Goal: Communication & Community: Answer question/provide support

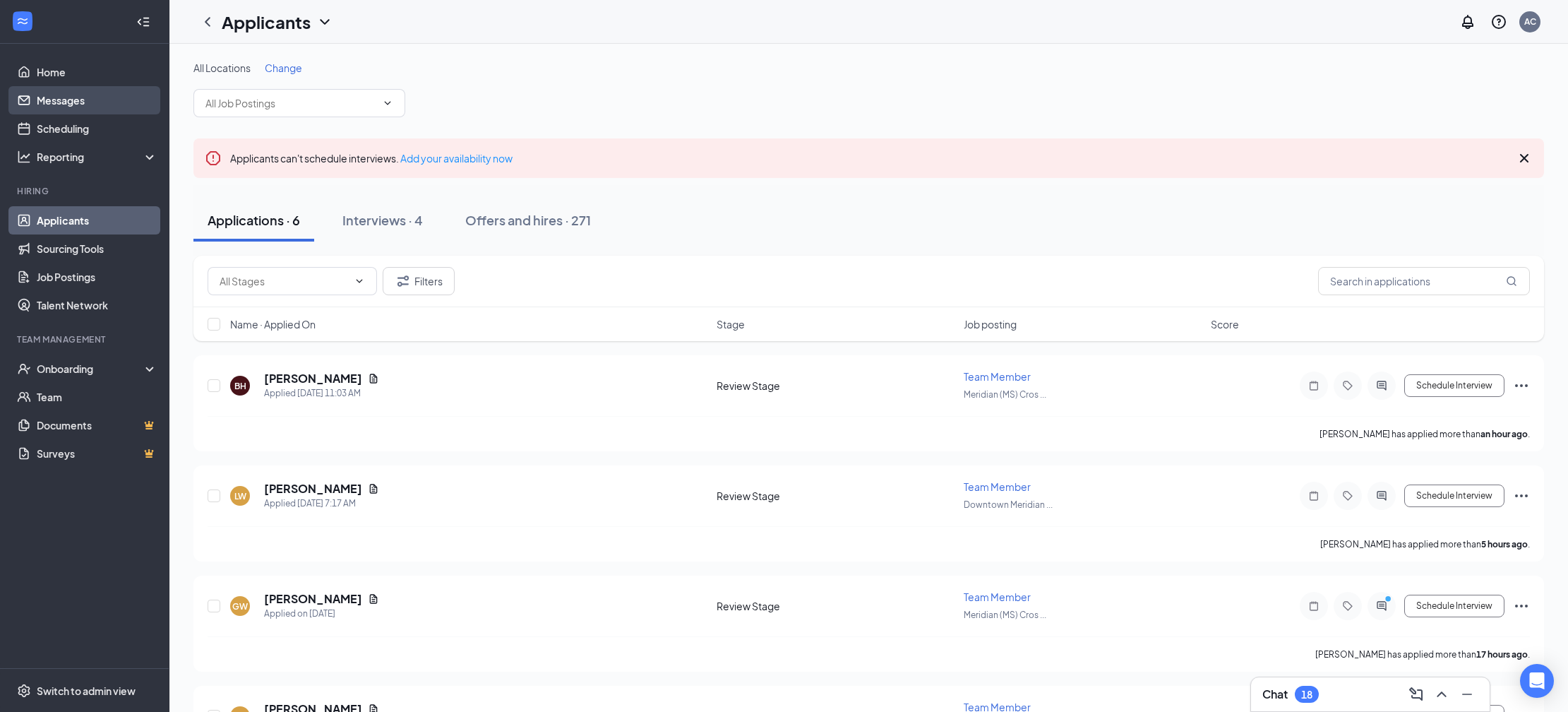
click at [98, 103] on link "Messages" at bounding box center [97, 101] width 120 height 28
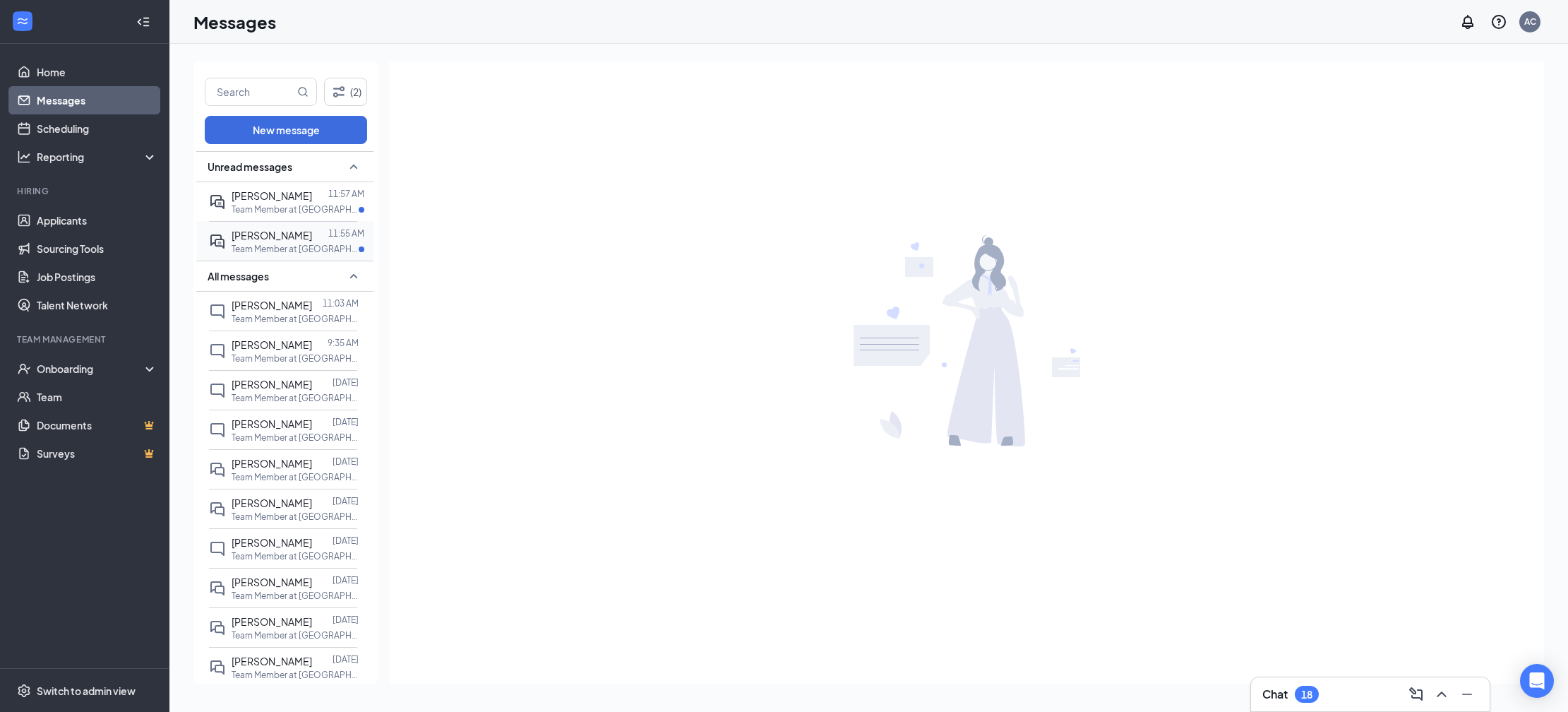
click at [312, 239] on div at bounding box center [320, 235] width 16 height 16
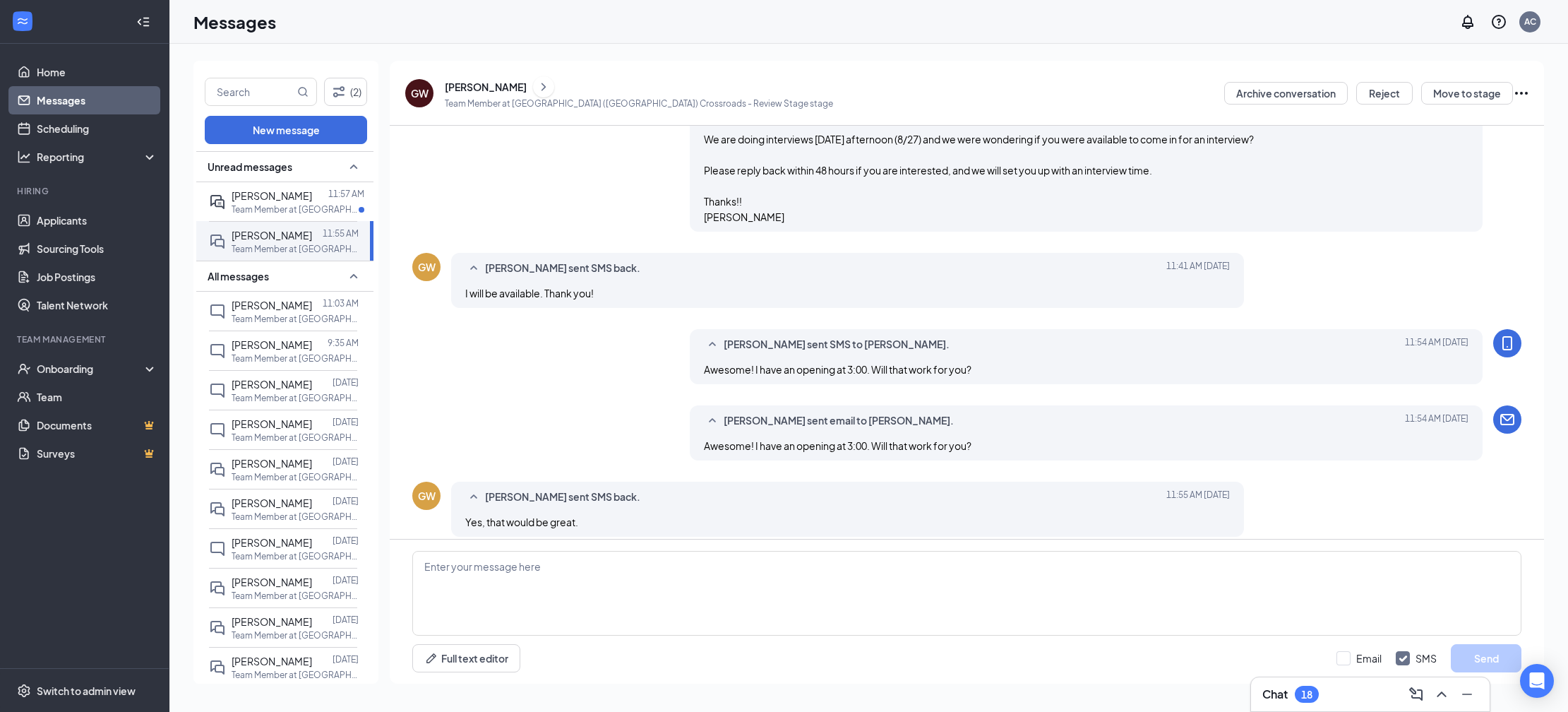
scroll to position [223, 0]
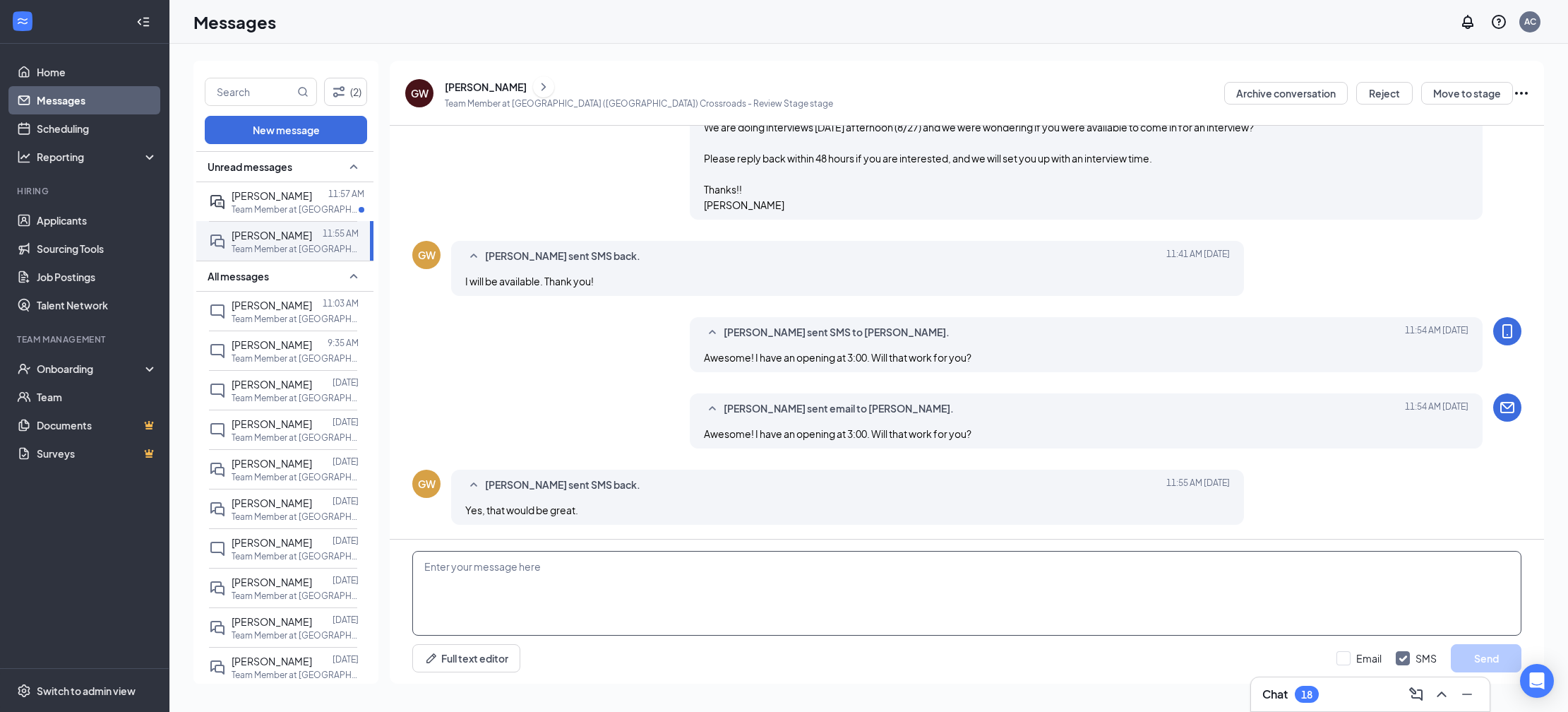
click at [625, 585] on textarea at bounding box center [967, 593] width 1109 height 85
drag, startPoint x: 295, startPoint y: 197, endPoint x: 279, endPoint y: 189, distance: 17.9
click at [295, 197] on span "[PERSON_NAME]" at bounding box center [272, 196] width 81 height 13
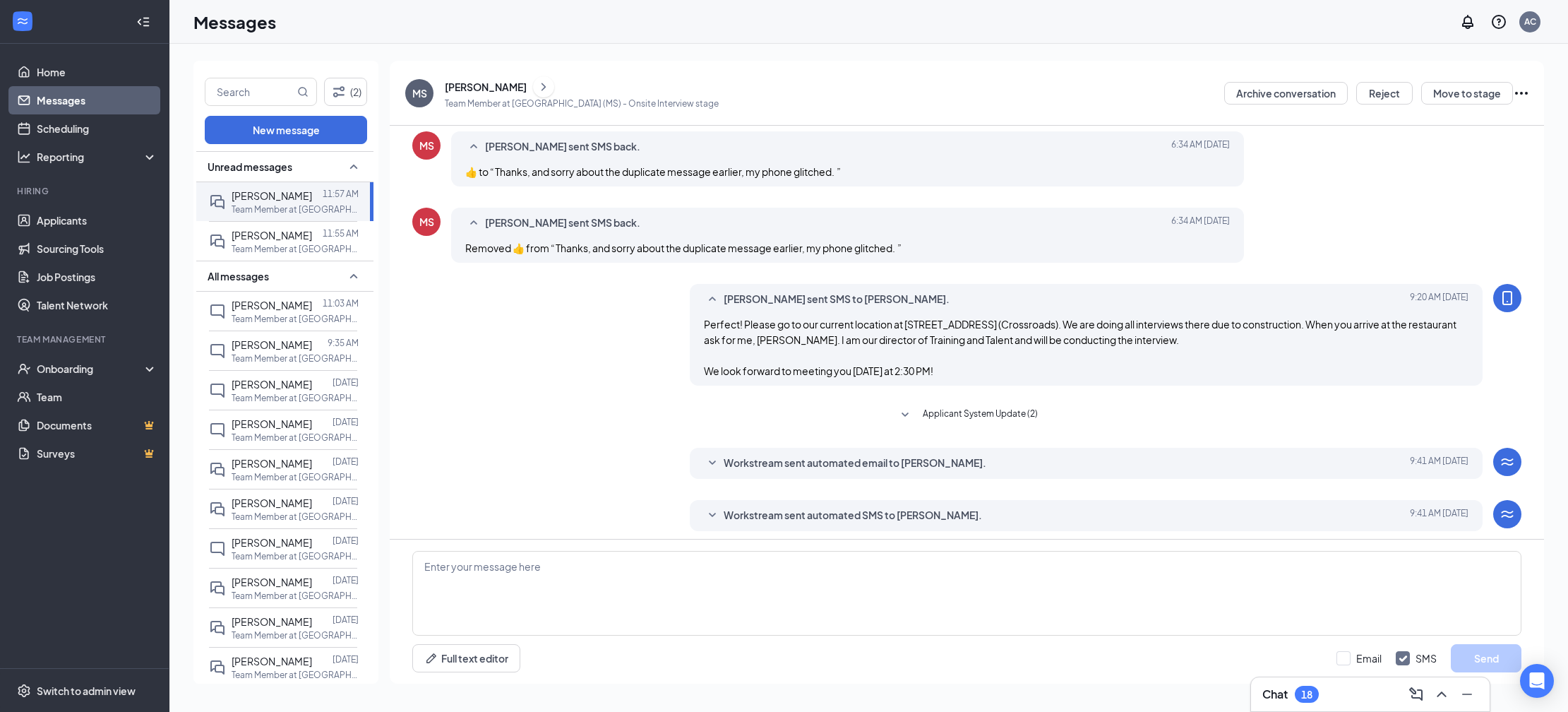
scroll to position [44, 0]
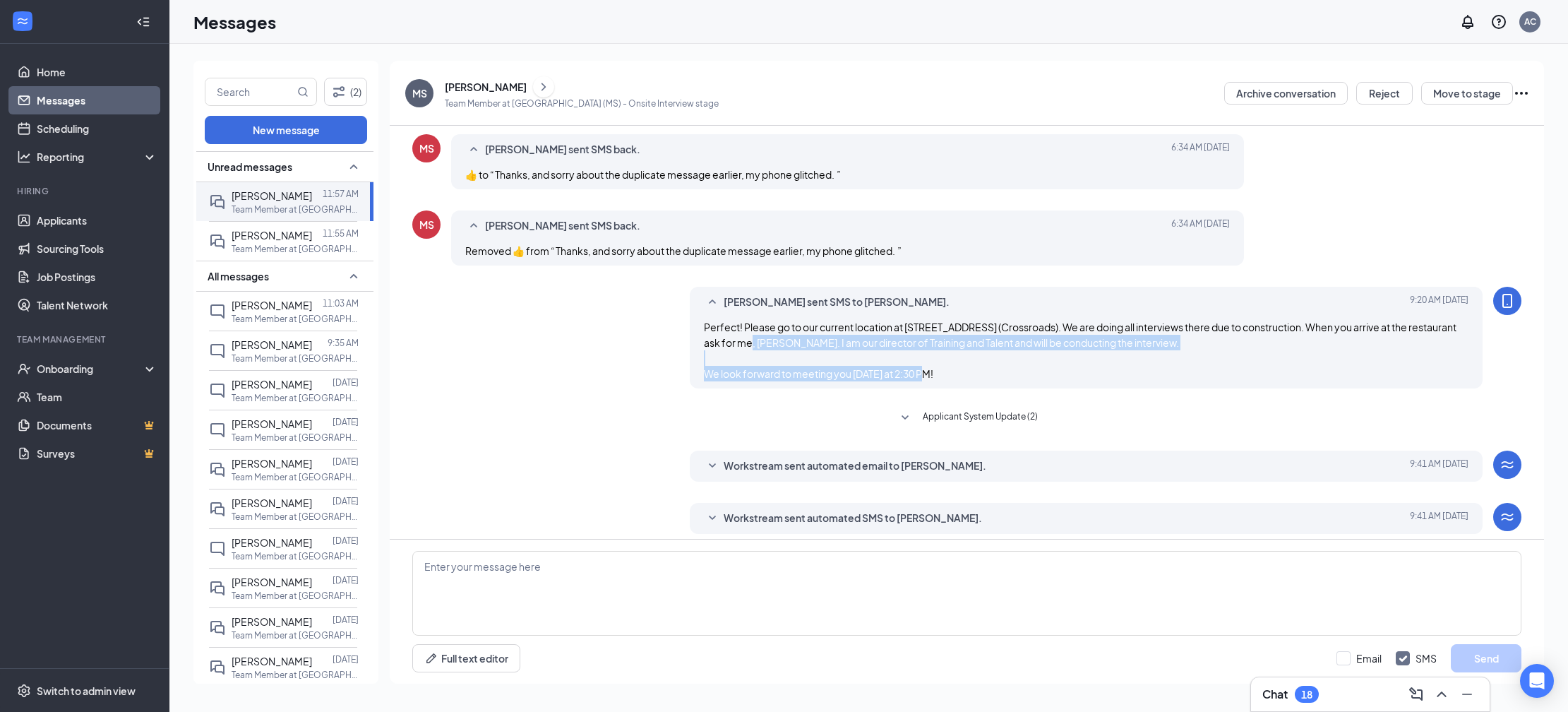
drag, startPoint x: 986, startPoint y: 367, endPoint x: 731, endPoint y: 343, distance: 256.1
click at [733, 344] on div "Perfect! Please go to our current location at 109 S. Frontage RD (Crossroads). …" at bounding box center [1086, 350] width 764 height 62
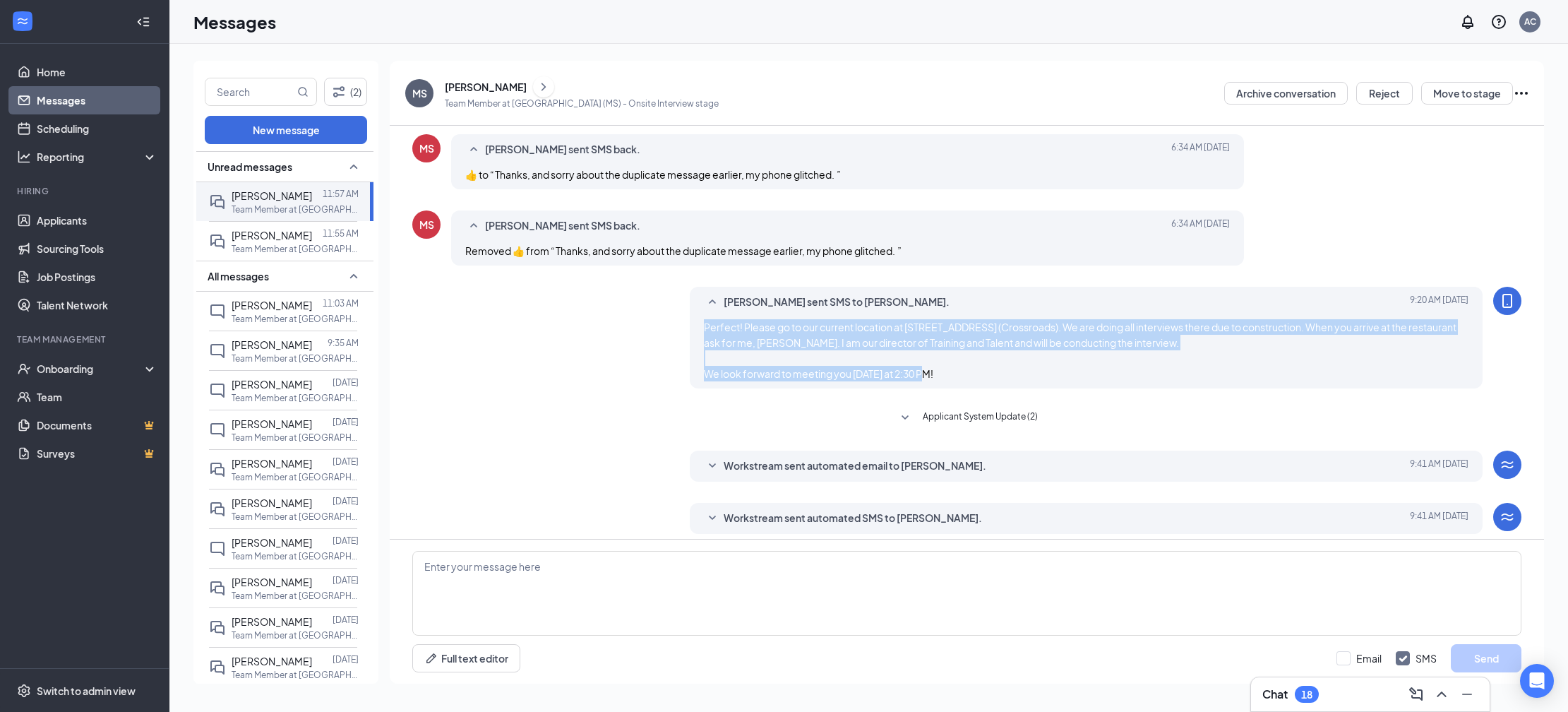
click at [704, 328] on span "Perfect! Please go to our current location at 109 S. Frontage RD (Crossroads). …" at bounding box center [1080, 350] width 752 height 59
copy span "Perfect! Please go to our current location at 109 S. Frontage RD (Crossroads). …"
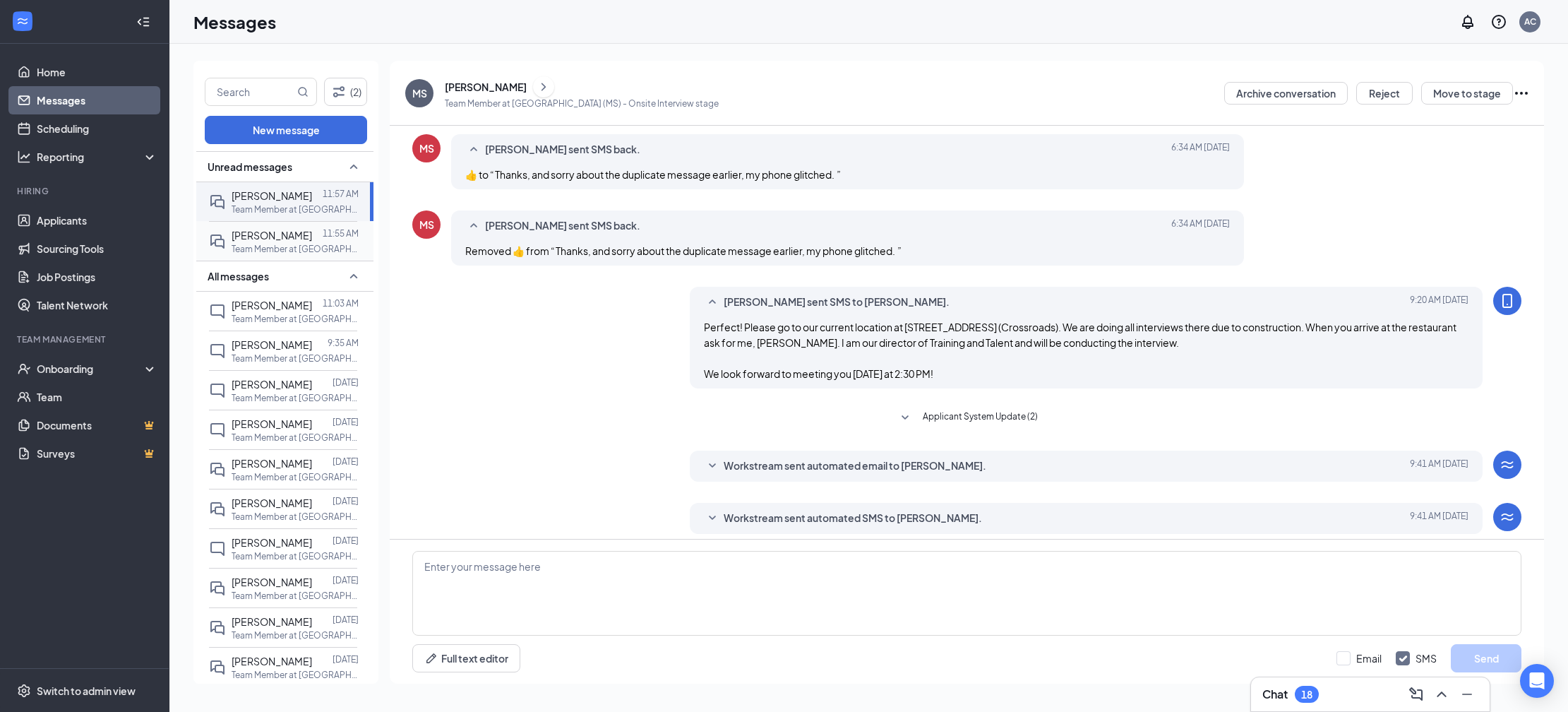
click at [336, 253] on p "Team Member at [GEOGRAPHIC_DATA] ([GEOGRAPHIC_DATA]) Crossroads" at bounding box center [294, 248] width 127 height 12
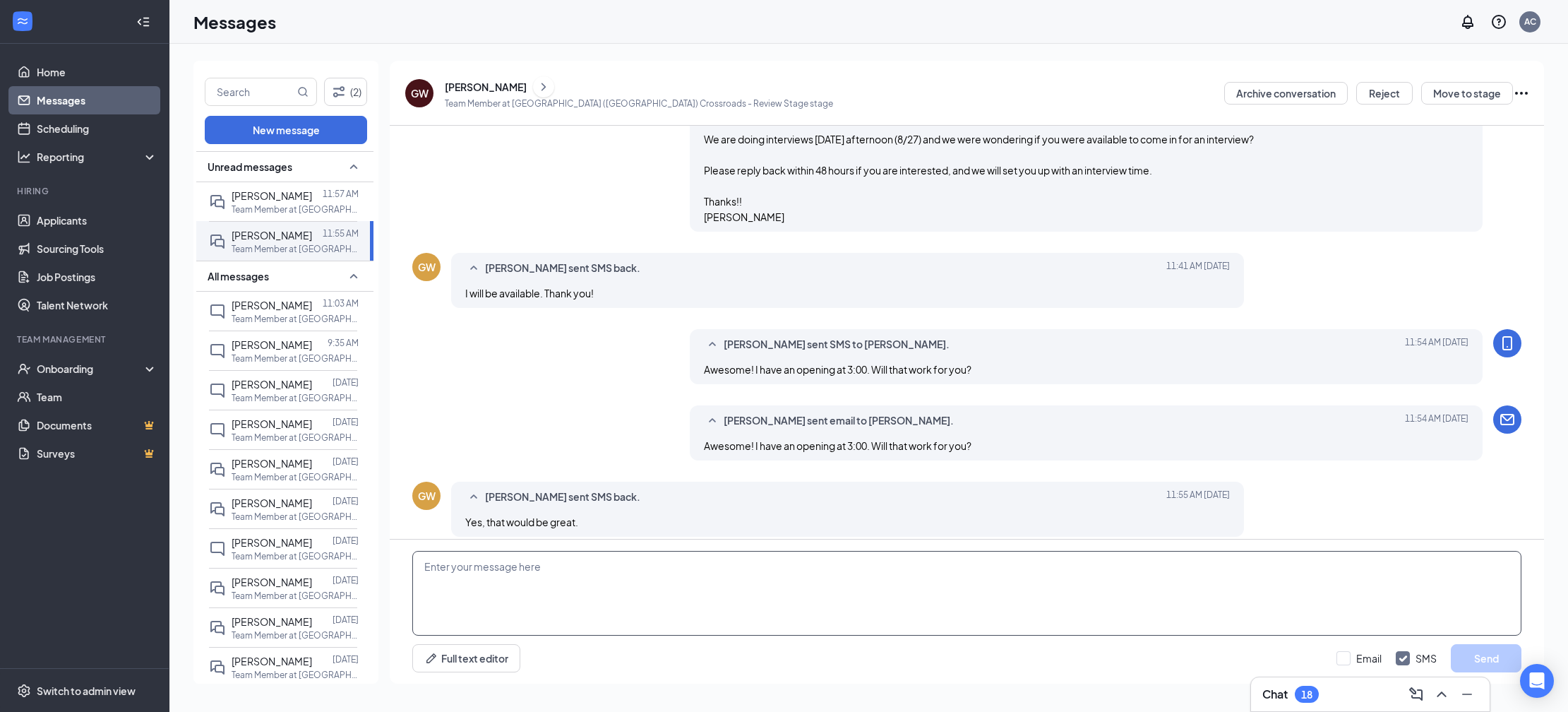
scroll to position [223, 0]
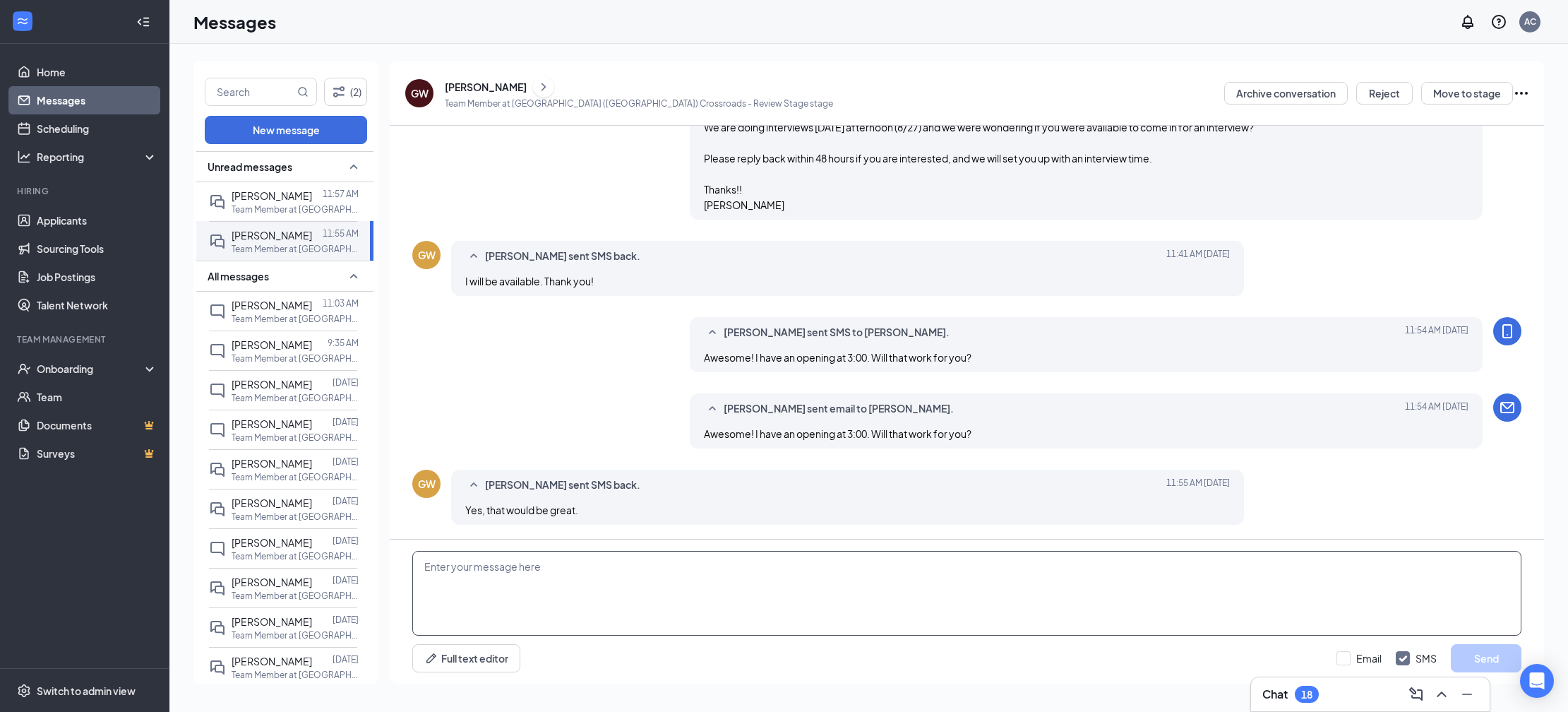
click at [582, 571] on textarea at bounding box center [967, 593] width 1109 height 85
paste textarea "Perfect! Please go to our current location at 109 S. Frontage RD (Crossroads). …"
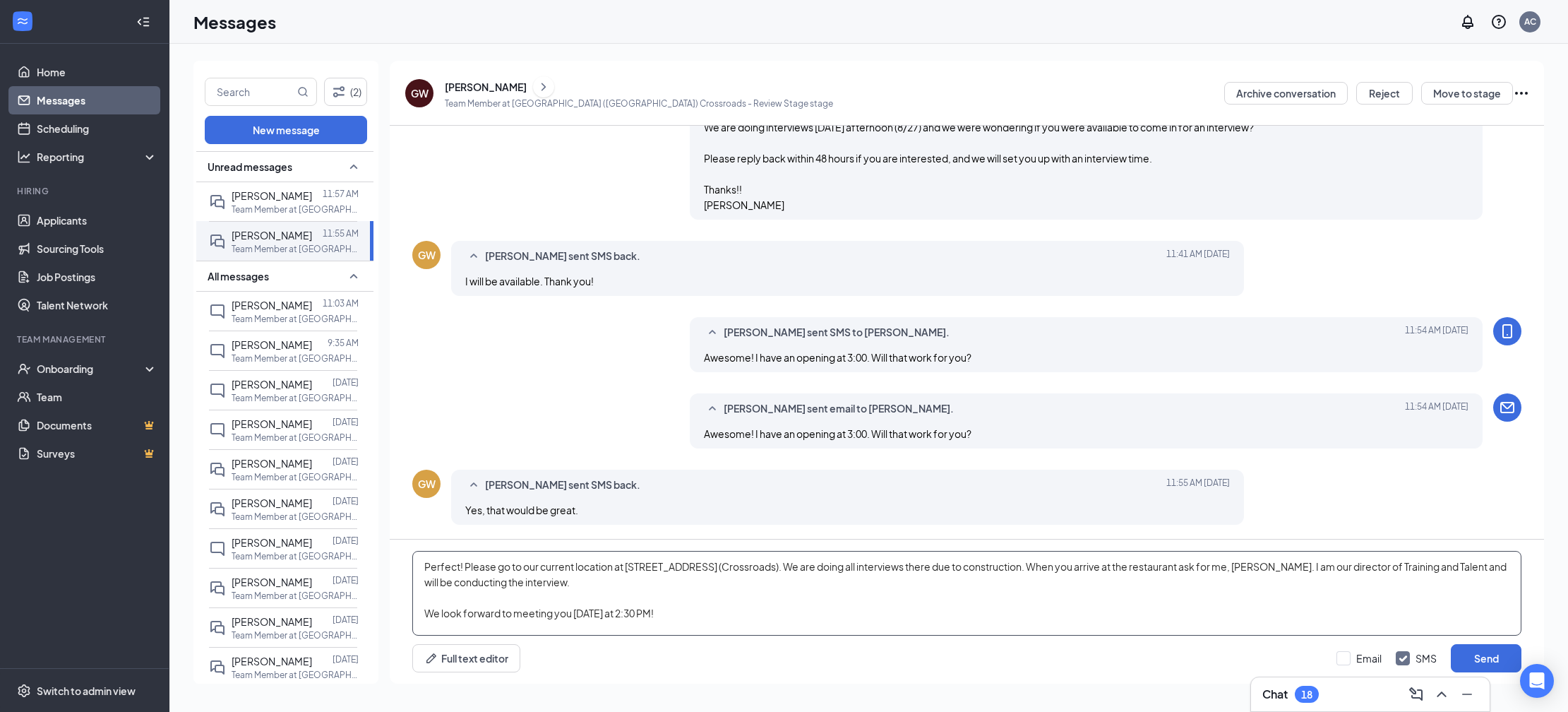
click at [664, 613] on textarea "Perfect! Please go to our current location at 109 S. Frontage RD (Crossroads). …" at bounding box center [967, 593] width 1109 height 85
click at [432, 622] on textarea "Perfect! Please go to our current location at 109 S. Frontage RD (Crossroads). …" at bounding box center [967, 593] width 1109 height 85
click at [431, 617] on textarea "Perfect! Please go to our current location at 109 S. Frontage RD (Crossroads). …" at bounding box center [967, 593] width 1109 height 85
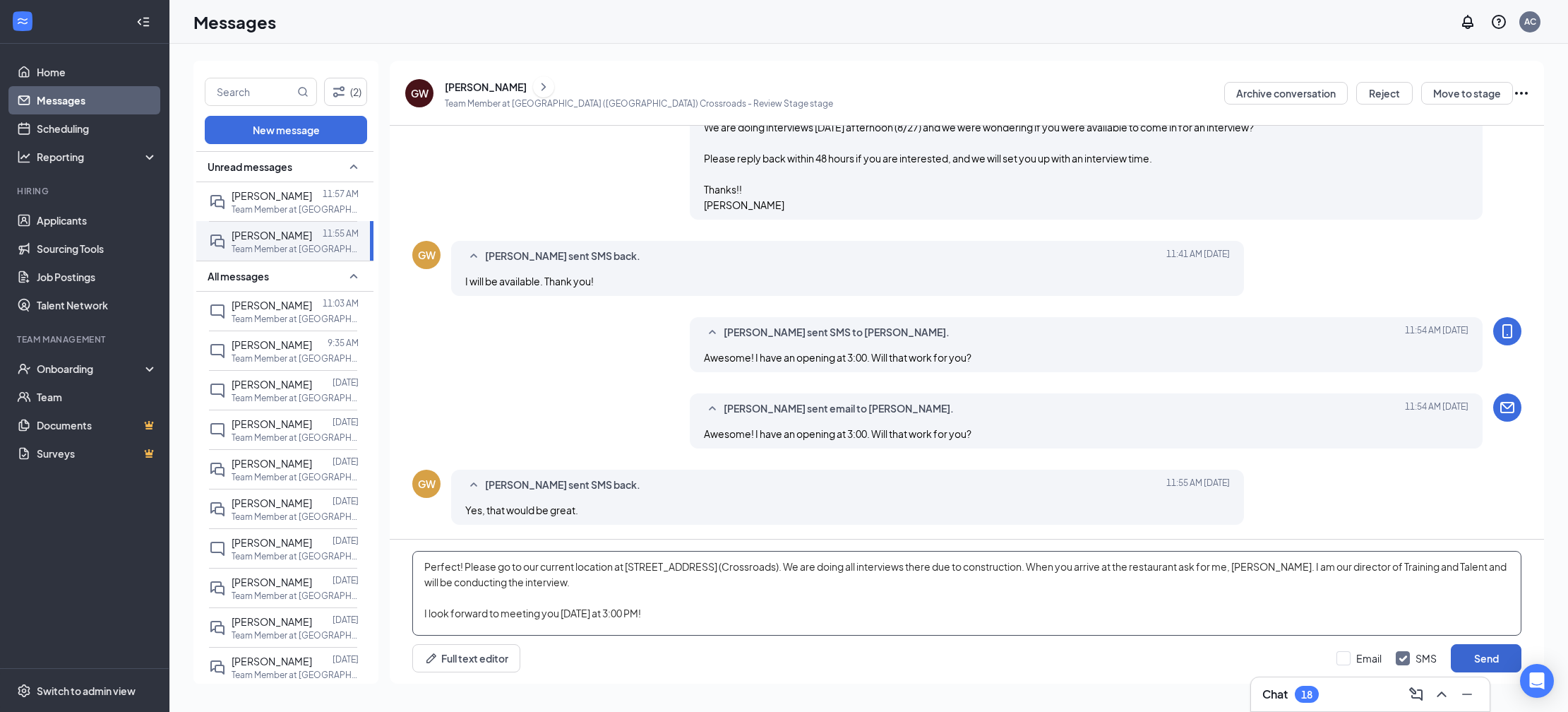
type textarea "Perfect! Please go to our current location at 109 S. Frontage RD (Crossroads). …"
click at [1485, 661] on button "Send" at bounding box center [1485, 658] width 71 height 28
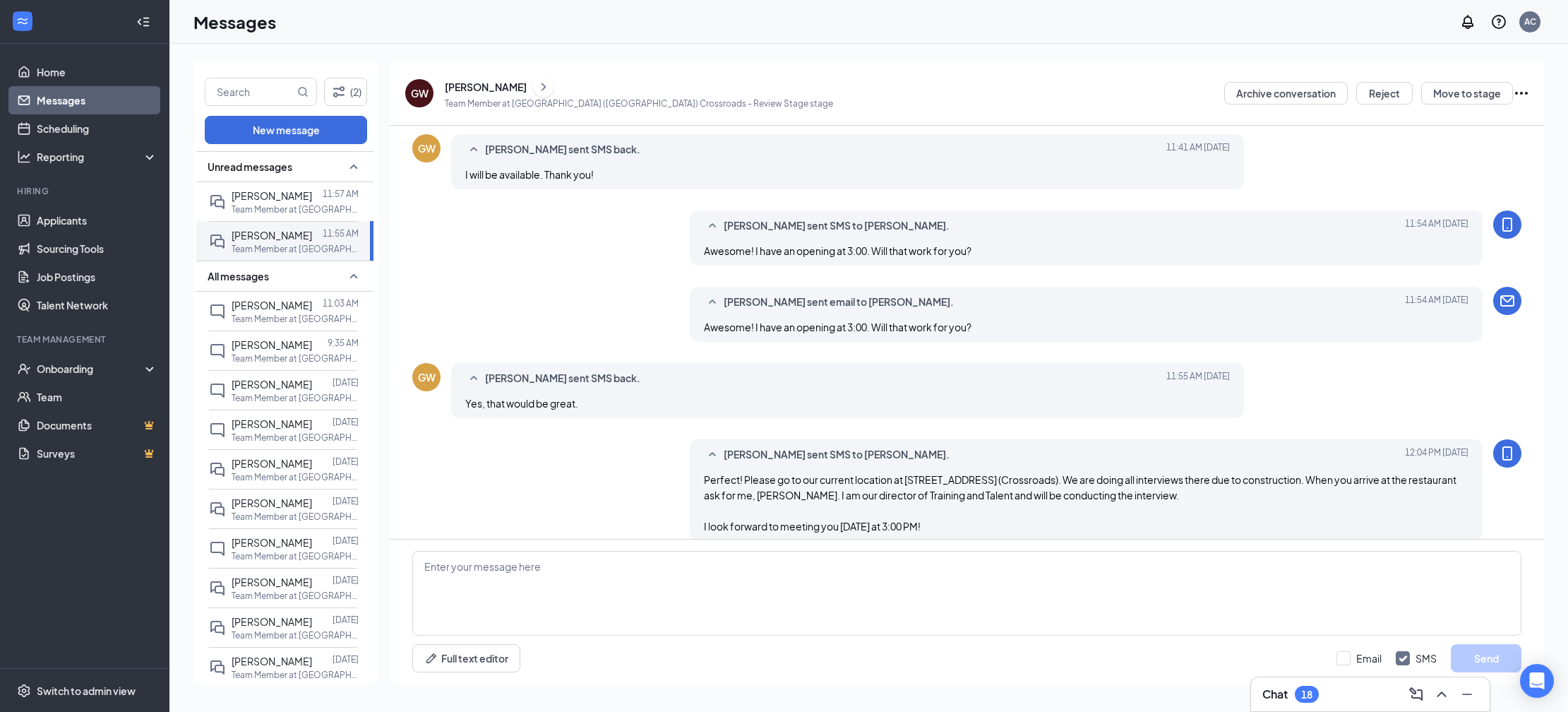
scroll to position [345, 0]
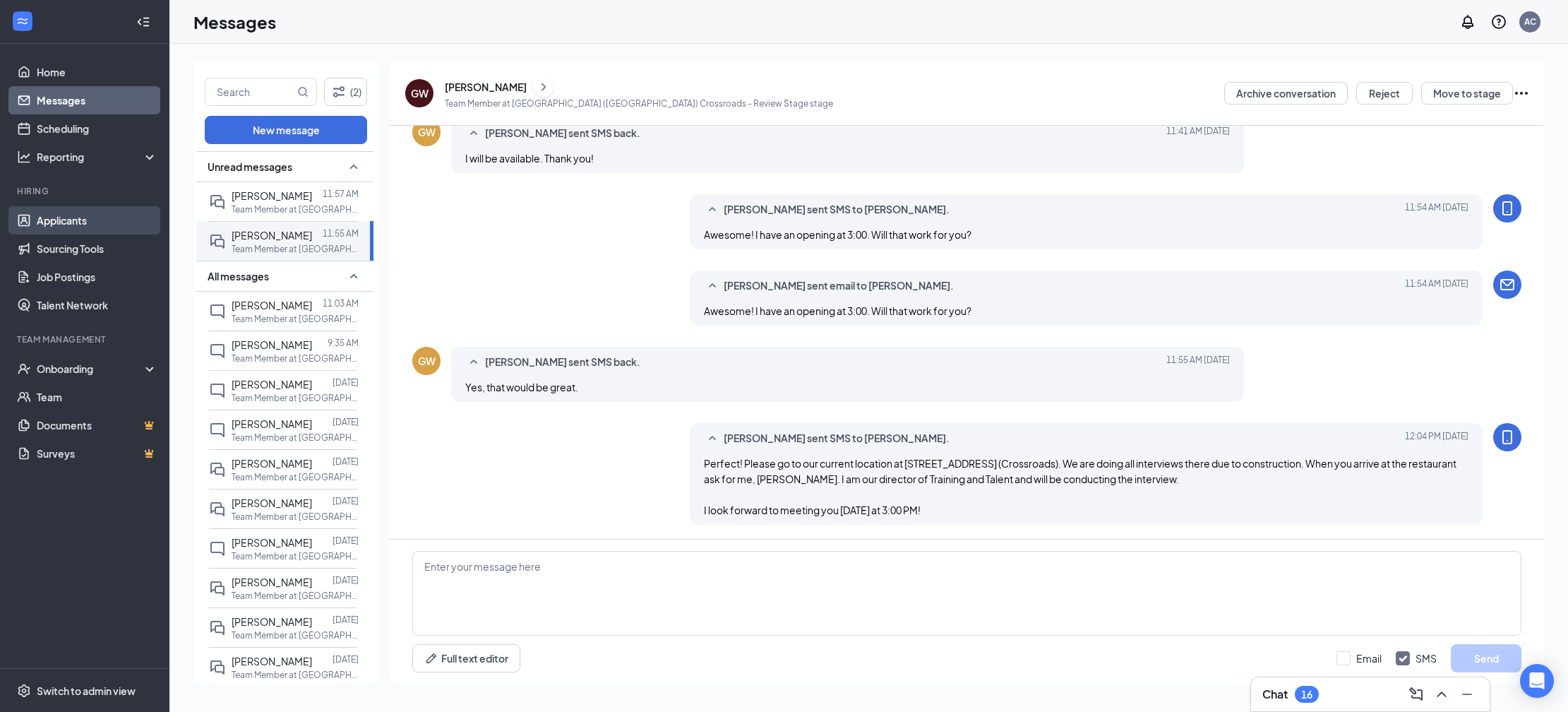
click at [84, 209] on link "Applicants" at bounding box center [97, 220] width 120 height 28
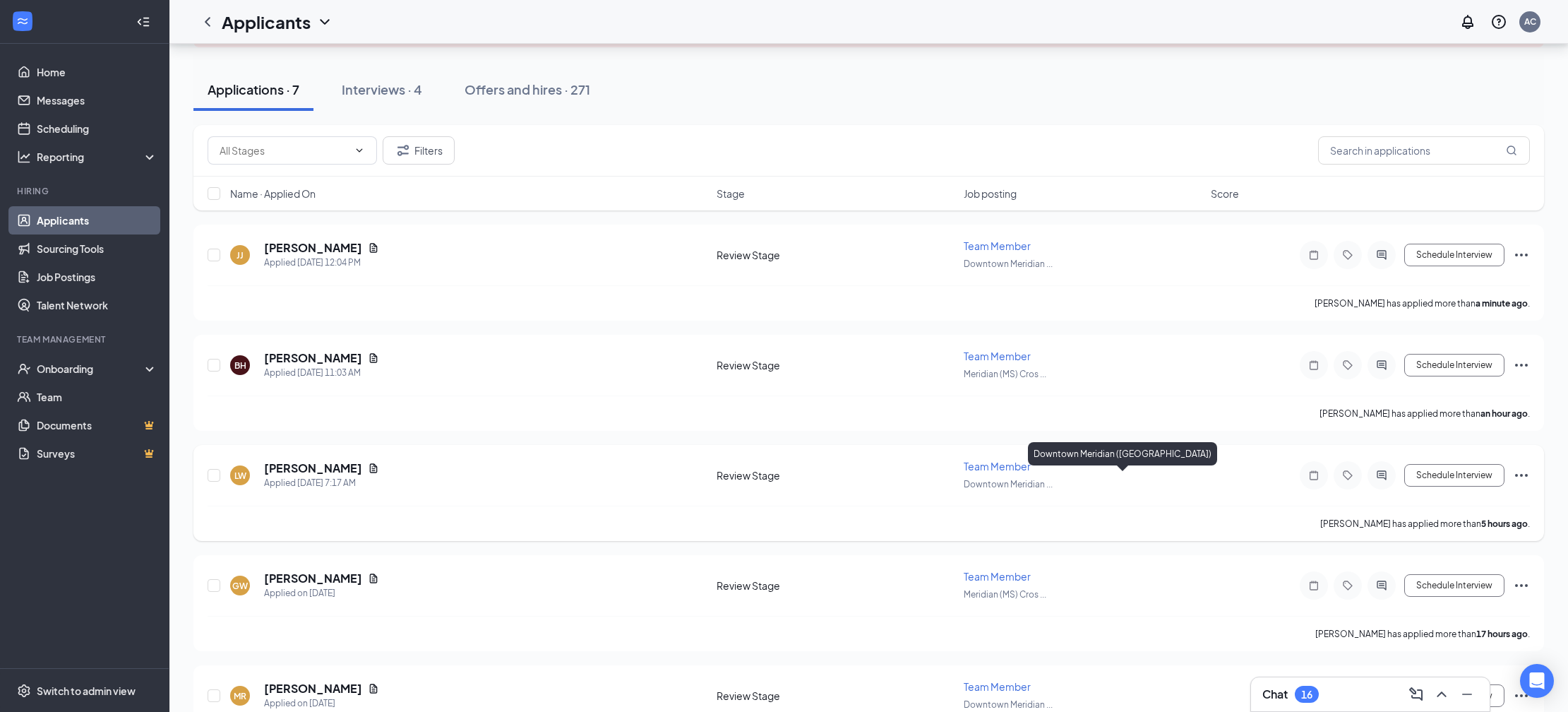
scroll to position [137, 0]
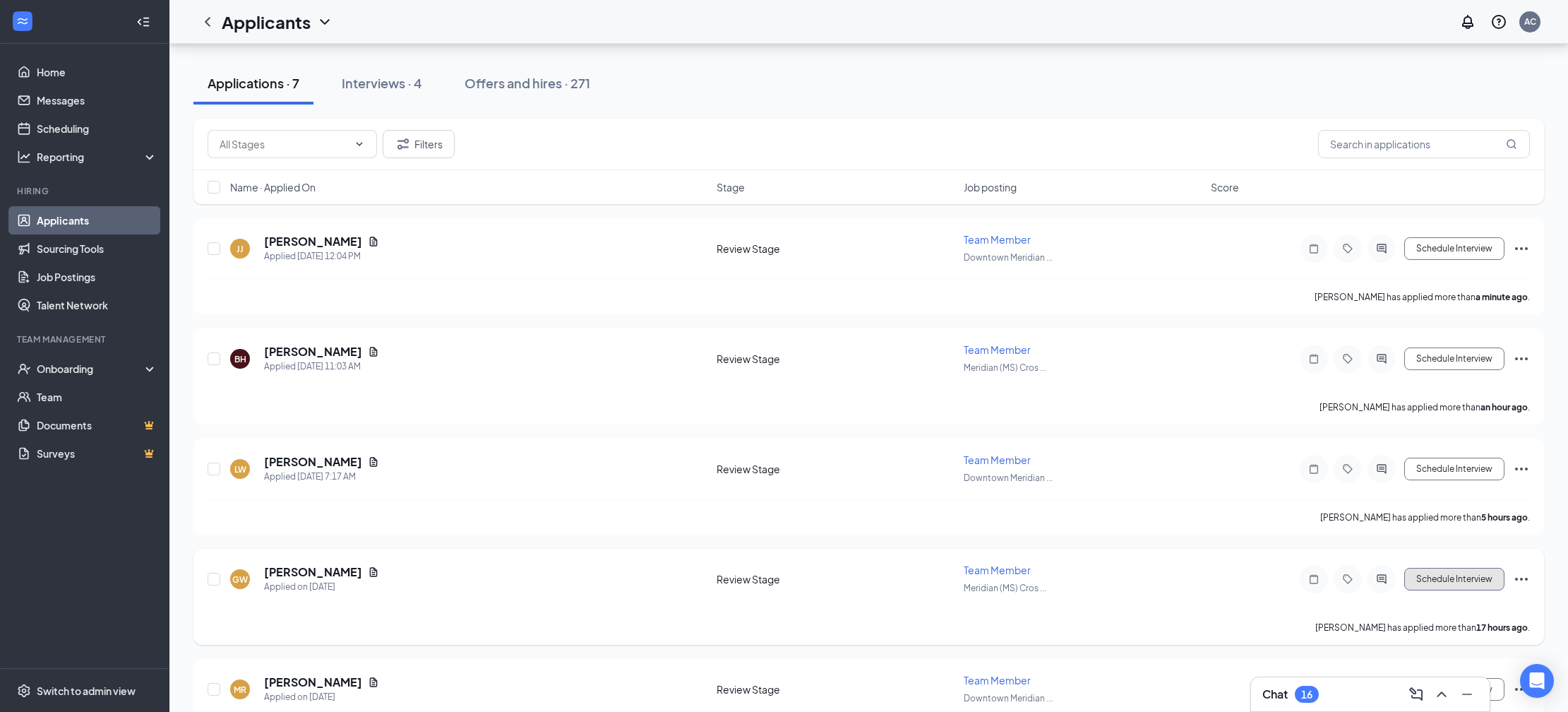
click at [1447, 582] on button "Schedule Interview" at bounding box center [1453, 579] width 101 height 23
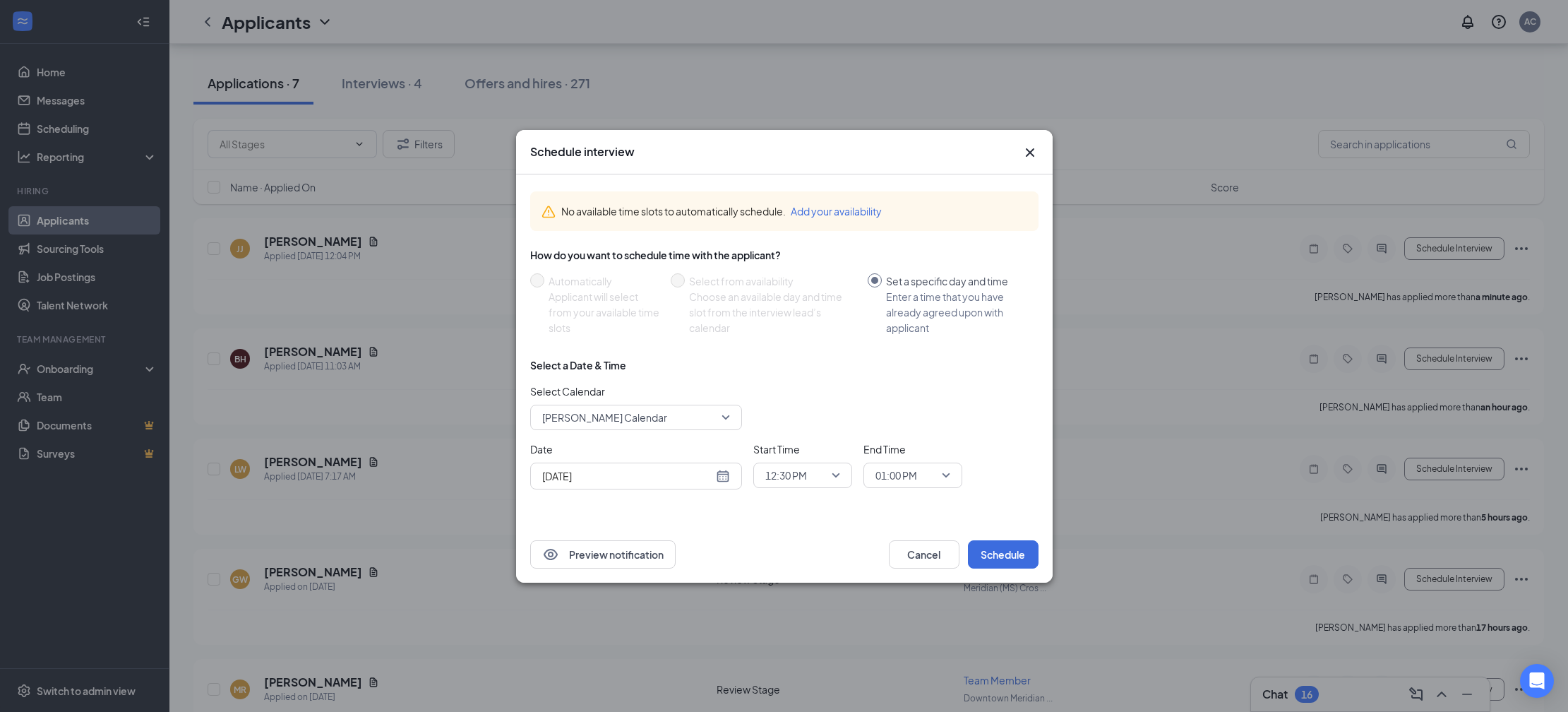
click at [704, 463] on div "Aug 26, 2025" at bounding box center [635, 476] width 212 height 27
click at [715, 472] on div "Aug 26, 2025" at bounding box center [636, 476] width 188 height 16
type input "Aug 27, 2025"
click at [635, 421] on td "27" at bounding box center [627, 421] width 25 height 22
click at [826, 475] on span "12:30 PM" at bounding box center [796, 475] width 62 height 22
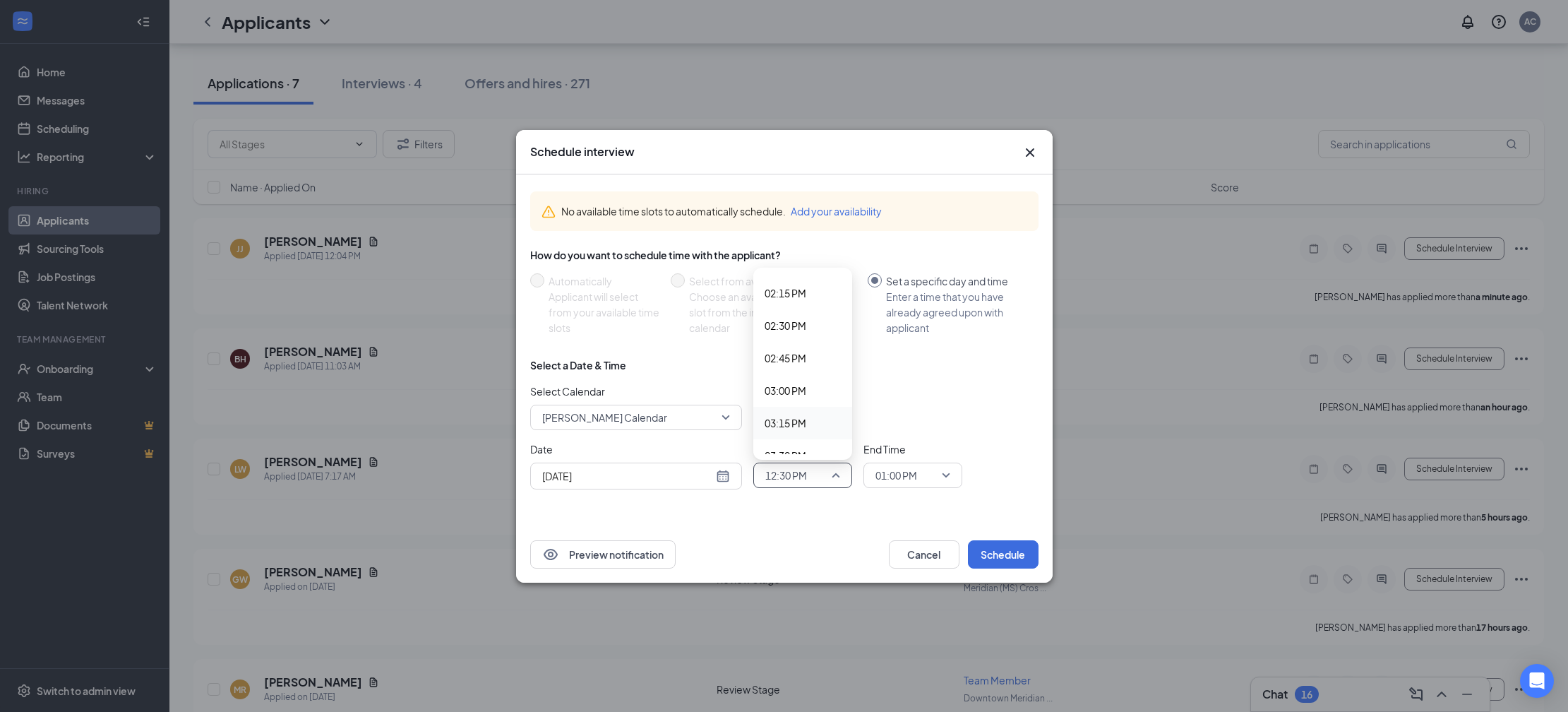
scroll to position [1862, 0]
click at [788, 375] on span "03:00 PM" at bounding box center [785, 377] width 41 height 16
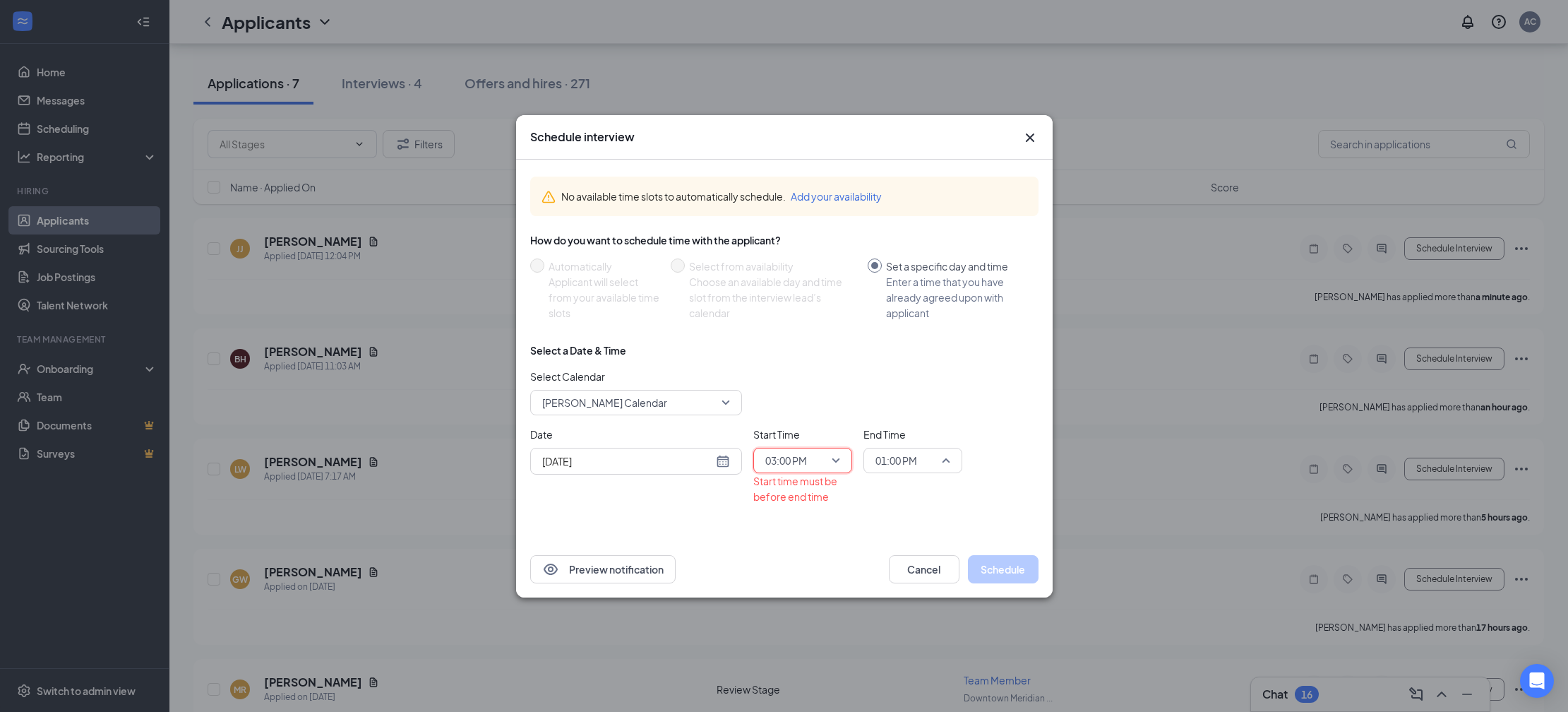
click at [893, 457] on span "01:00 PM" at bounding box center [896, 460] width 41 height 22
click at [900, 405] on span "03:15 PM" at bounding box center [895, 411] width 41 height 16
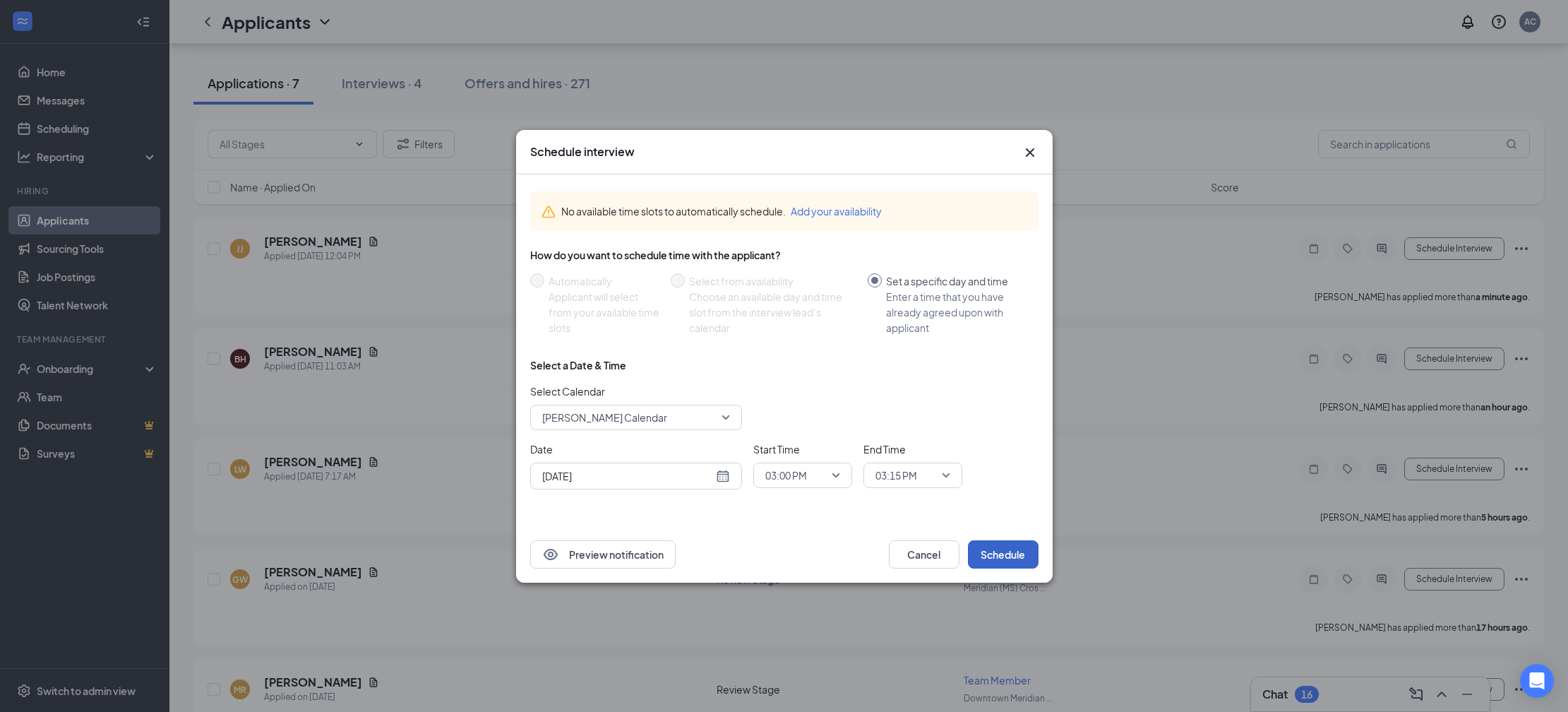
click at [1000, 554] on button "Schedule" at bounding box center [1002, 554] width 71 height 28
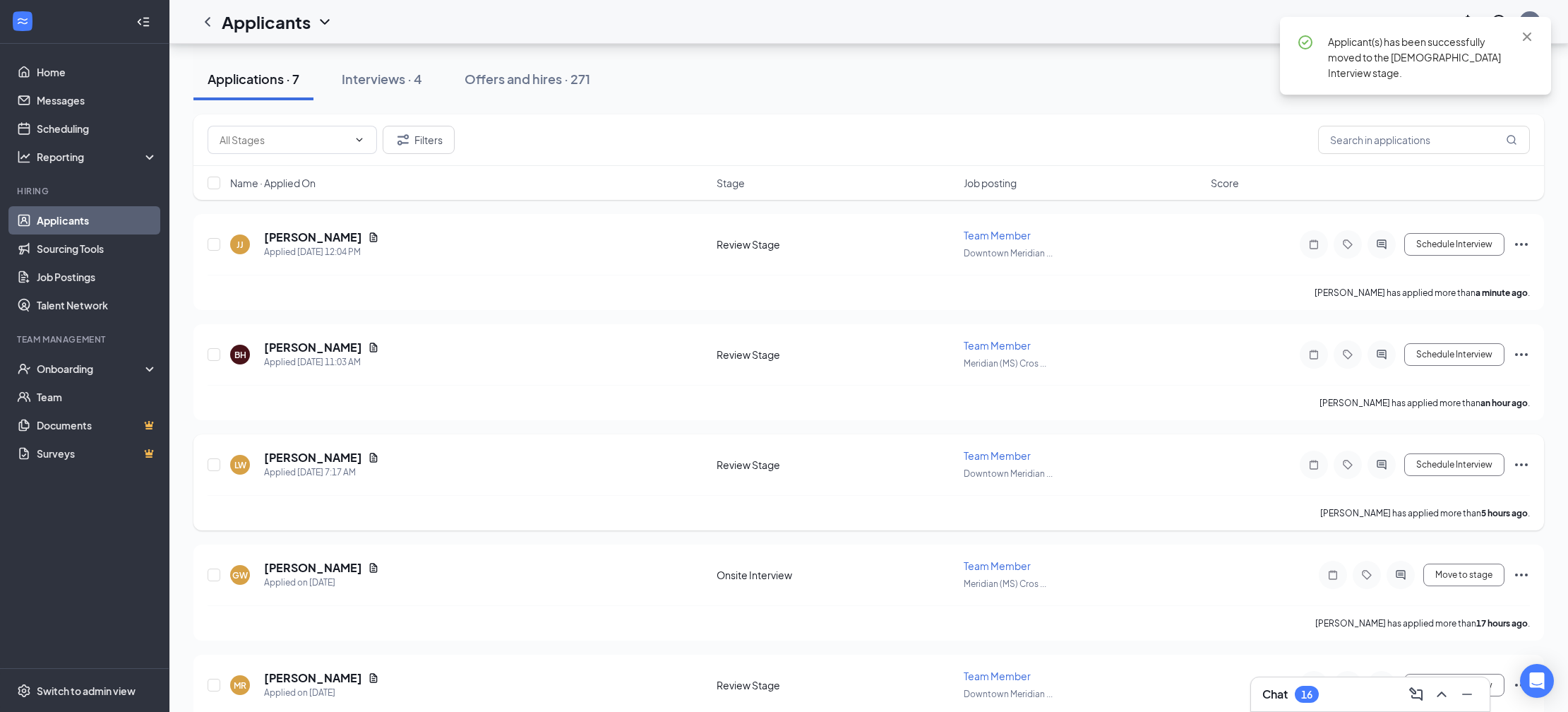
scroll to position [0, 0]
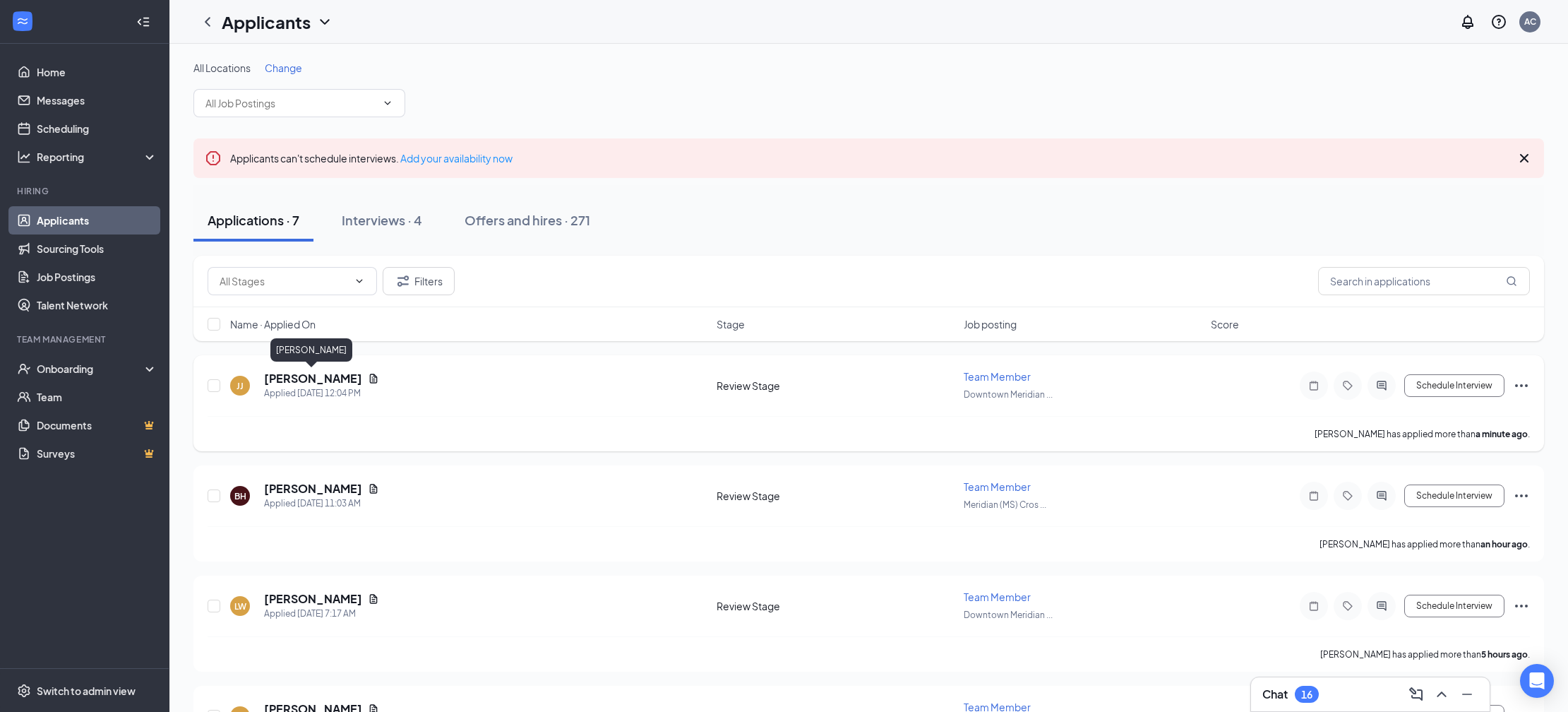
click at [313, 375] on h5 "Jermyia Jackson" at bounding box center [313, 378] width 98 height 16
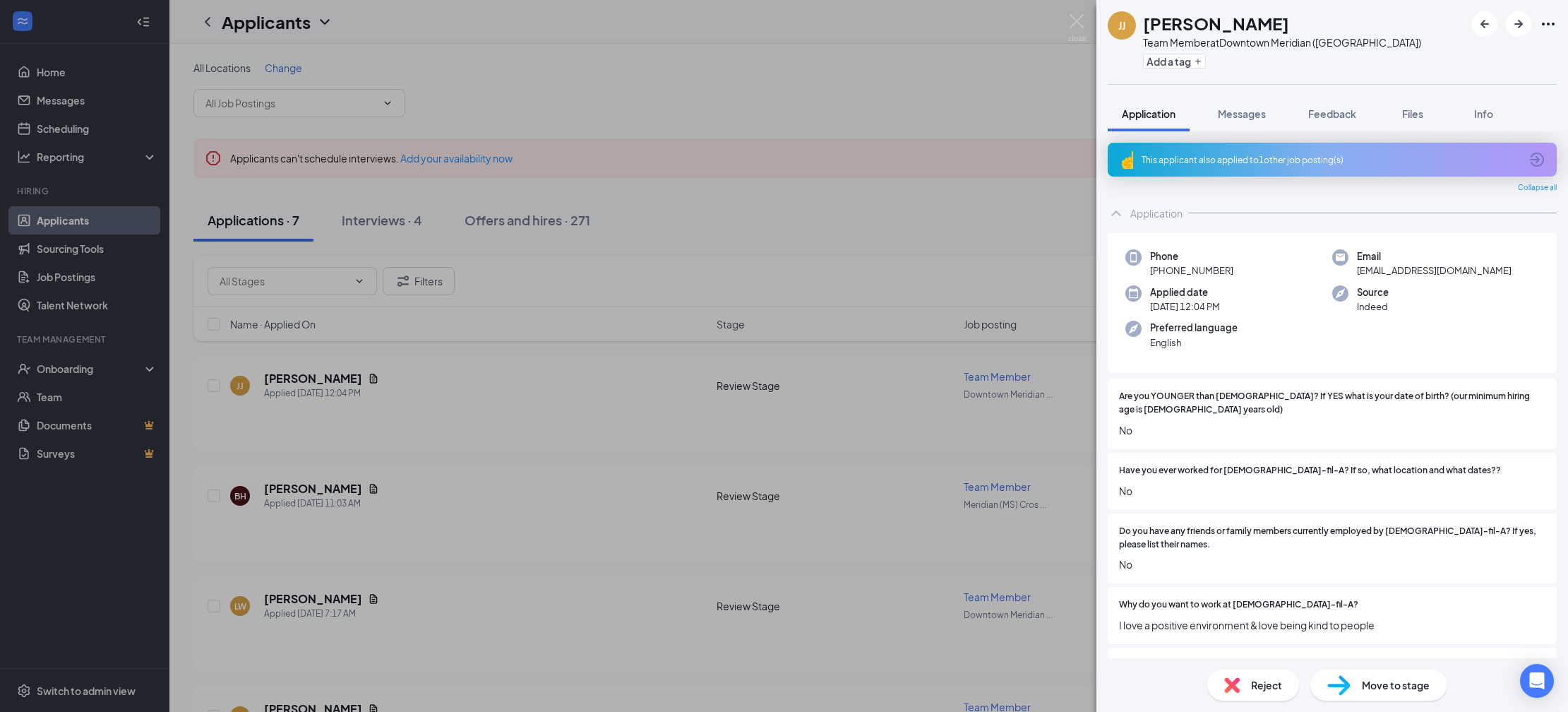
click at [1209, 165] on div "This applicant also applied to 1 other job posting(s)" at bounding box center [1330, 160] width 378 height 12
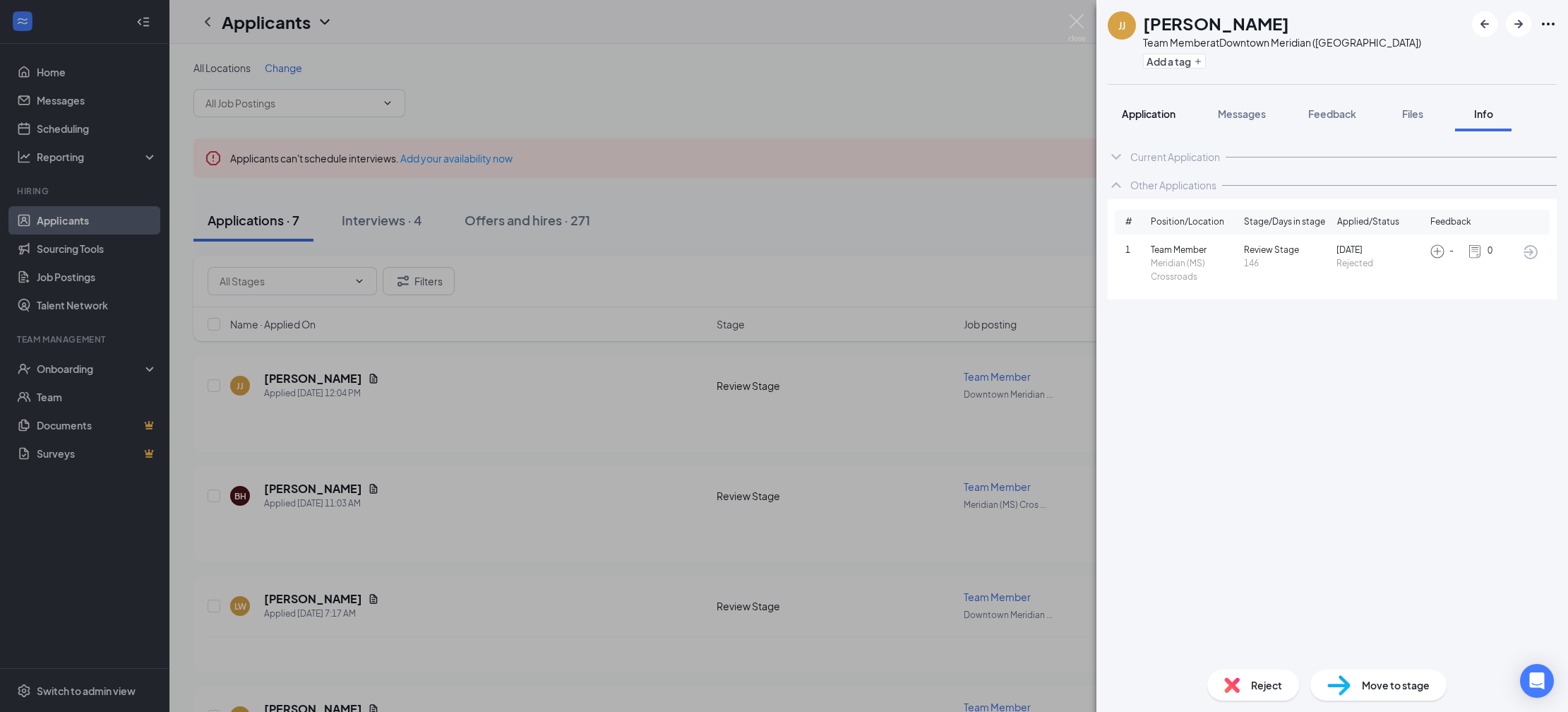
click at [1148, 119] on div "Application" at bounding box center [1148, 113] width 54 height 14
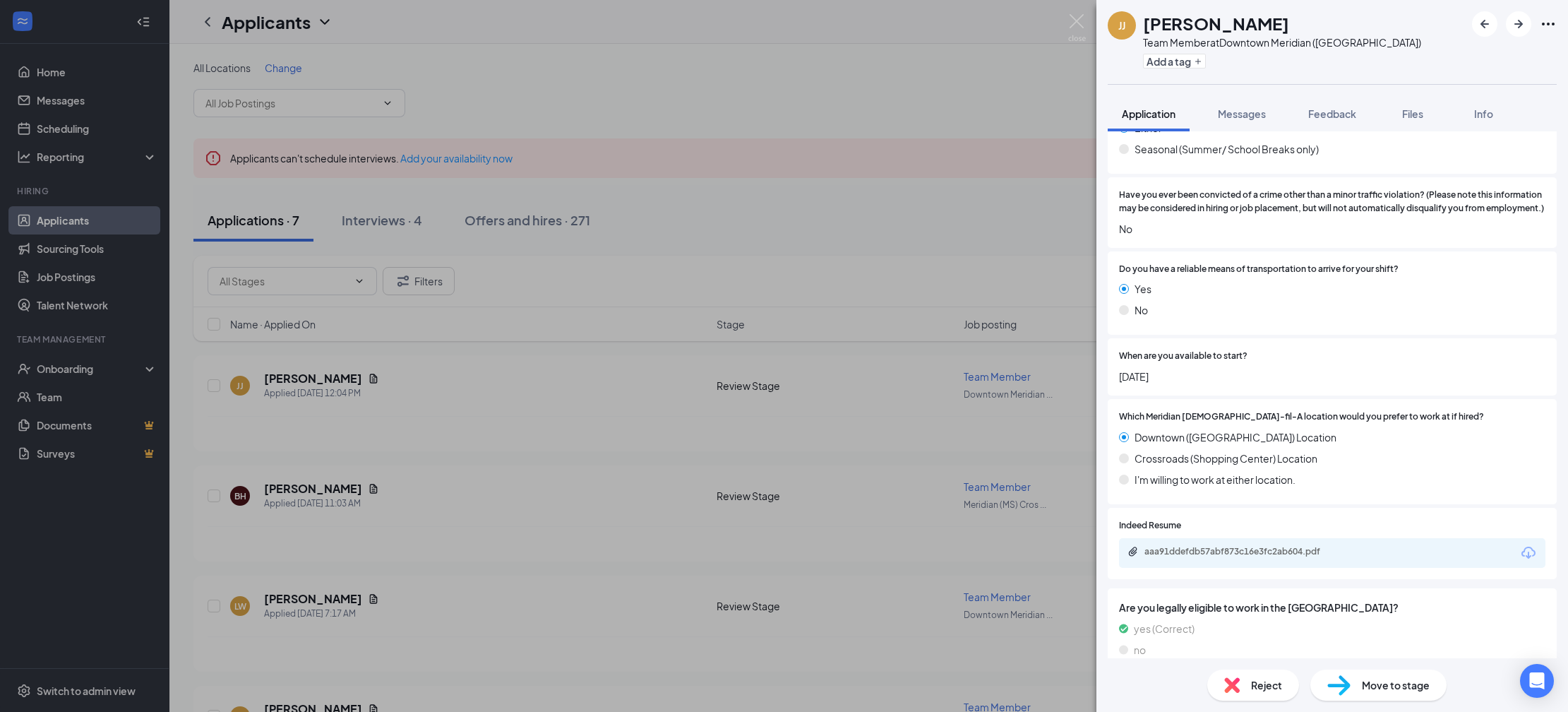
scroll to position [1165, 0]
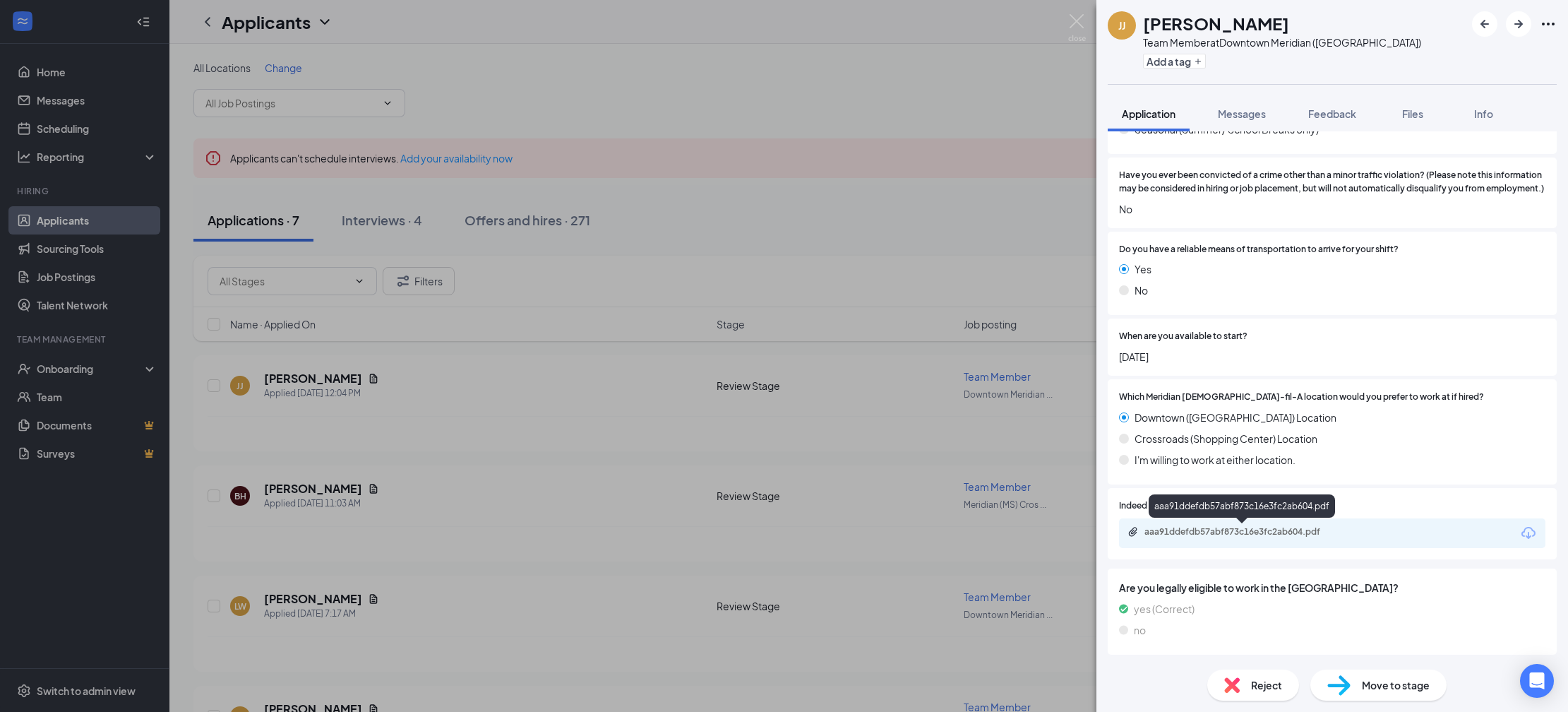
click at [1240, 530] on div "aaa91ddefdb57abf873c16e3fc2ab604.pdf" at bounding box center [1243, 531] width 197 height 11
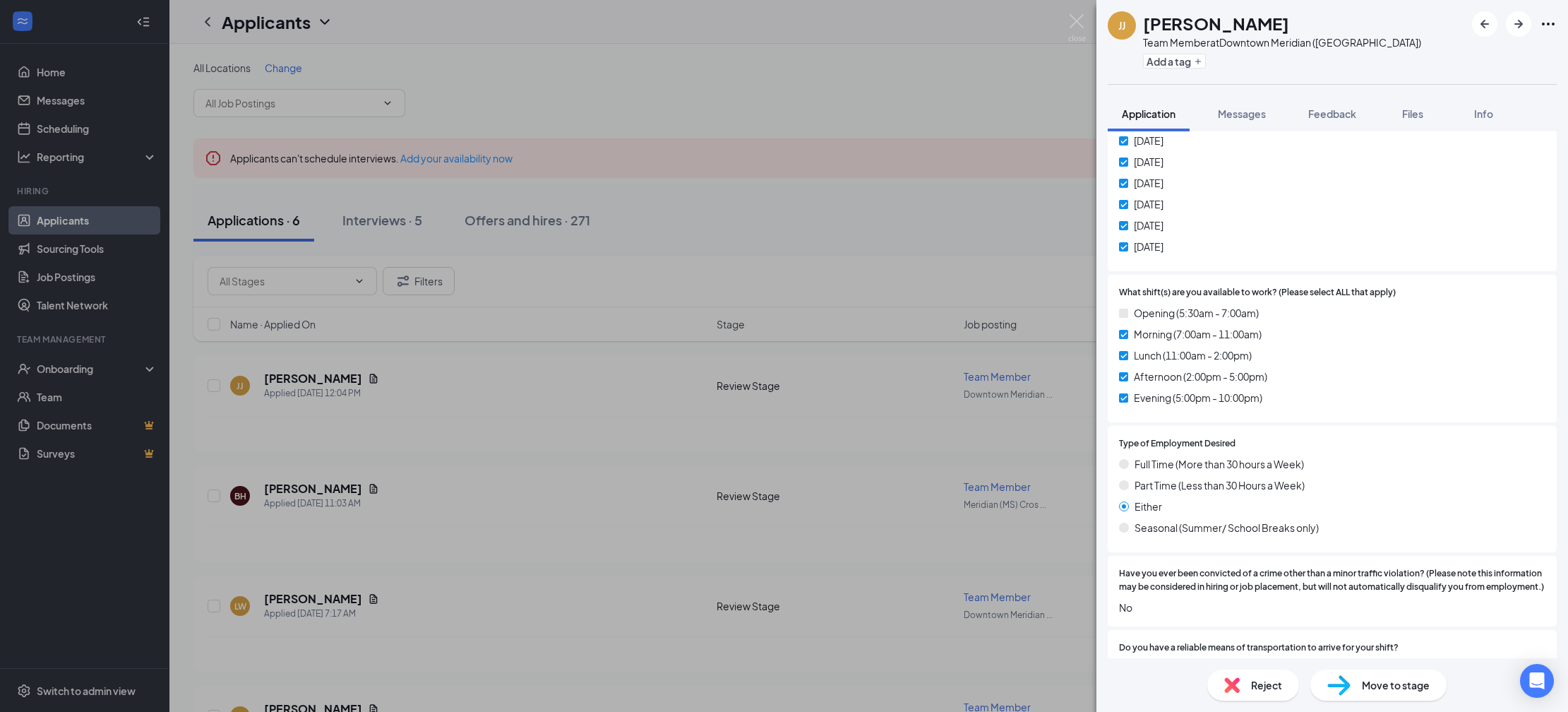
scroll to position [0, 0]
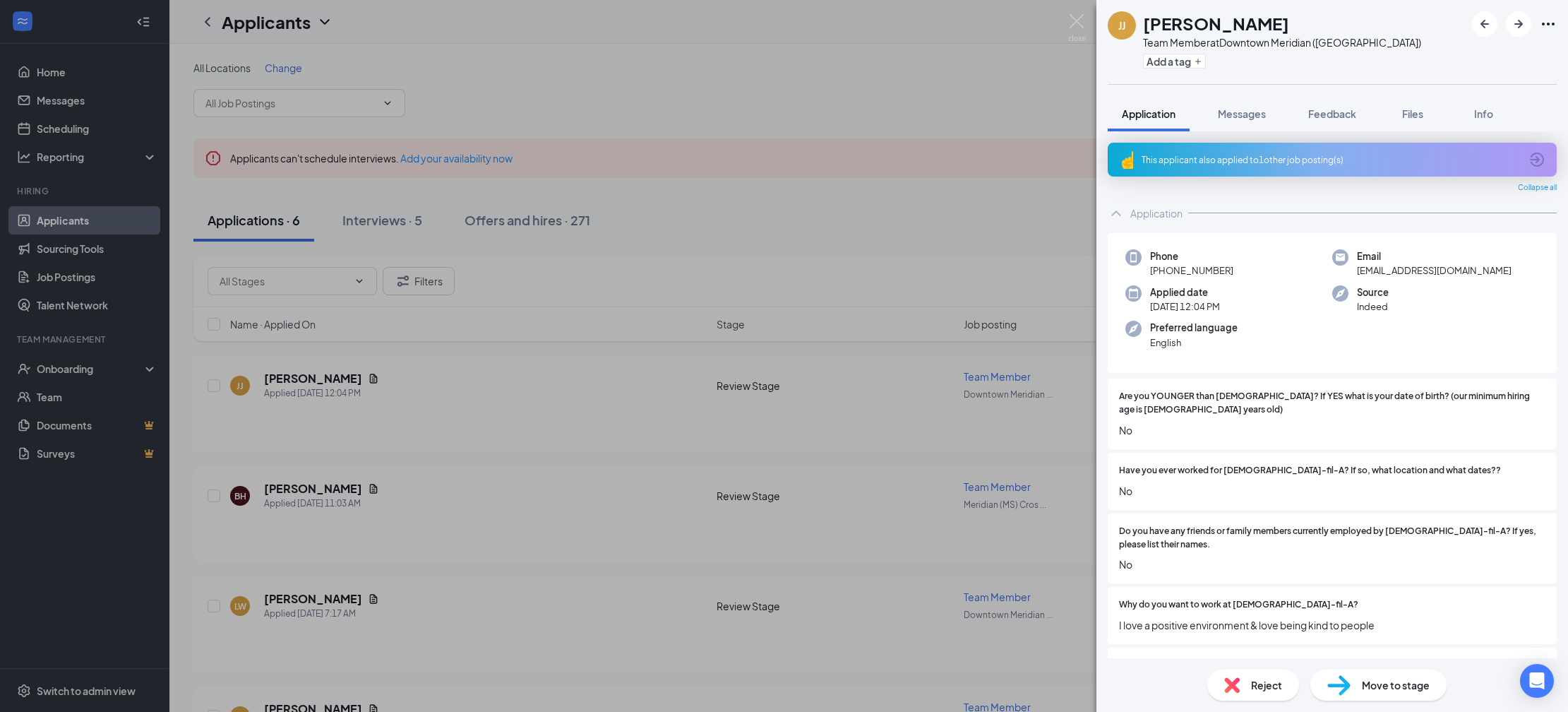
click at [1248, 672] on div "Reject" at bounding box center [1253, 685] width 92 height 31
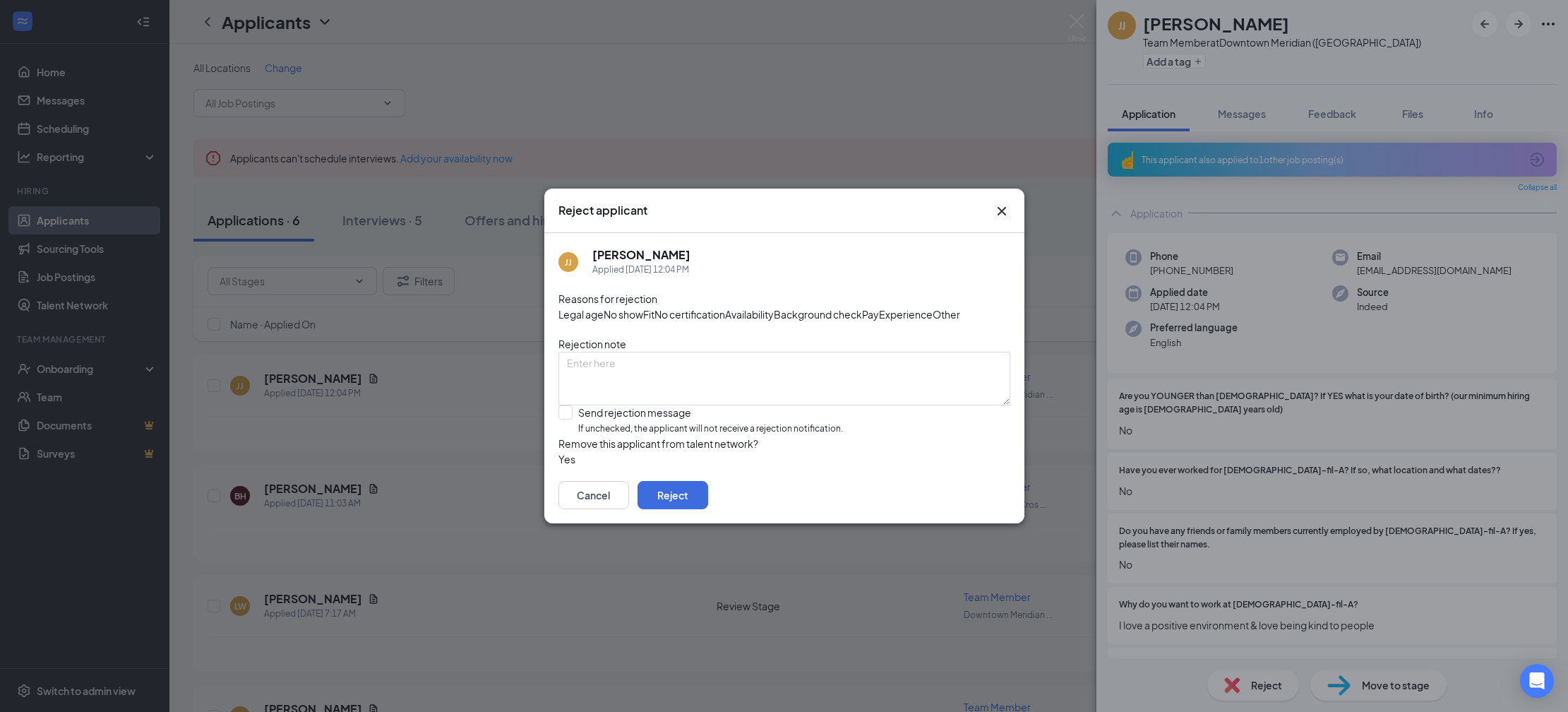
click at [879, 307] on span "Experience" at bounding box center [905, 314] width 54 height 16
click at [588, 467] on div "Yes" at bounding box center [784, 459] width 452 height 16
click at [558, 467] on button "button" at bounding box center [558, 459] width 0 height 16
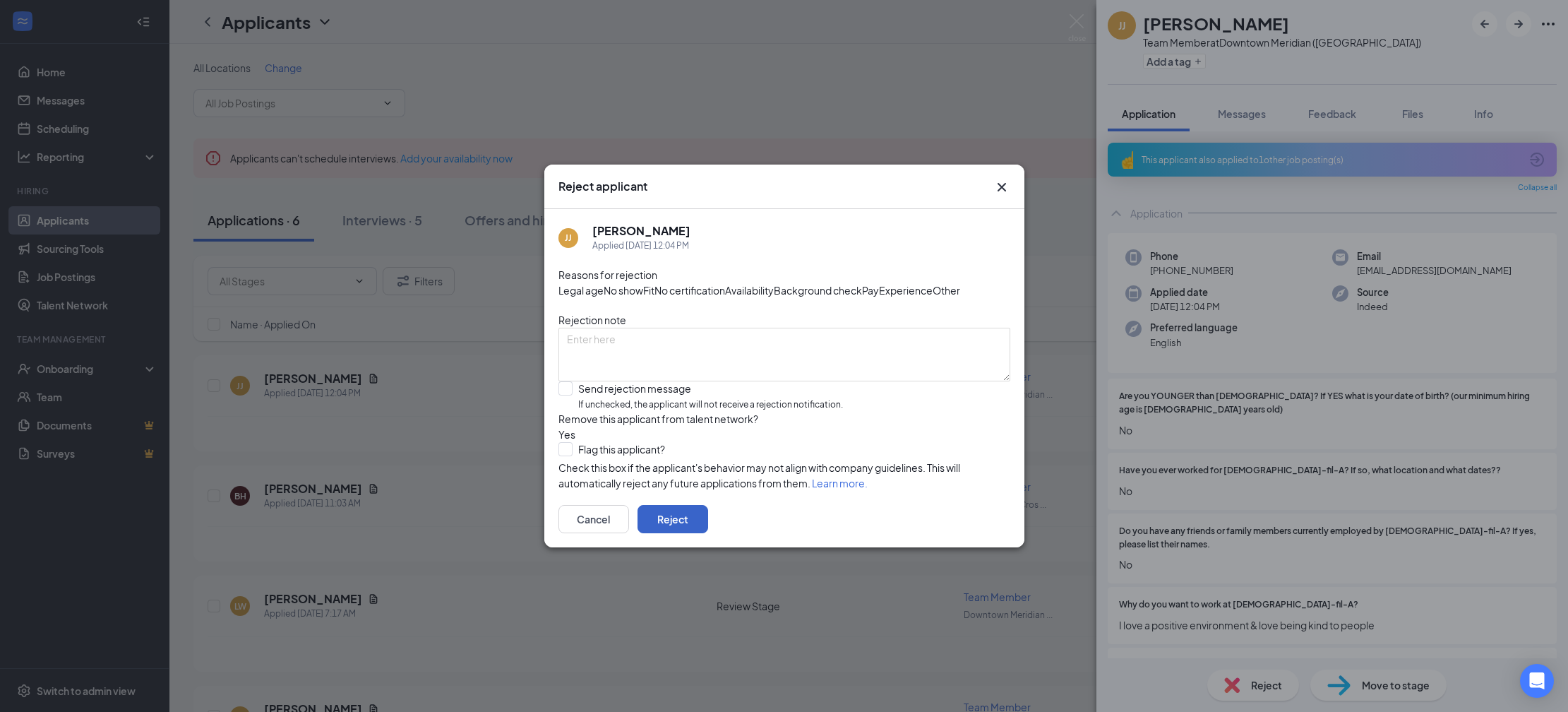
click at [708, 533] on button "Reject" at bounding box center [672, 519] width 71 height 28
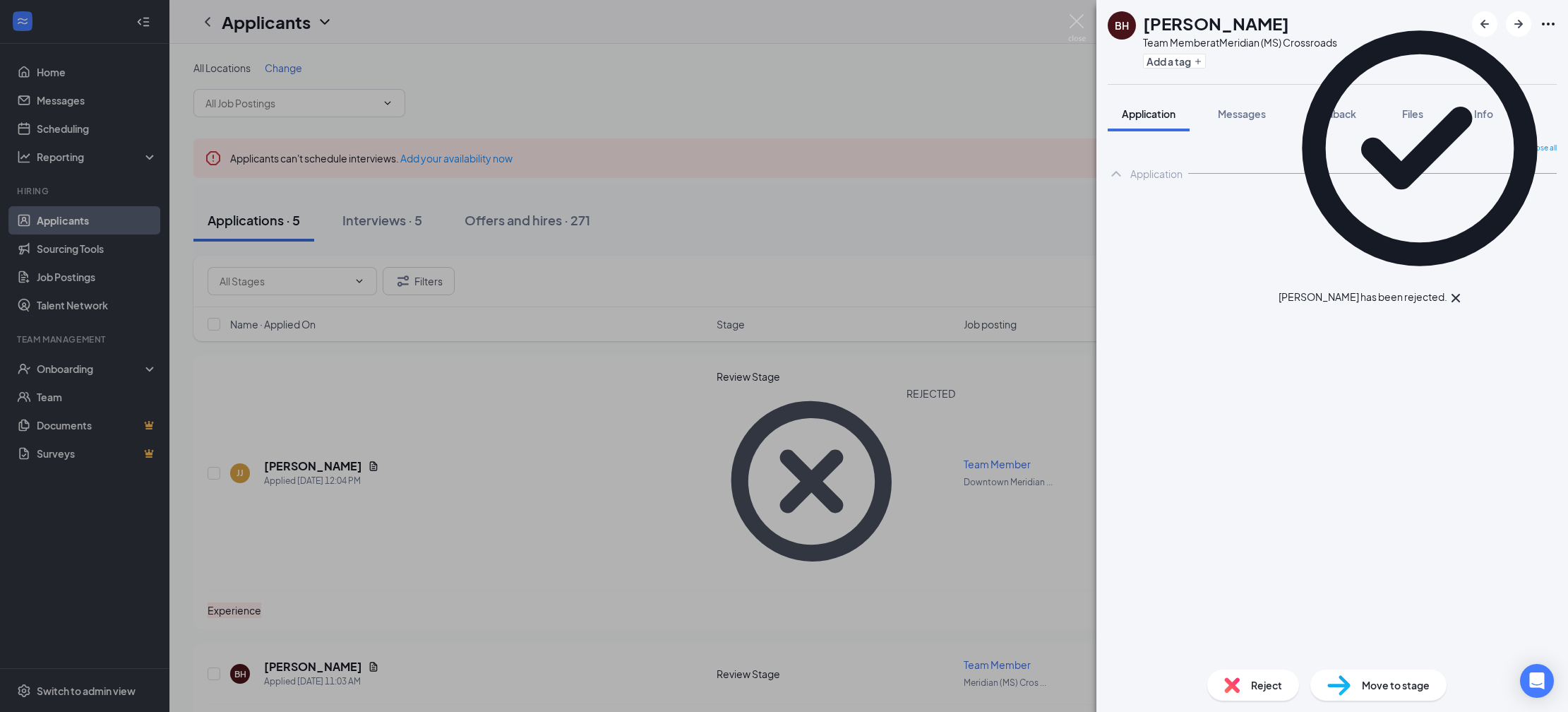
click at [338, 481] on div "BH Brianna Hancock Team Member at Meridian (MS) Crossroads Add a tag Applicatio…" at bounding box center [784, 356] width 1568 height 712
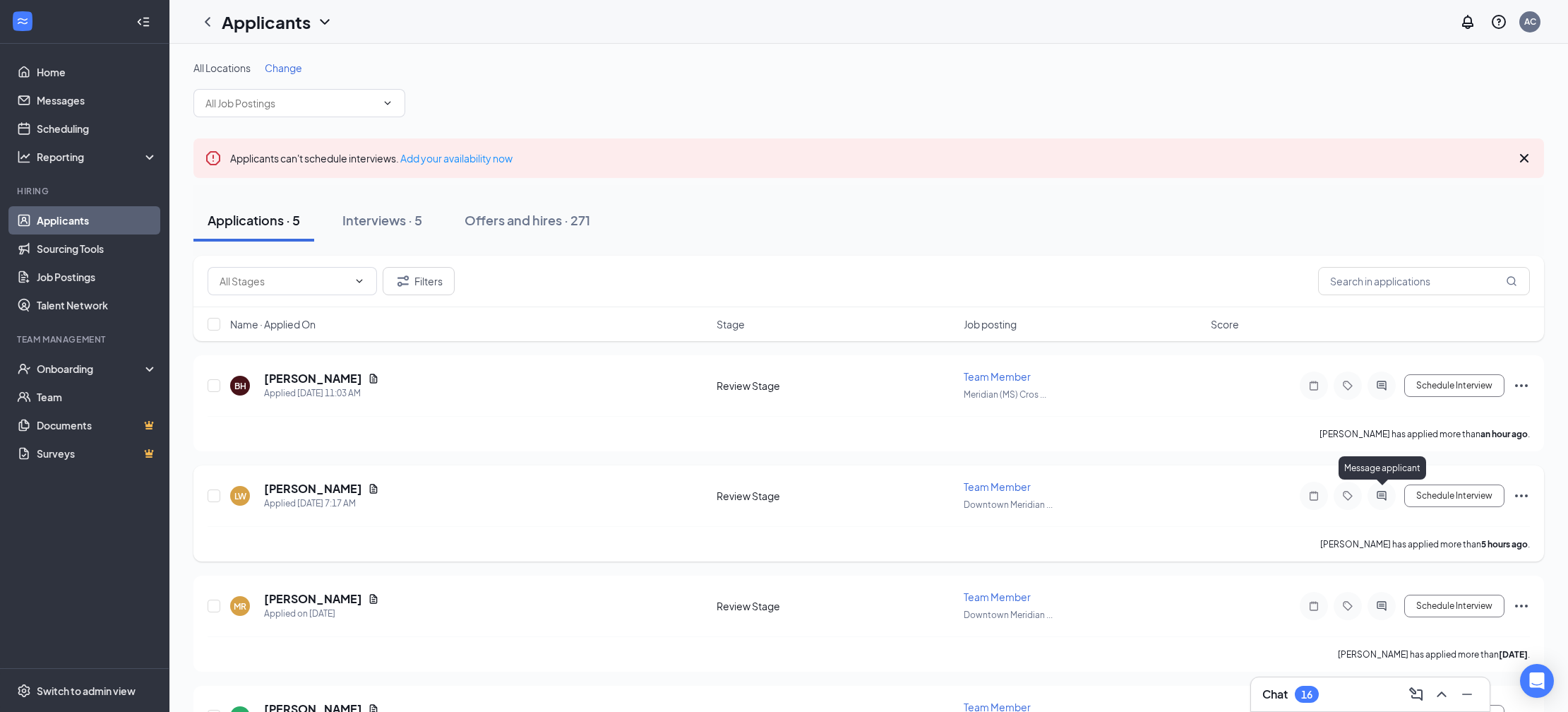
click at [1387, 491] on icon "ActiveChat" at bounding box center [1381, 496] width 17 height 11
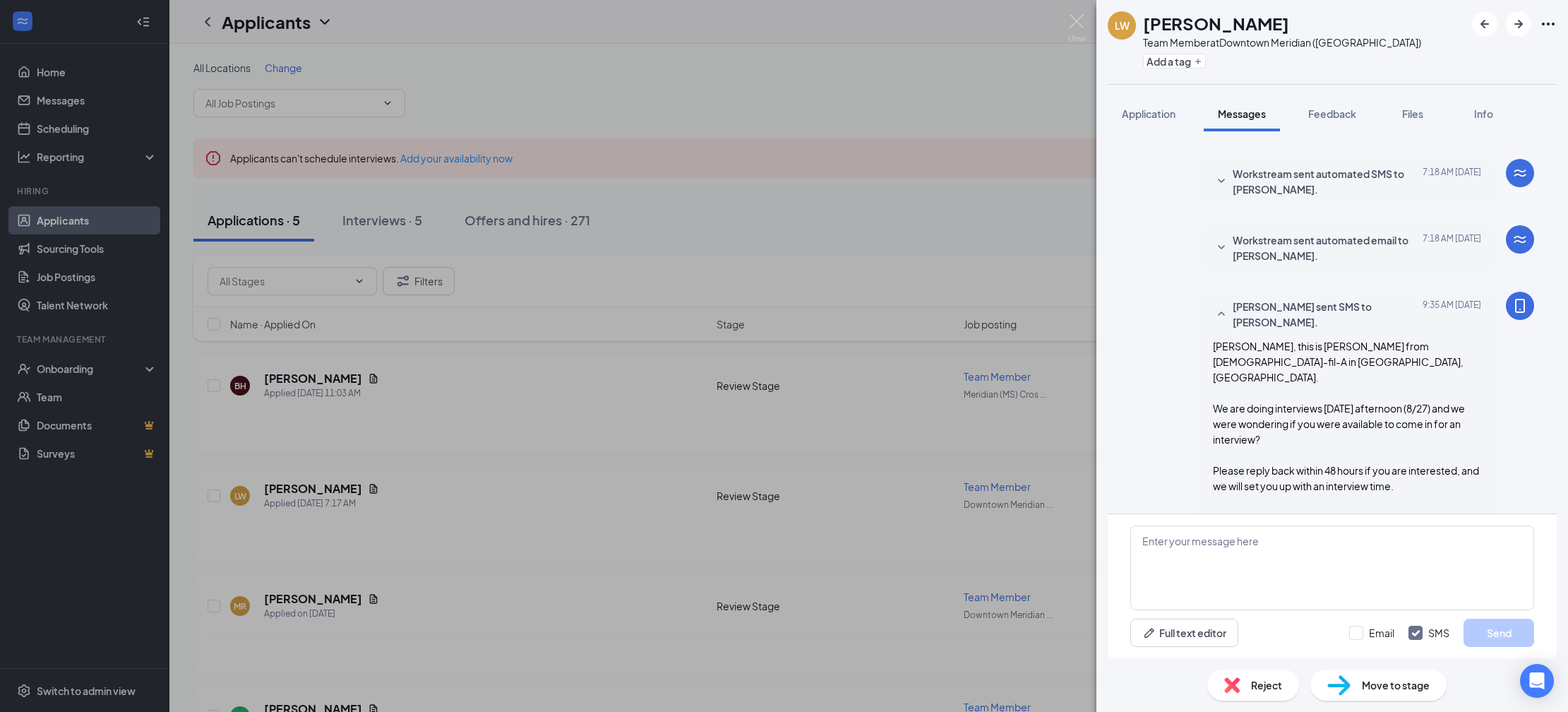
scroll to position [49, 0]
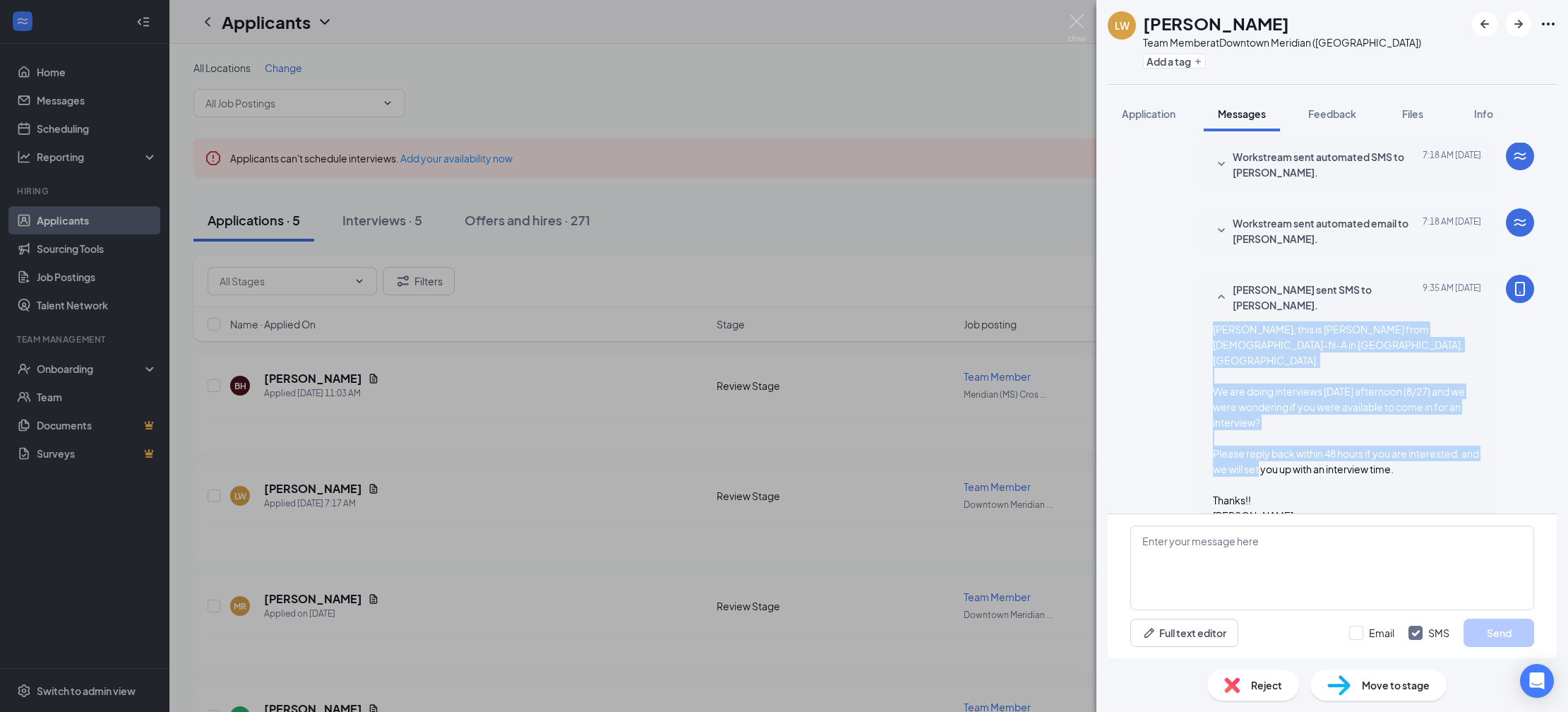
drag, startPoint x: 1259, startPoint y: 491, endPoint x: 1213, endPoint y: 333, distance: 164.6
click at [1213, 333] on div "Landon, this is Ashley from Chick-fil-A in Meridian, MS. We are doing interview…" at bounding box center [1346, 422] width 268 height 202
copy span "Landon, this is Ashley from Chick-fil-A in Meridian, MS. We are doing interview…"
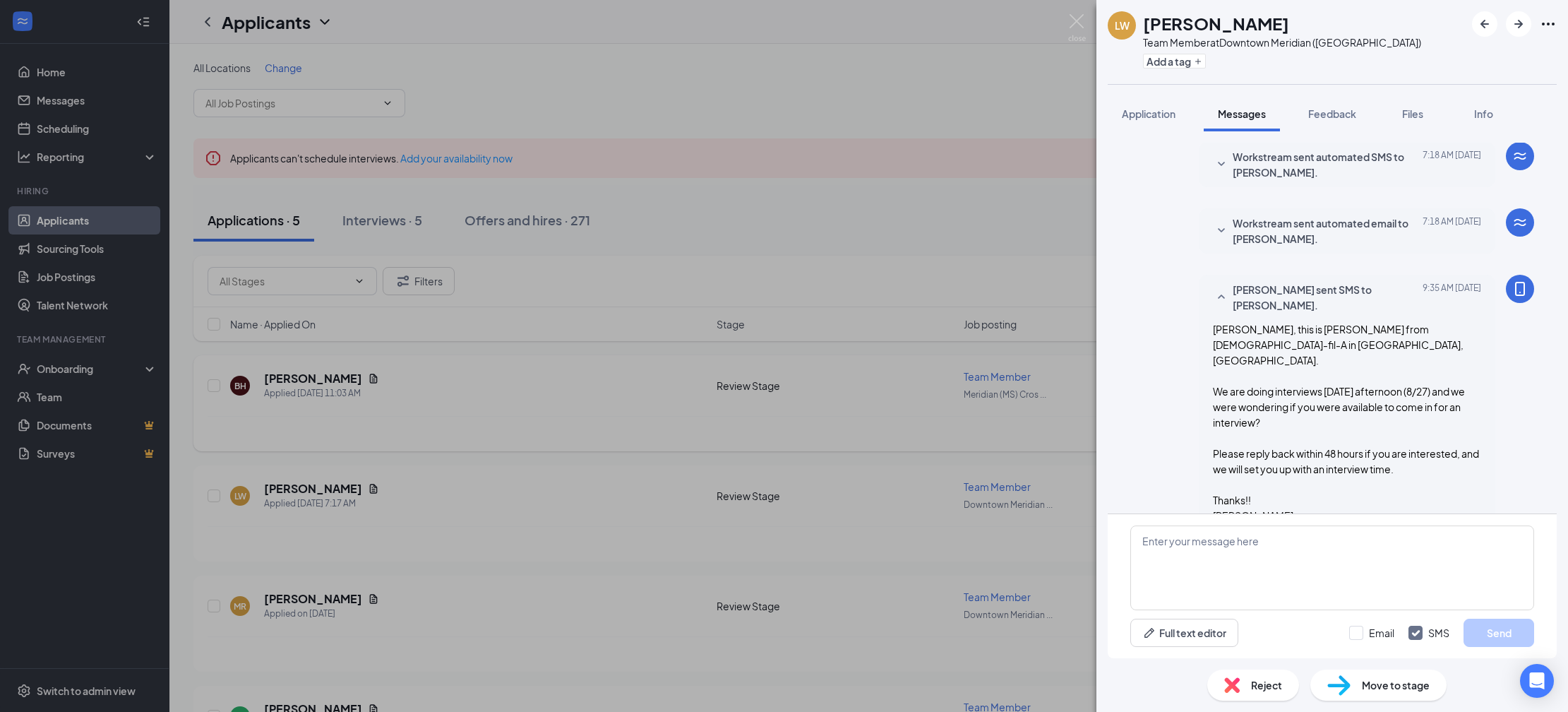
click at [644, 396] on div "LW Landon Warren Team Member at Downtown Meridian (MS) Add a tag Application Me…" at bounding box center [784, 356] width 1568 height 712
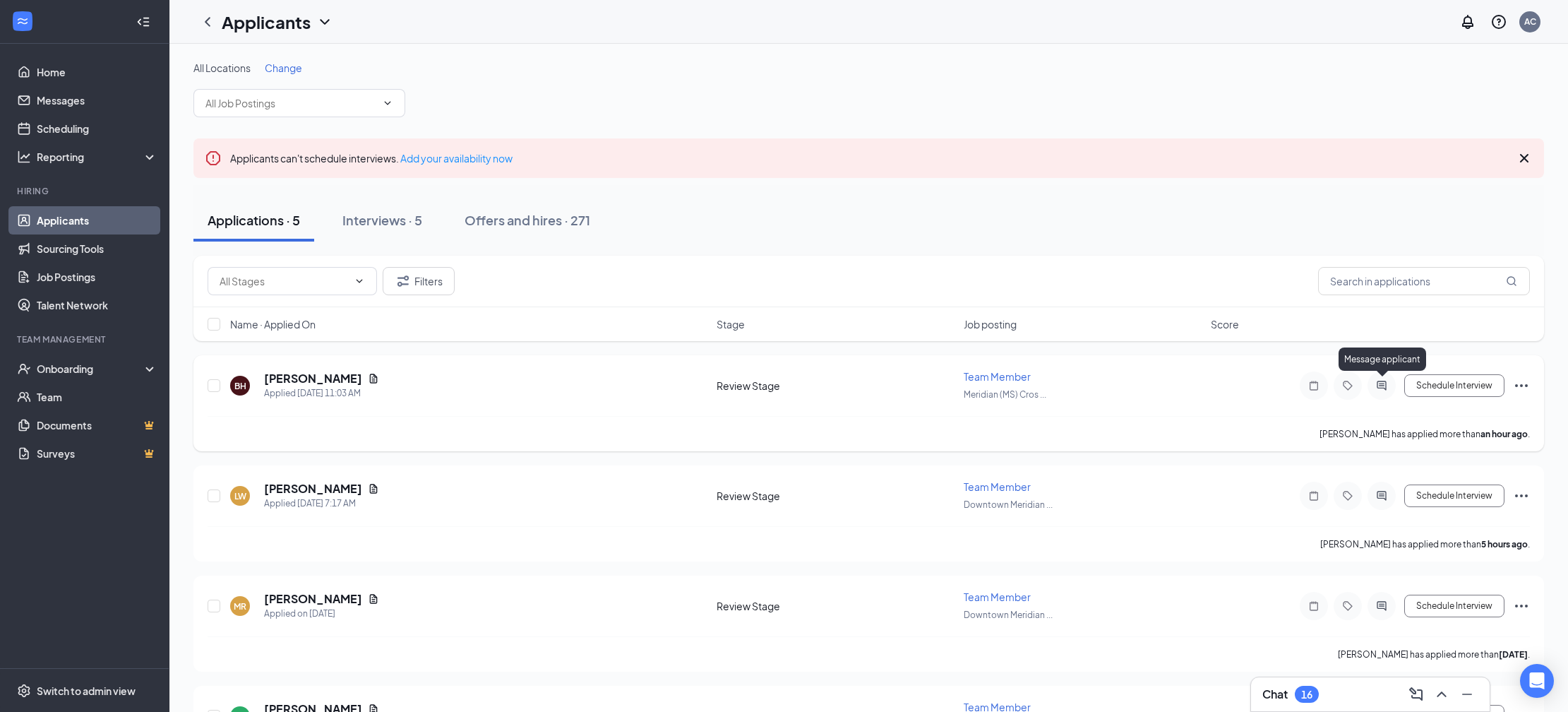
click at [1389, 388] on icon "ActiveChat" at bounding box center [1381, 386] width 17 height 11
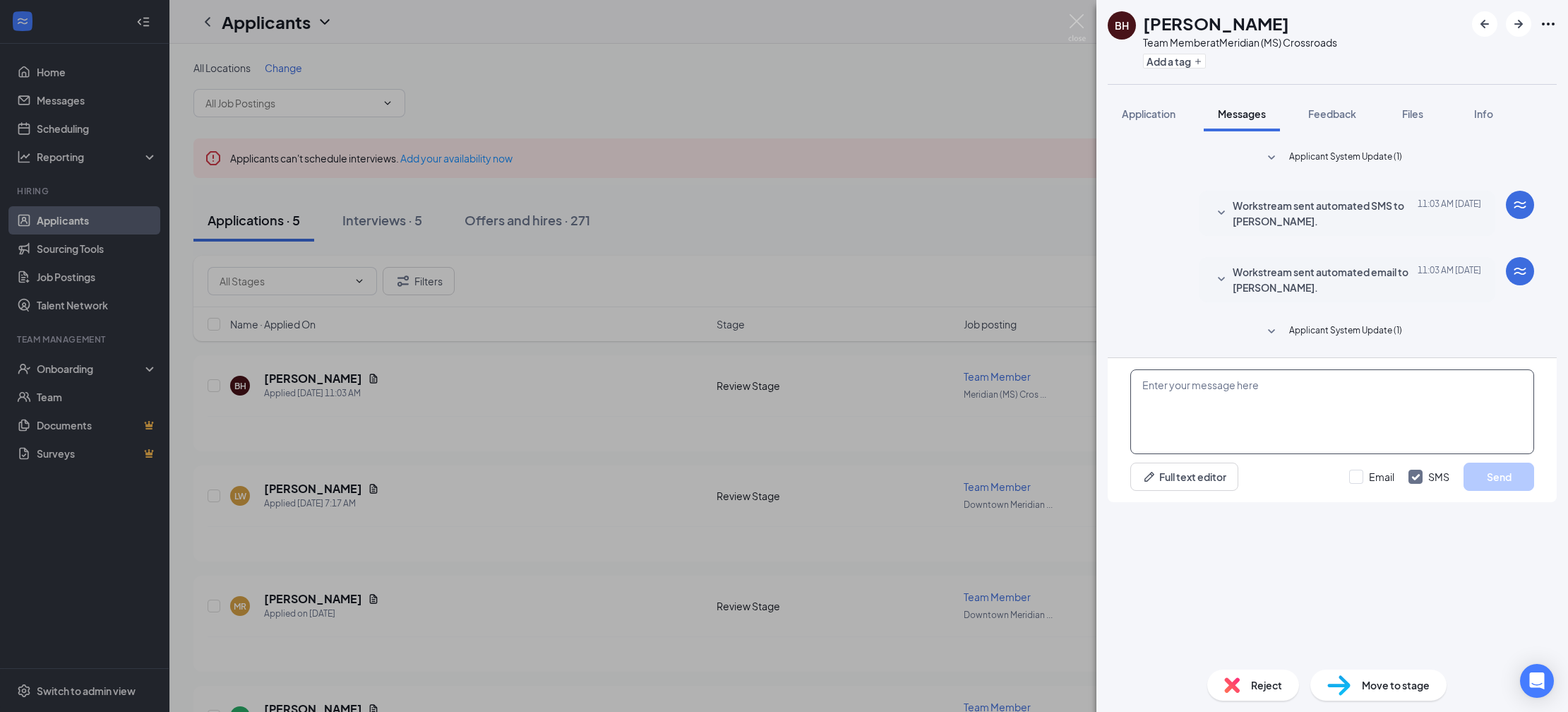
click at [1279, 454] on textarea at bounding box center [1331, 412] width 403 height 85
paste textarea "Landon, this is Ashley from Chick-fil-A in Meridian, MS. We are doing interview…"
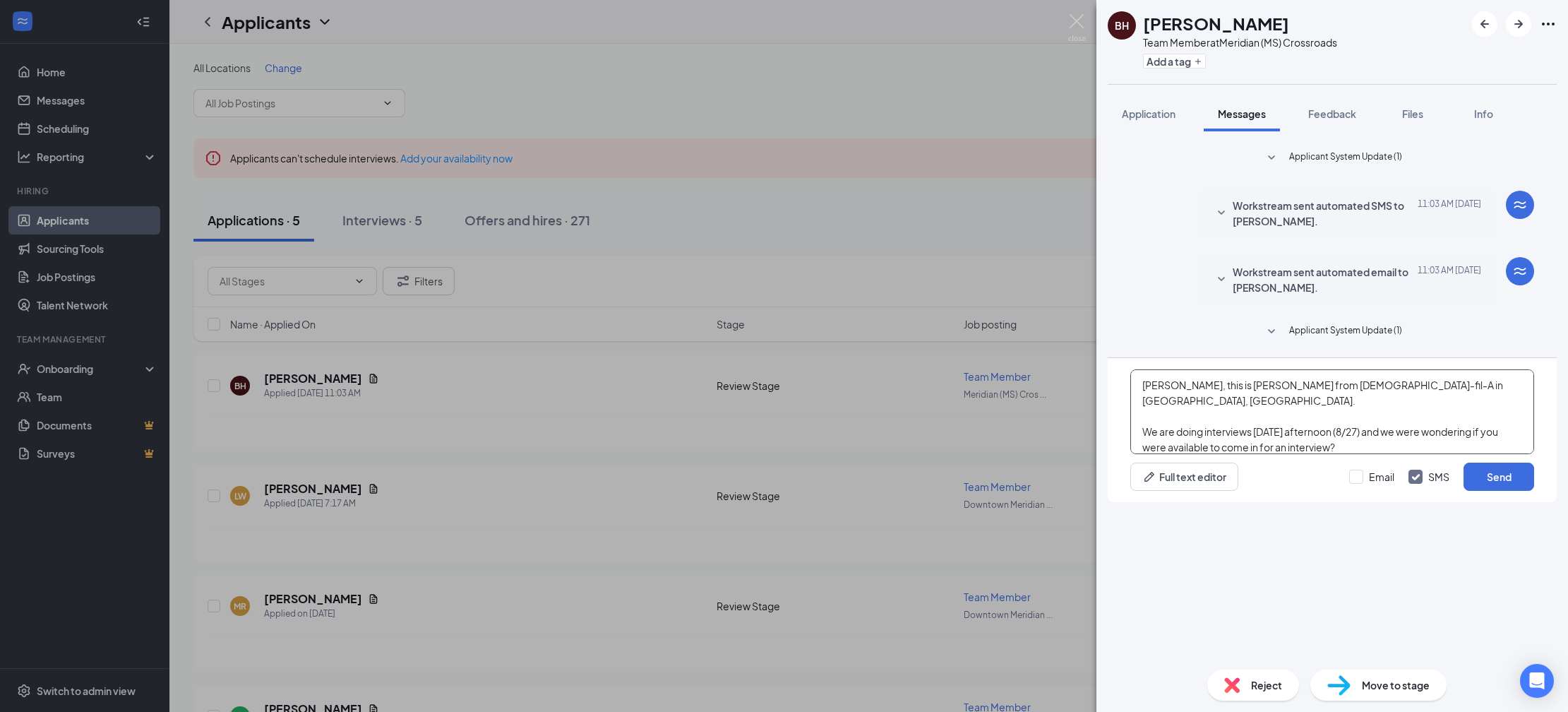
click at [1163, 454] on textarea "Landon, this is Ashley from Chick-fil-A in Meridian, MS. We are doing interview…" at bounding box center [1331, 412] width 403 height 85
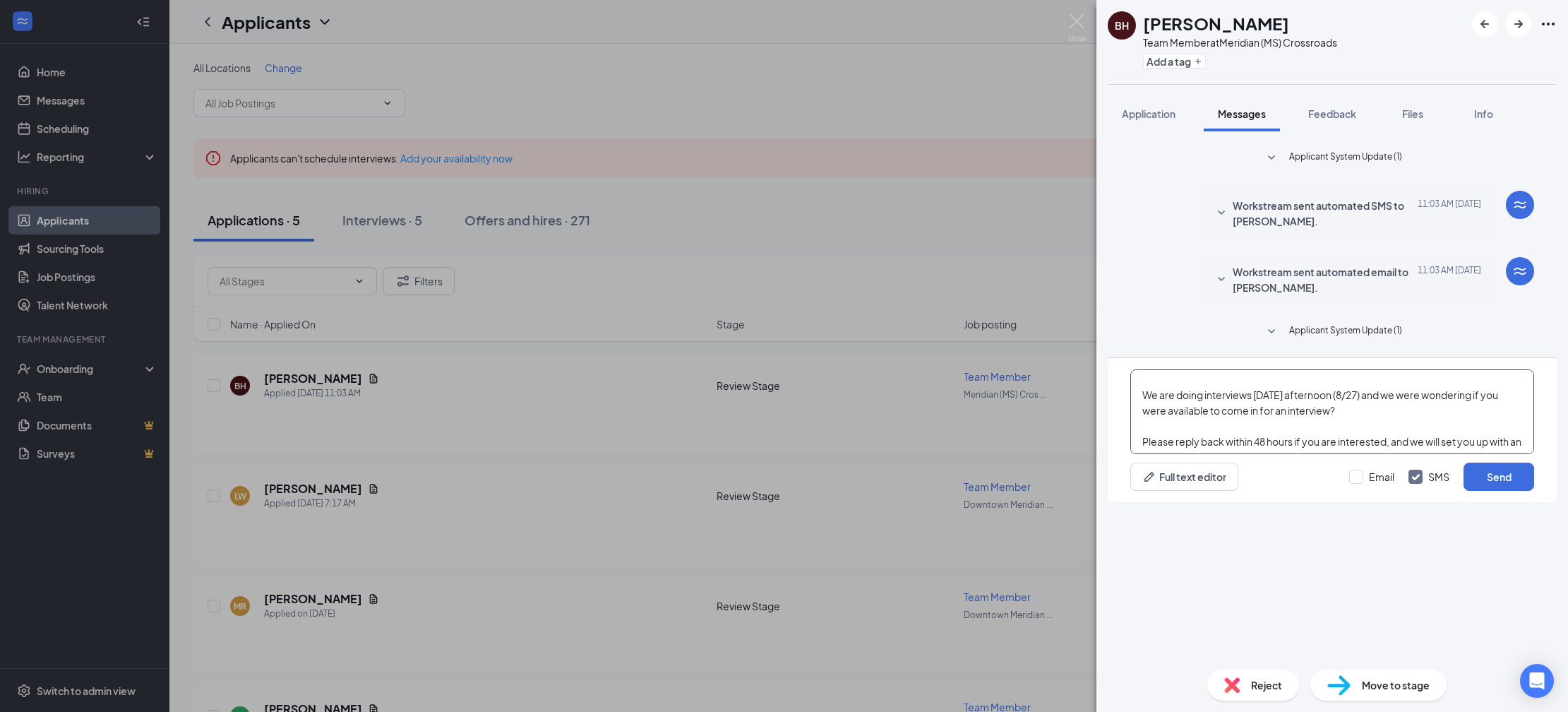
scroll to position [87, 0]
drag, startPoint x: 1257, startPoint y: 550, endPoint x: 1225, endPoint y: 546, distance: 32.2
click at [1225, 454] on textarea "Brianna, this is Ashley from Chick-fil-A in Meridian, MS. We are doing intervie…" at bounding box center [1331, 412] width 403 height 85
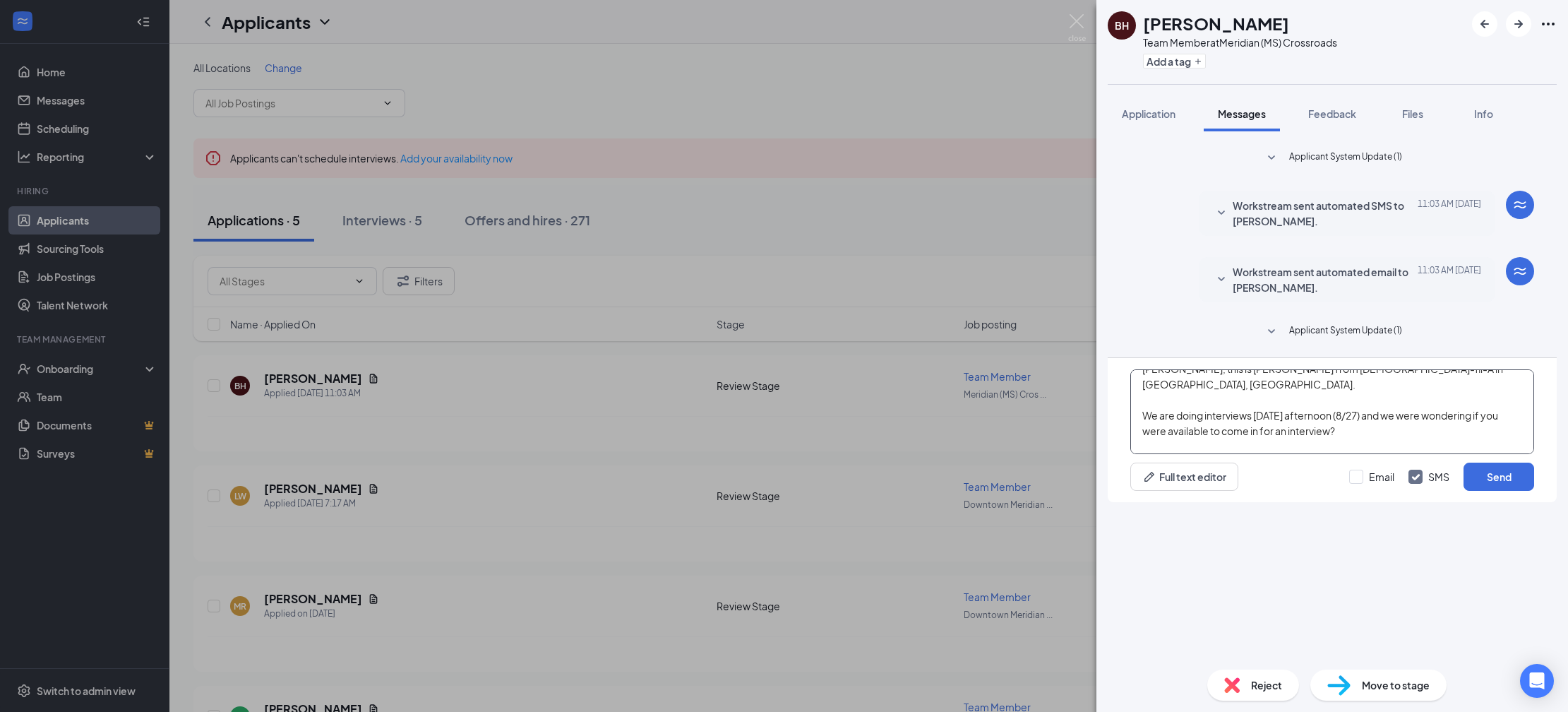
scroll to position [13, 0]
click at [1160, 454] on textarea "Brianna, this is Ashley from Chick-fil-A in Meridian, MS. We are doing intervie…" at bounding box center [1331, 412] width 403 height 85
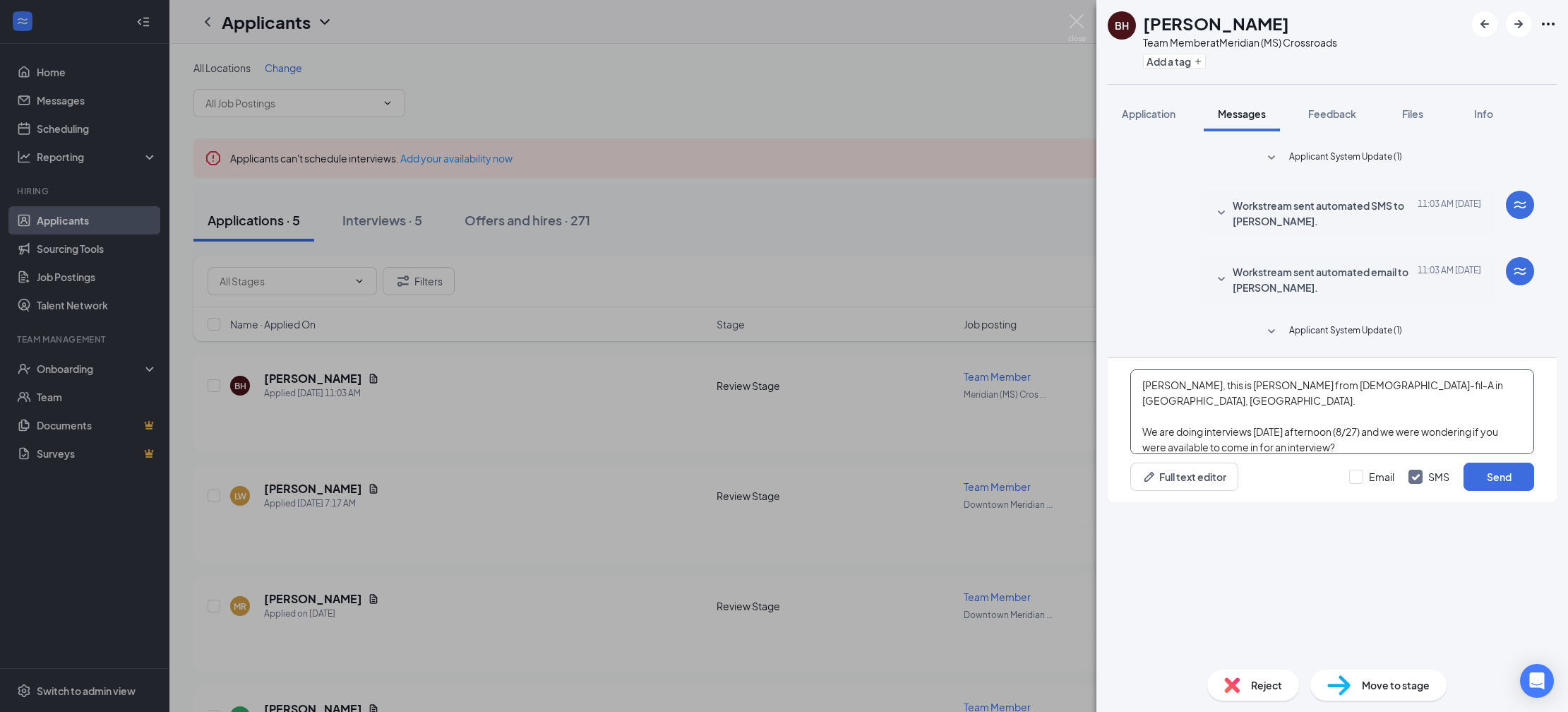
scroll to position [40, 0]
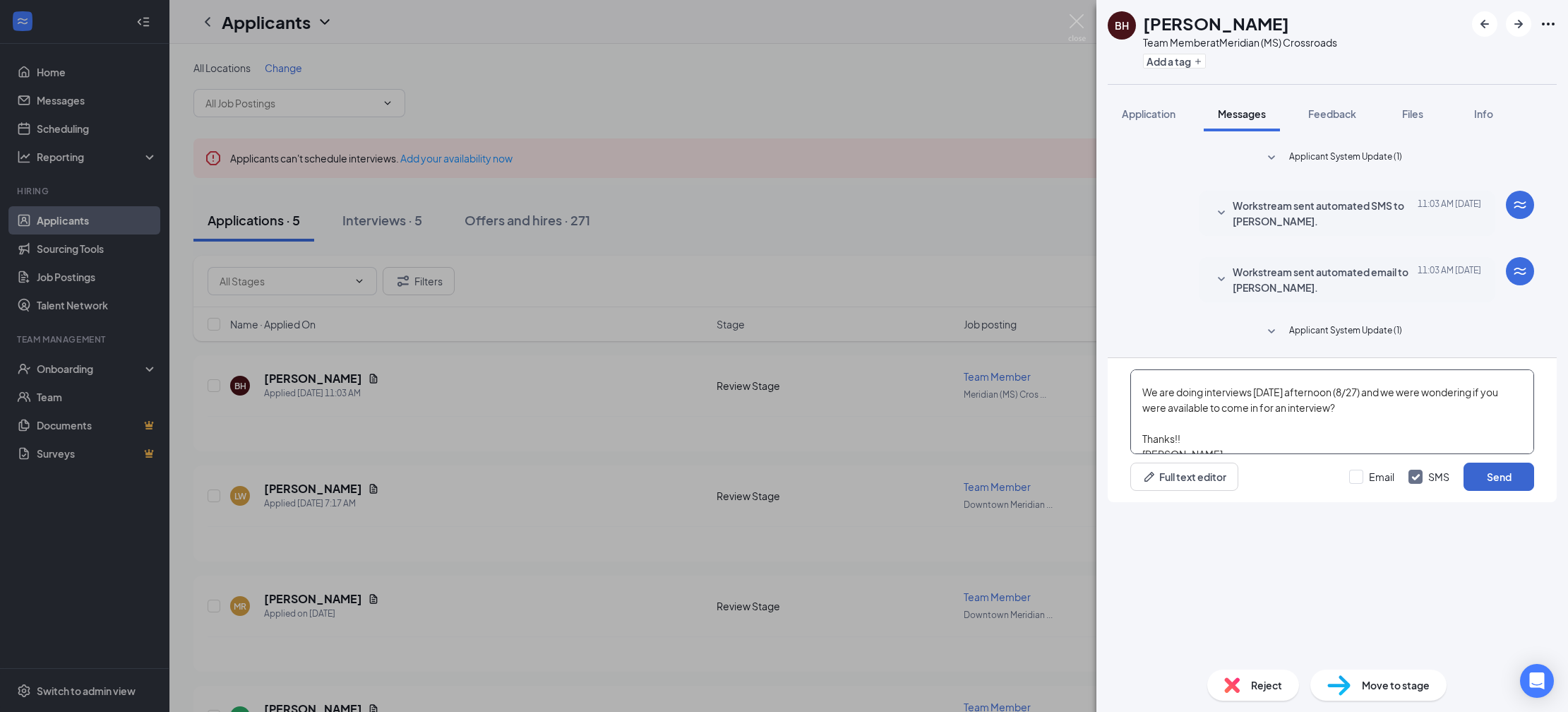
type textarea "[PERSON_NAME], this is [PERSON_NAME] from [DEMOGRAPHIC_DATA]-fil-A in [GEOGRAPH…"
click at [1482, 491] on button "Send" at bounding box center [1498, 477] width 71 height 28
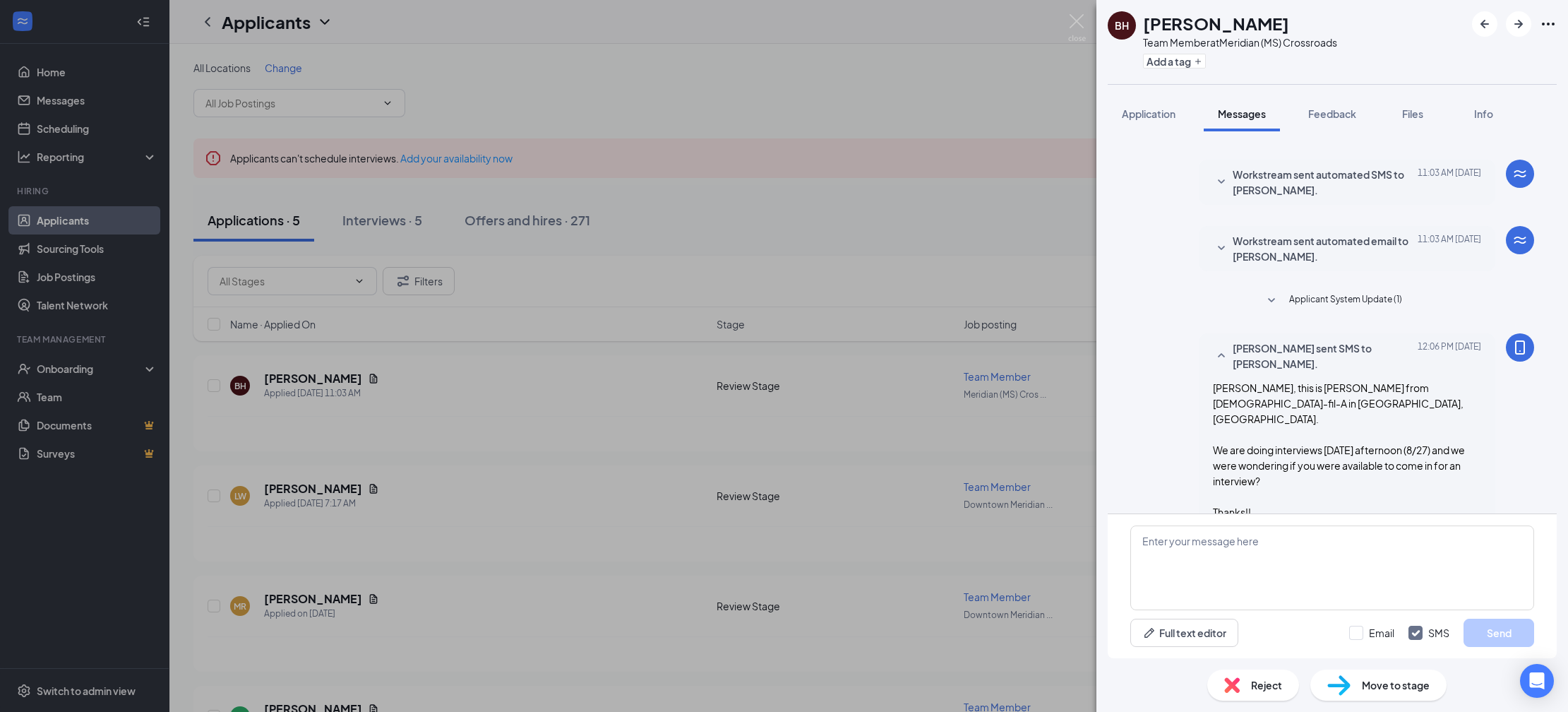
scroll to position [43, 0]
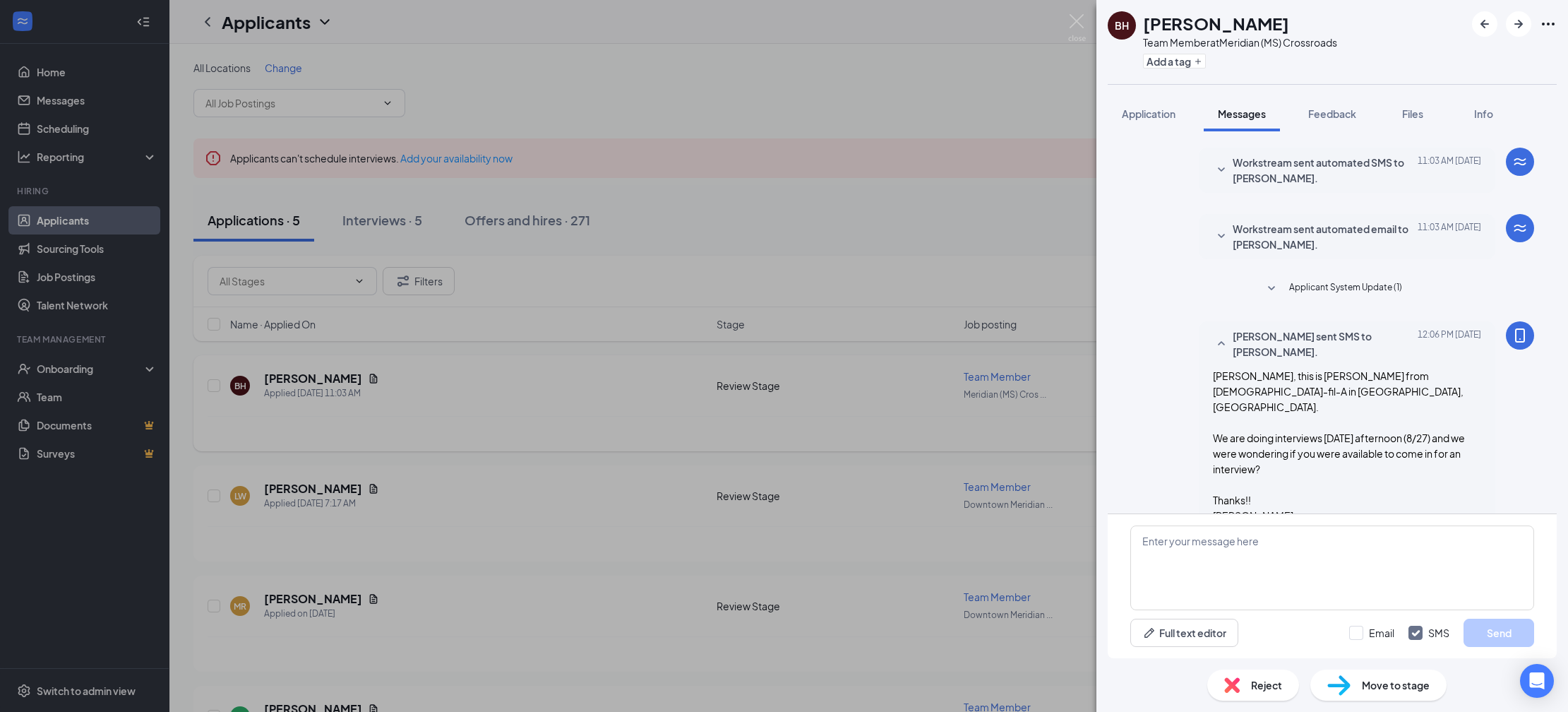
click at [397, 447] on div "BH Brianna Hancock Team Member at Meridian (MS) Crossroads Add a tag Applicatio…" at bounding box center [784, 356] width 1568 height 712
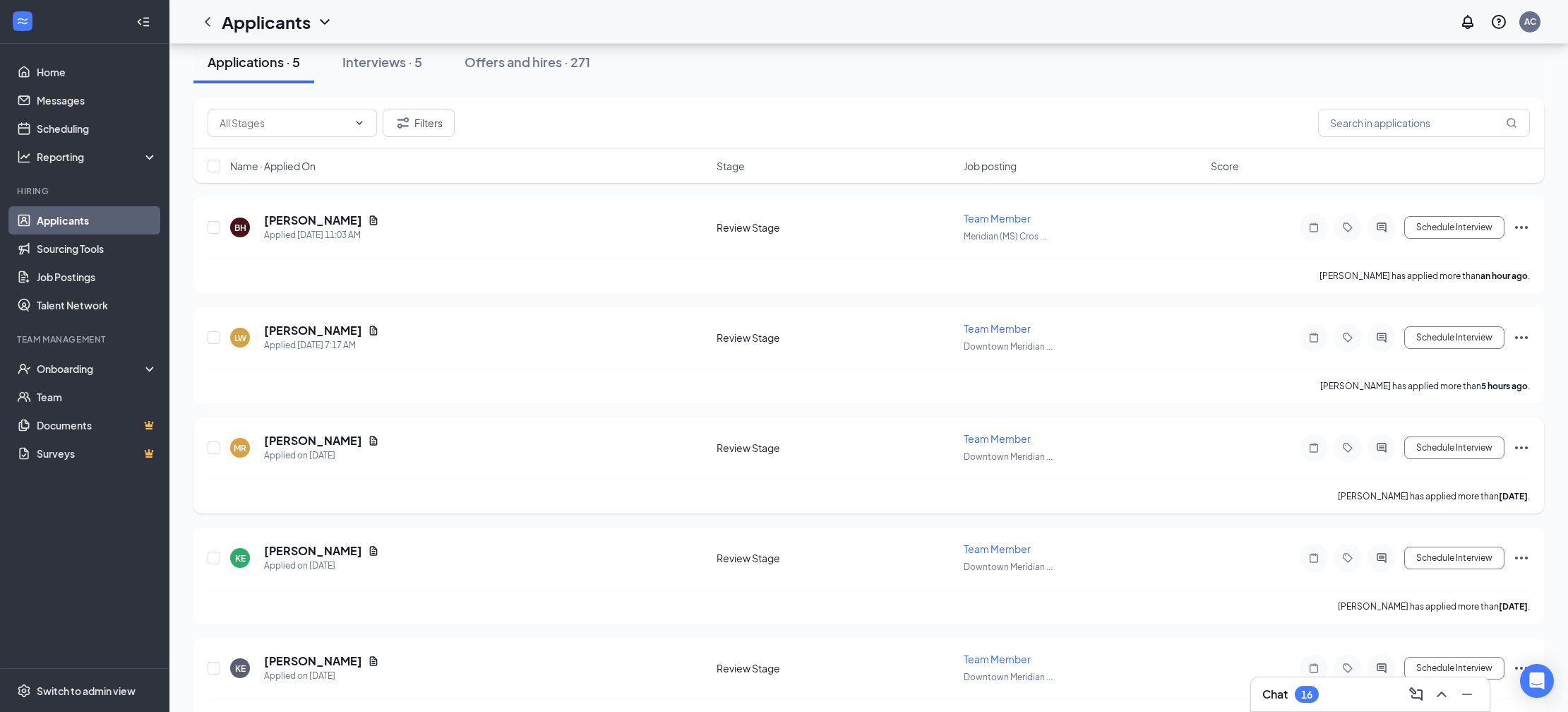
scroll to position [191, 0]
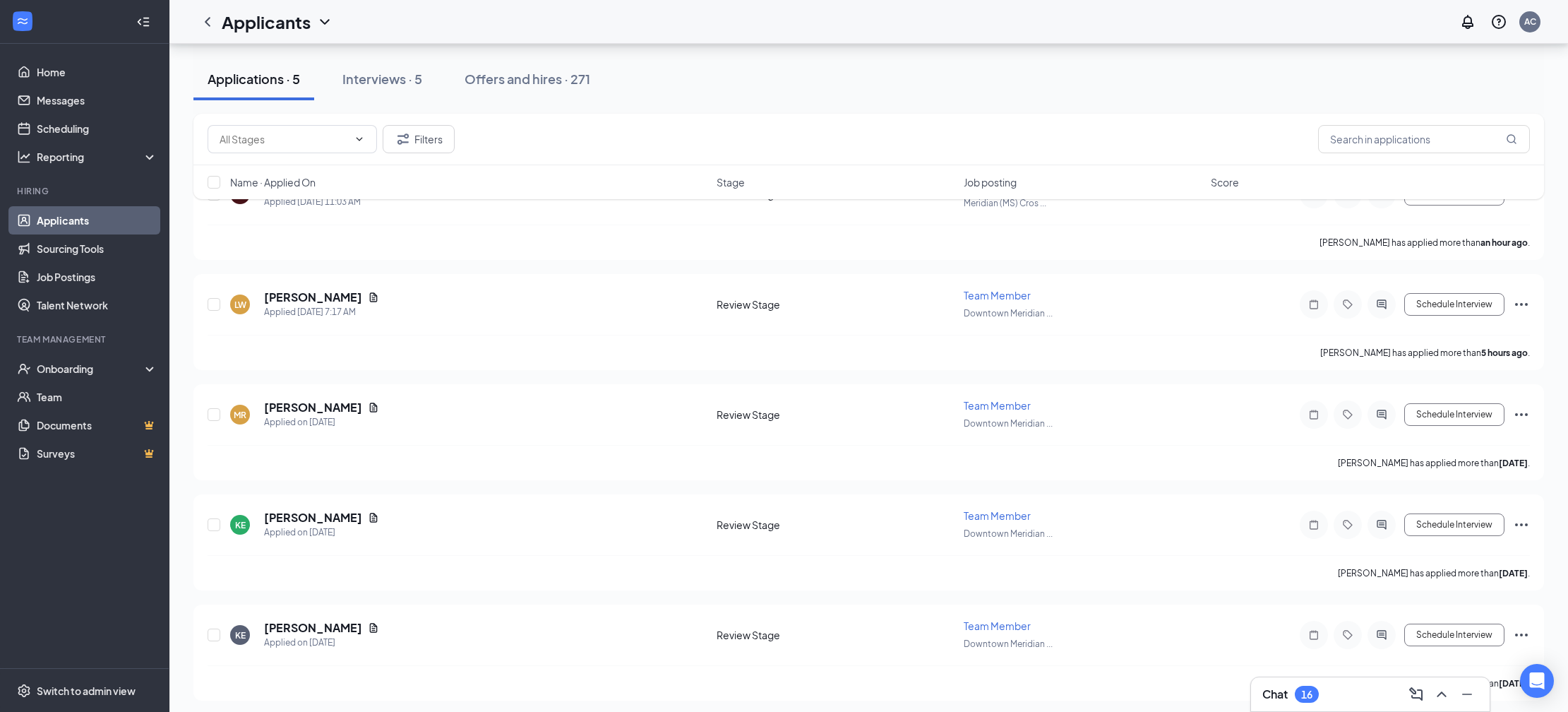
click at [384, 70] on button "Interviews · 5" at bounding box center [382, 79] width 108 height 42
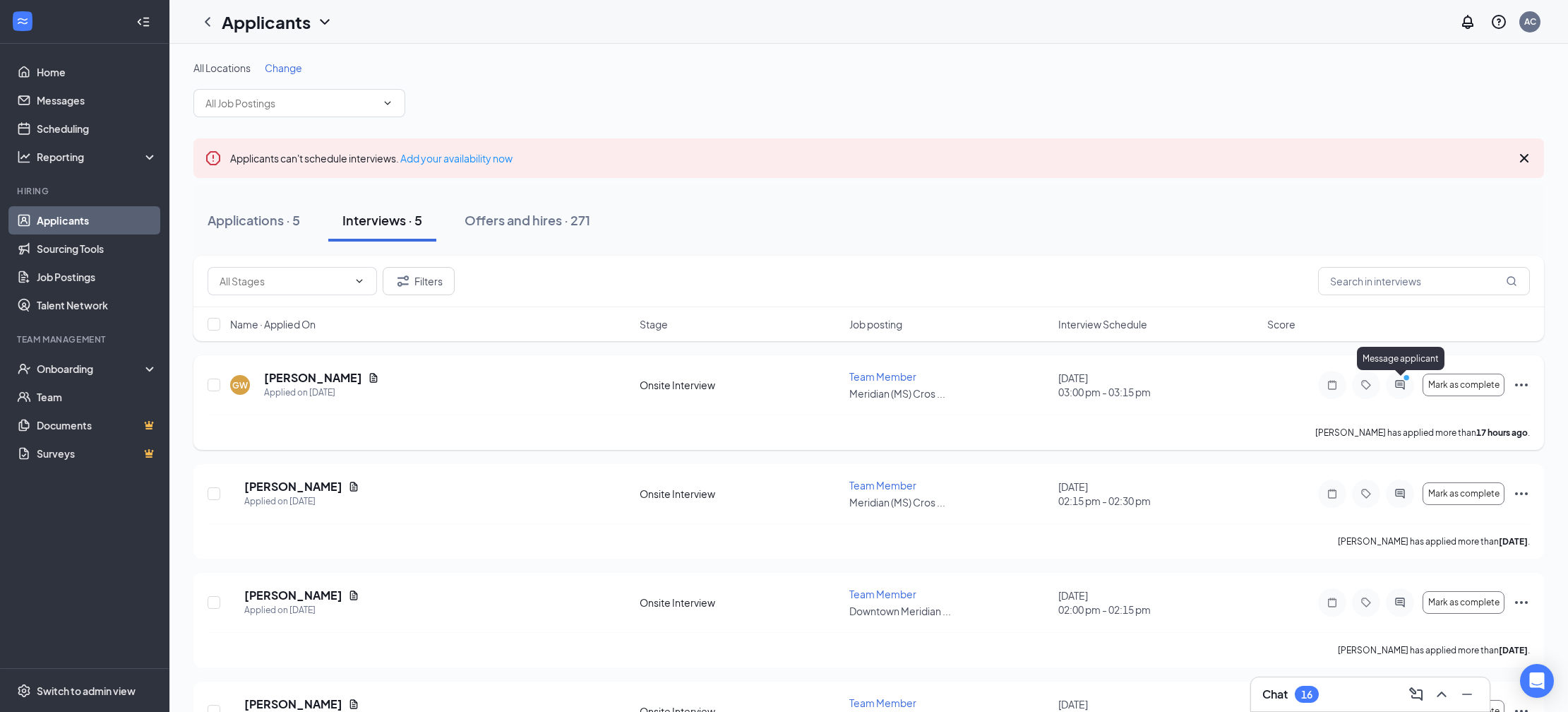
click at [1402, 388] on icon "ActiveChat" at bounding box center [1400, 385] width 17 height 11
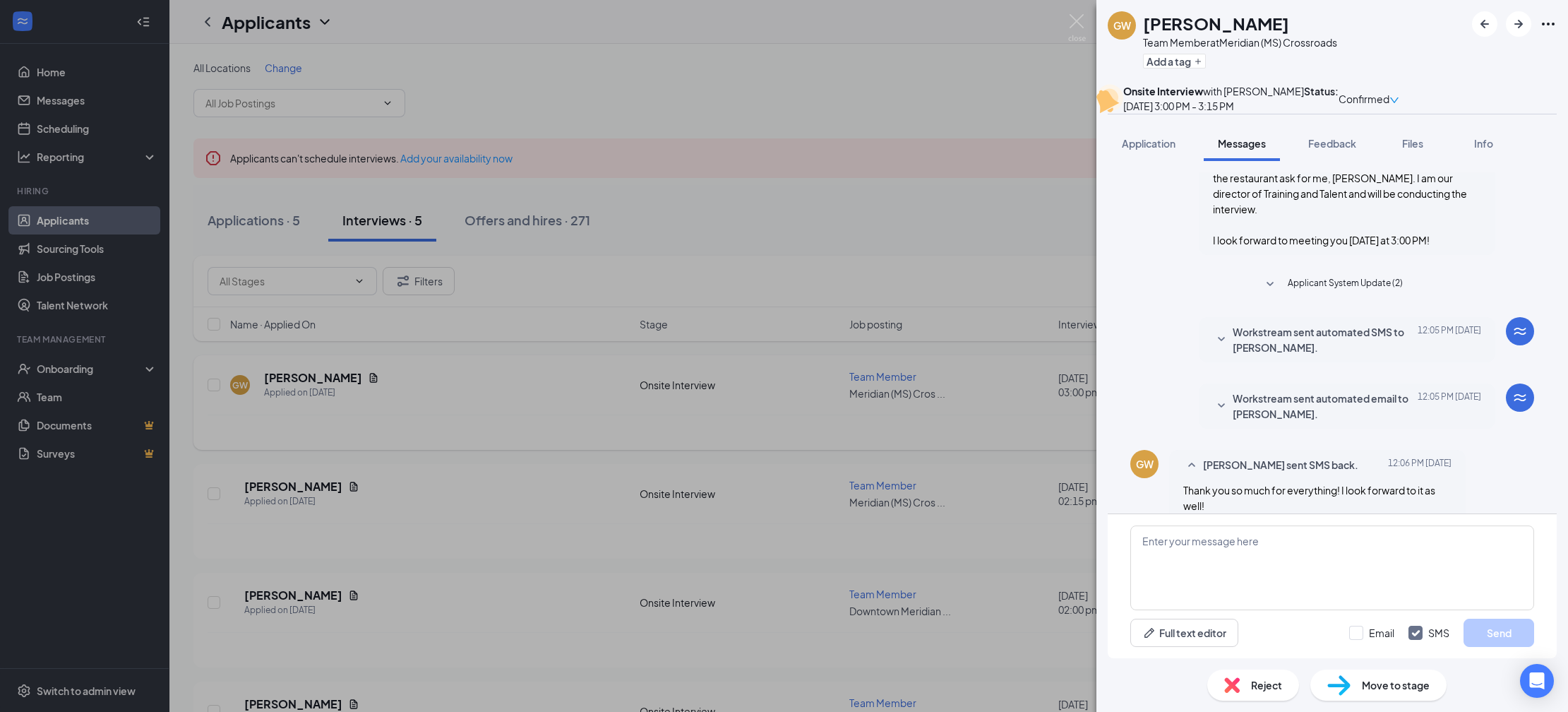
scroll to position [506, 0]
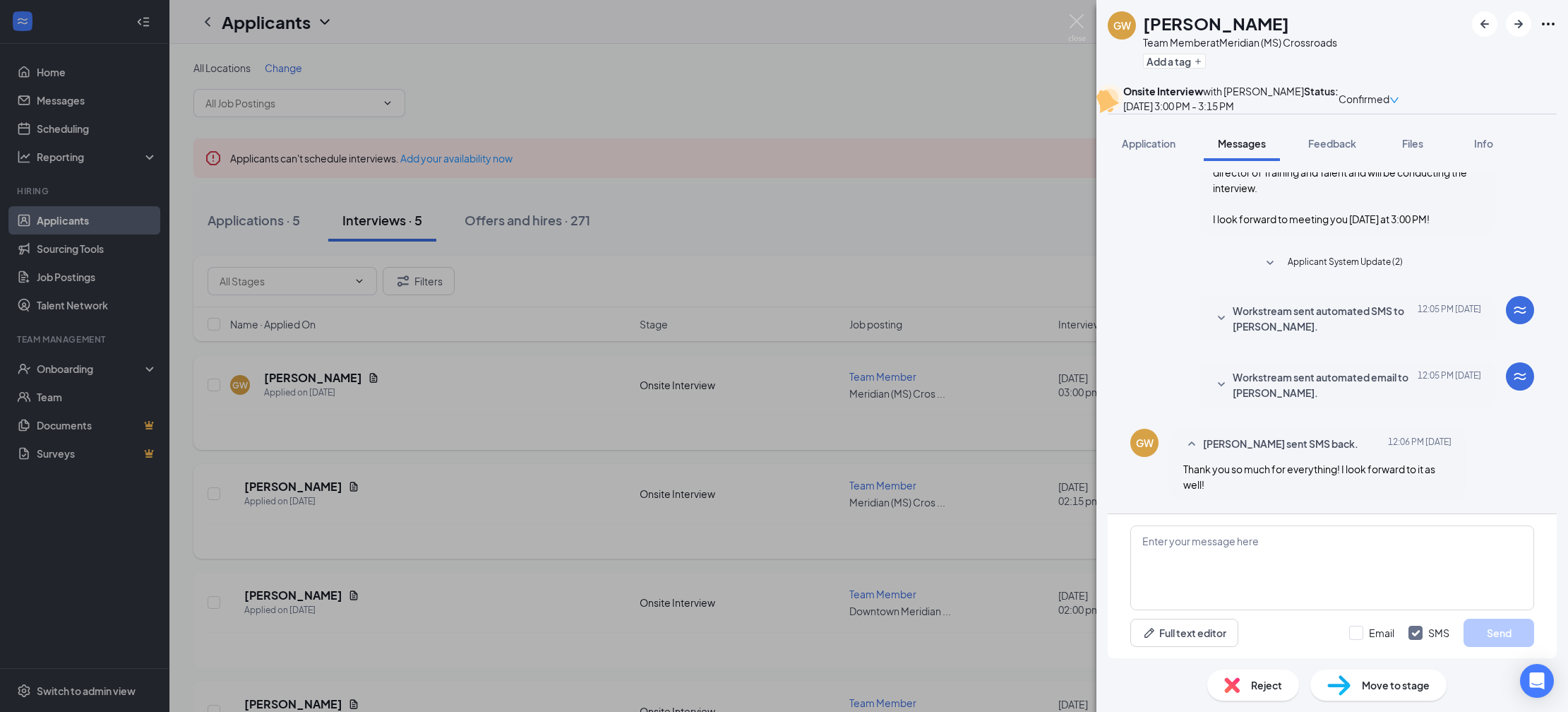
click at [1049, 475] on div "GW Gabe Wheat Team Member at Meridian (MS) Crossroads Add a tag Onsite Intervie…" at bounding box center [784, 356] width 1568 height 712
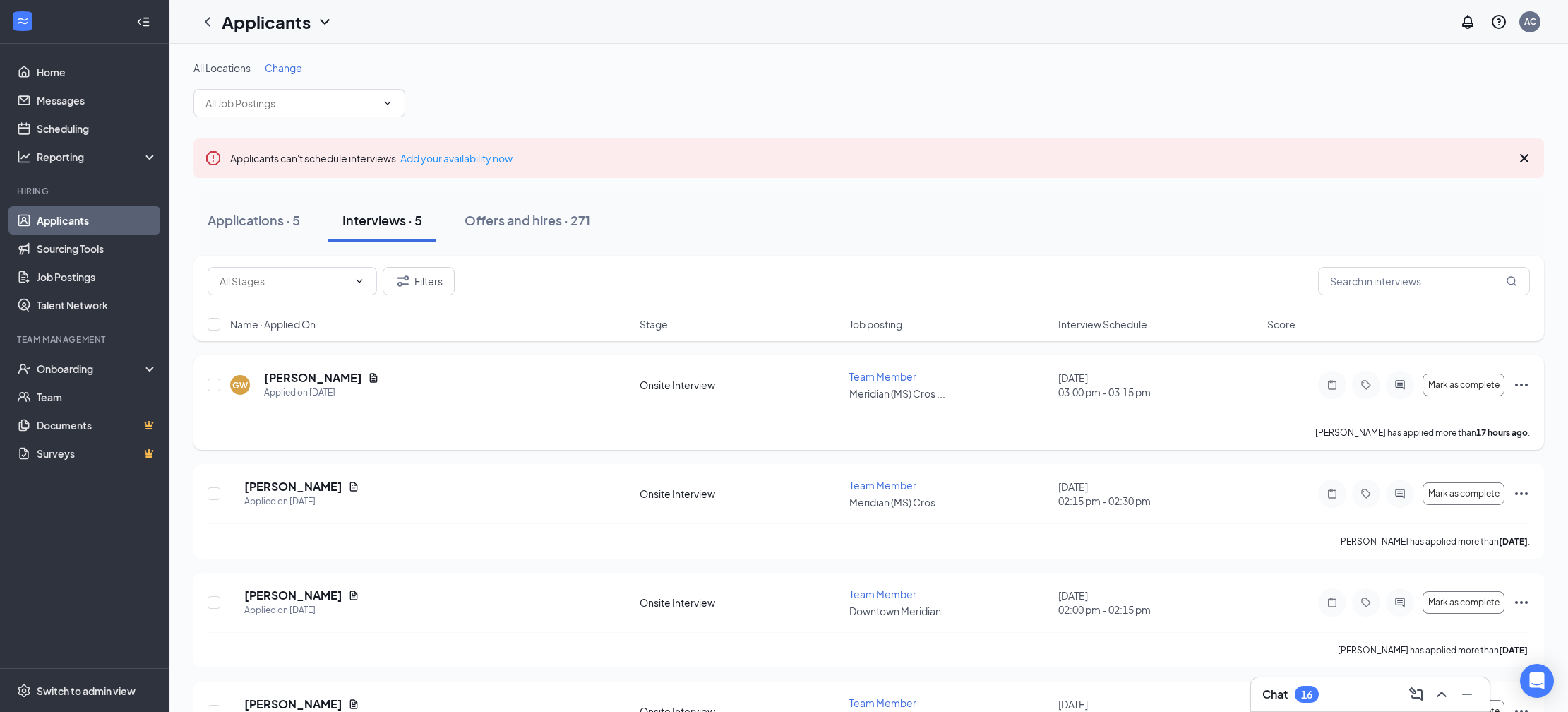
click at [1513, 386] on icon "Ellipses" at bounding box center [1521, 385] width 17 height 17
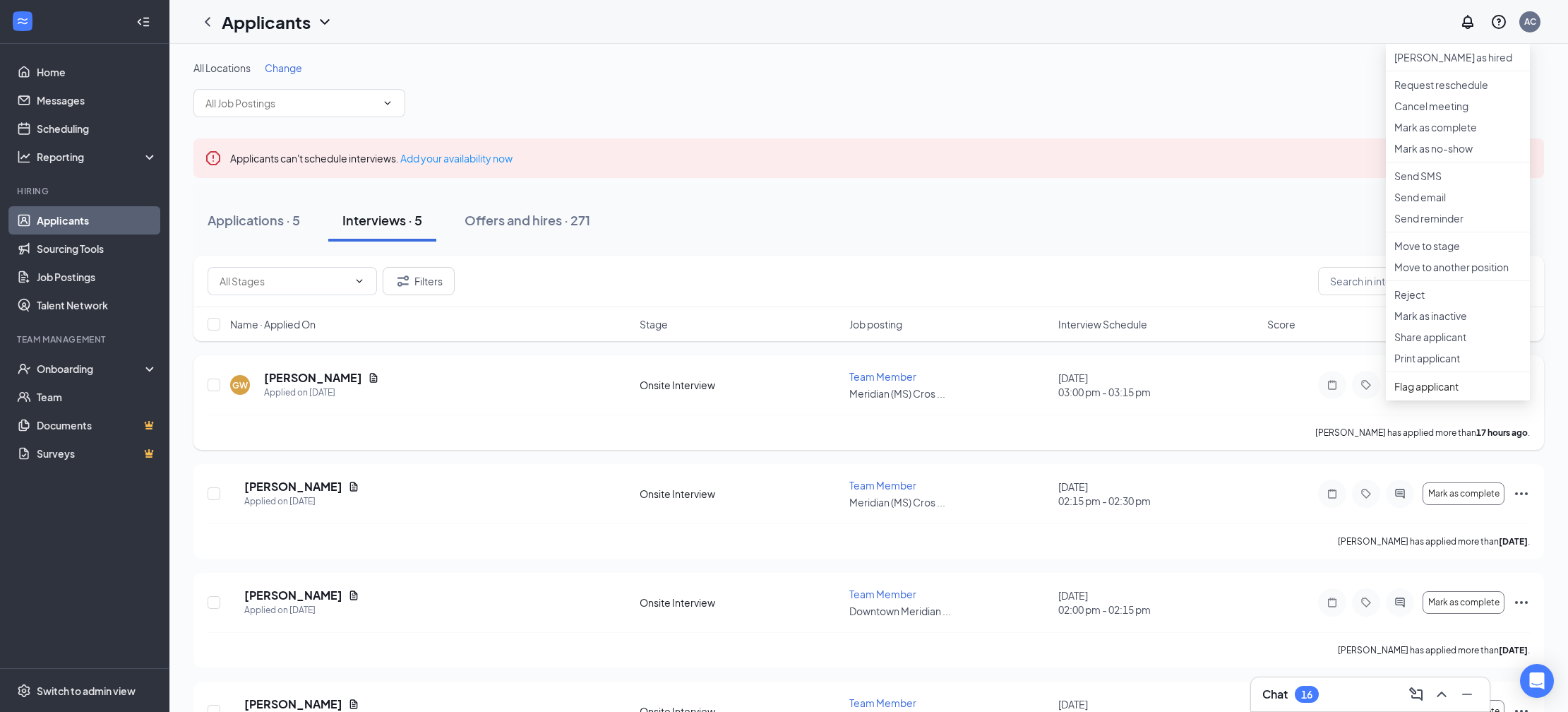
drag, startPoint x: 251, startPoint y: 359, endPoint x: 268, endPoint y: 367, distance: 18.8
click at [257, 361] on div "GW Gabe Wheat Applied on Aug 25 Onsite Interview Team Member Meridian (MS) Cros…" at bounding box center [869, 403] width 1350 height 95
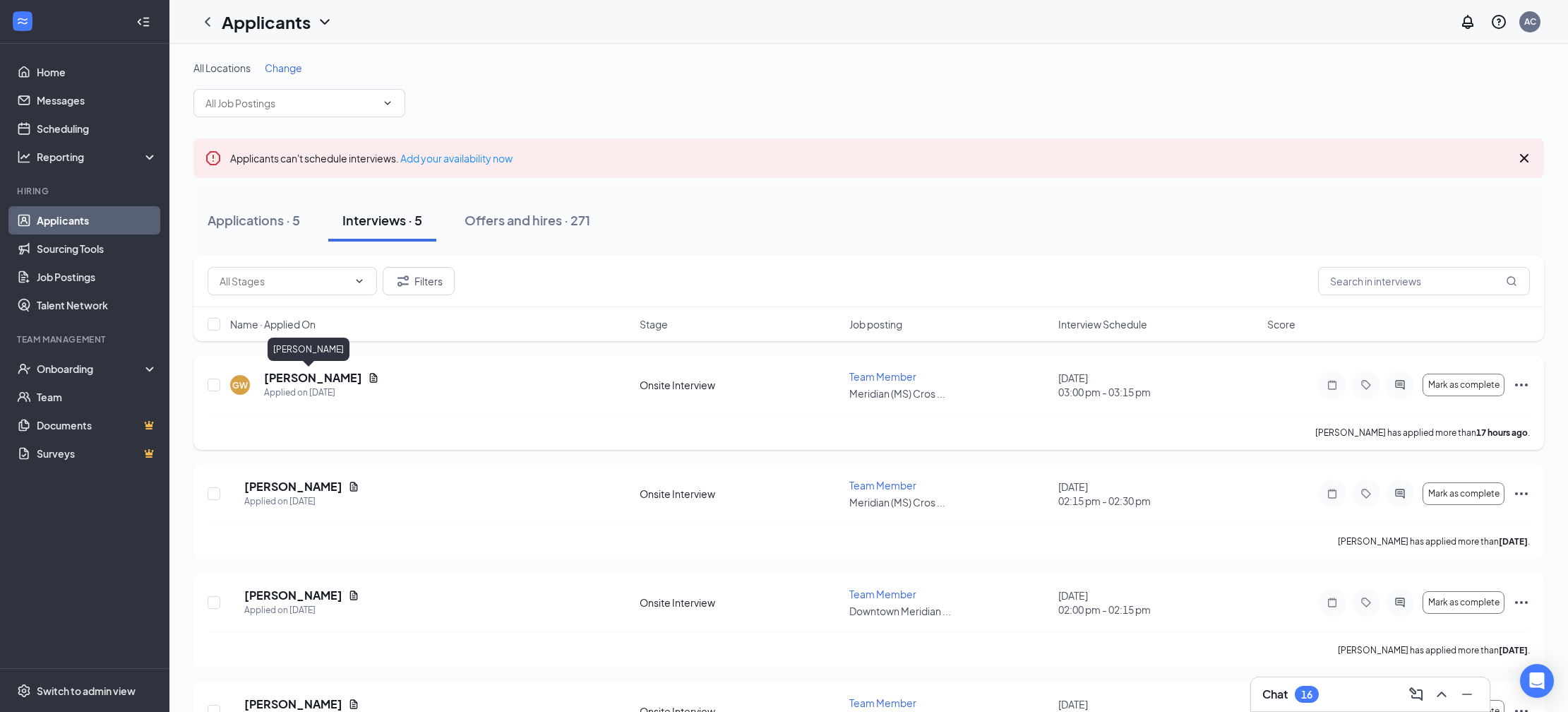
click at [288, 372] on h5 "[PERSON_NAME]" at bounding box center [313, 377] width 98 height 16
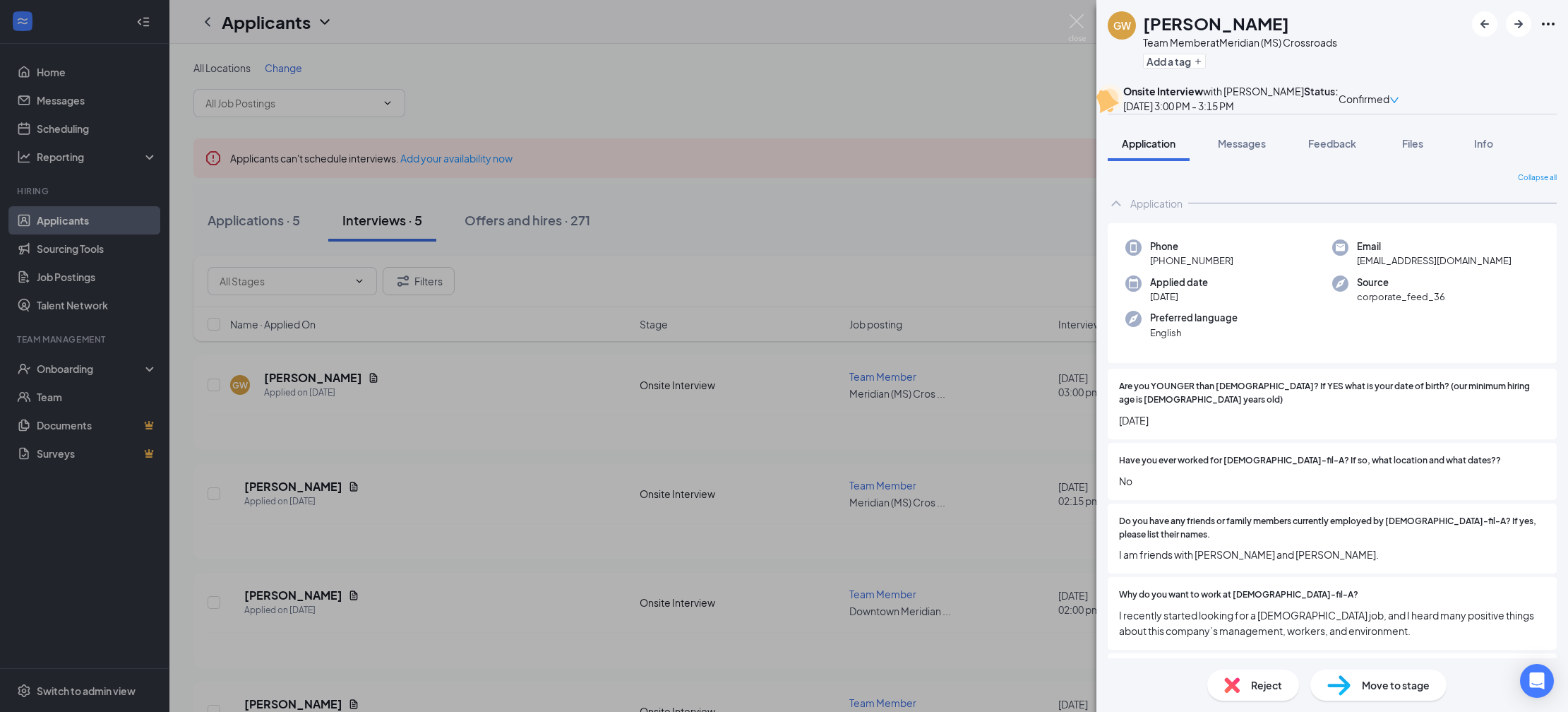
click at [1548, 18] on icon "Ellipses" at bounding box center [1548, 24] width 17 height 17
click at [1440, 55] on link "View full application" at bounding box center [1440, 49] width 91 height 16
click at [525, 174] on div "GW Gabe Wheat Team Member at Meridian (MS) Crossroads Add a tag Onsite Intervie…" at bounding box center [784, 356] width 1568 height 712
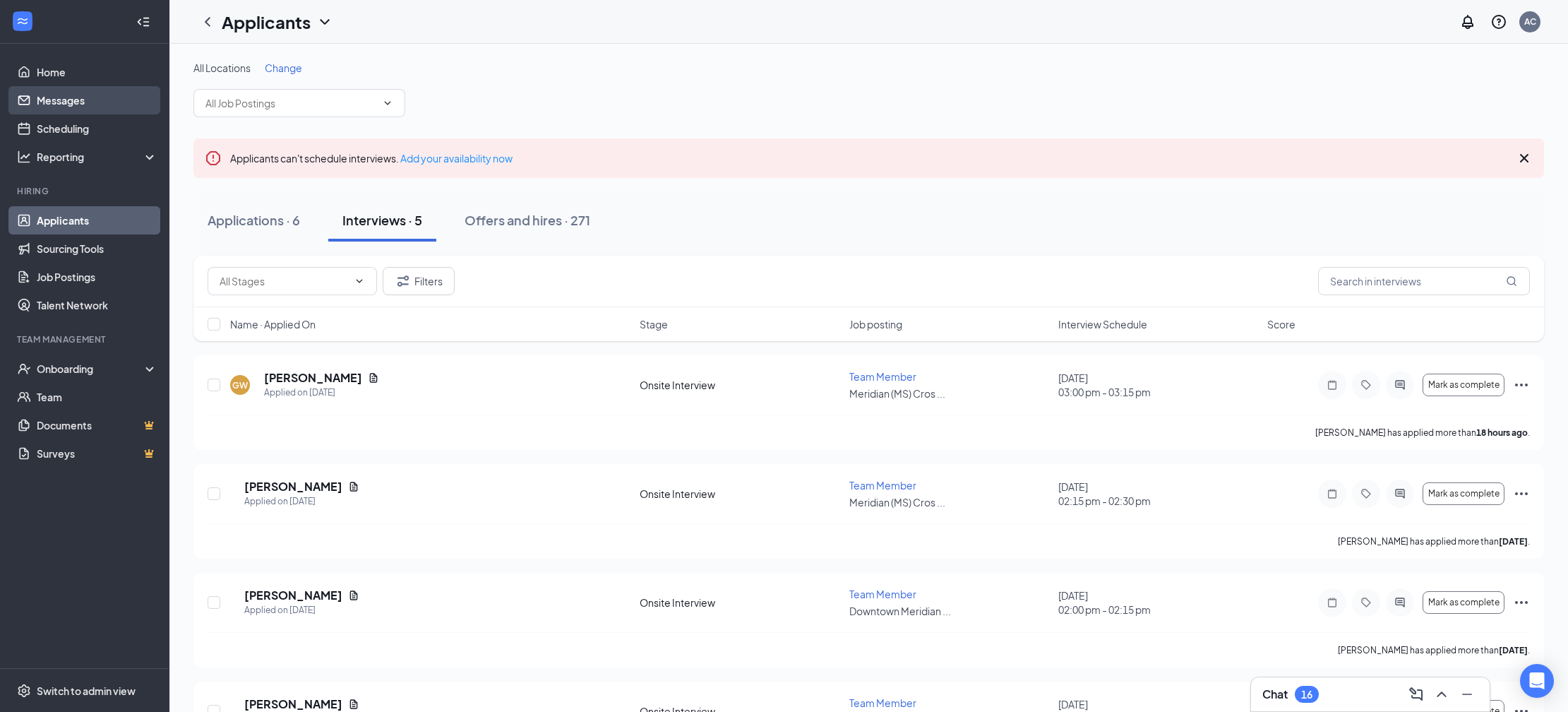
click at [107, 101] on link "Messages" at bounding box center [97, 101] width 120 height 28
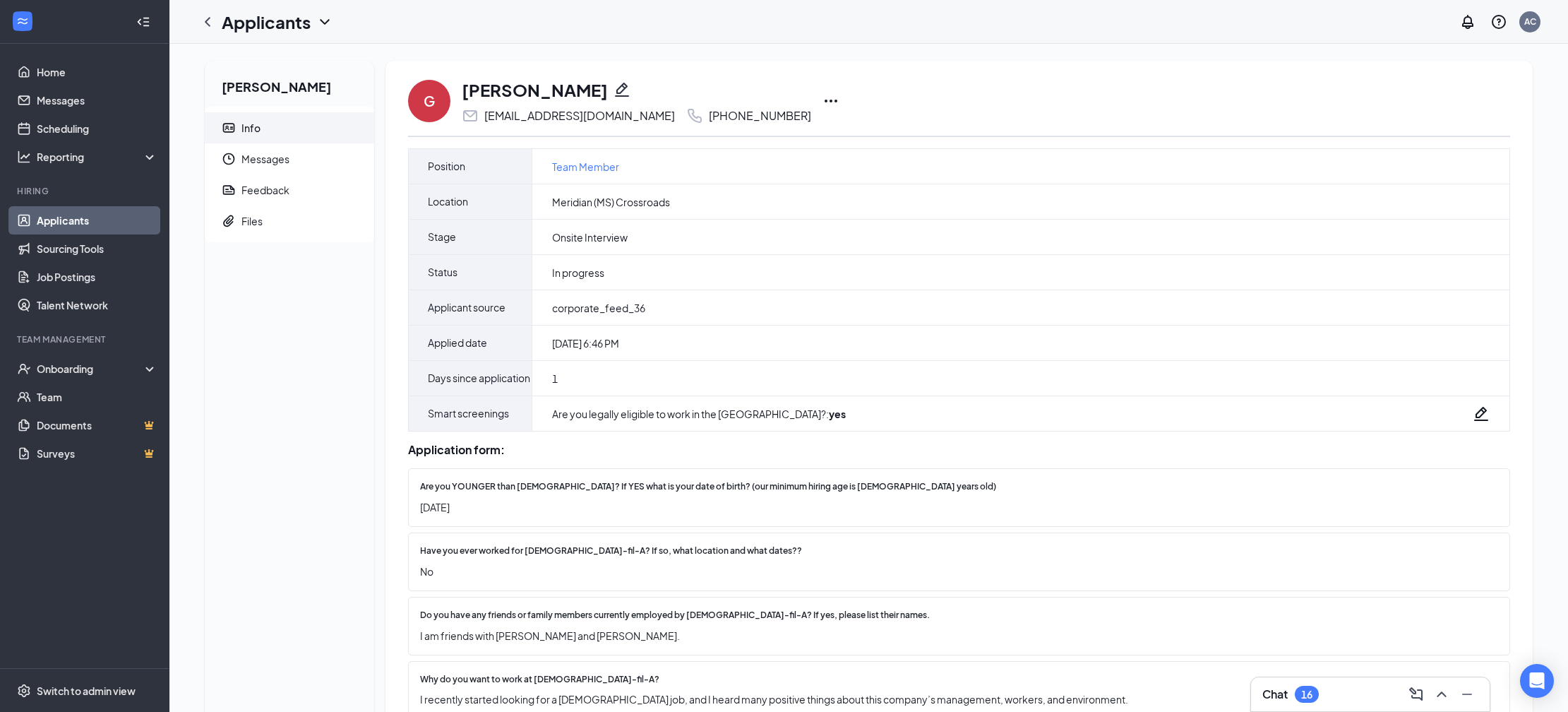
click at [823, 98] on icon "Ellipses" at bounding box center [831, 101] width 17 height 17
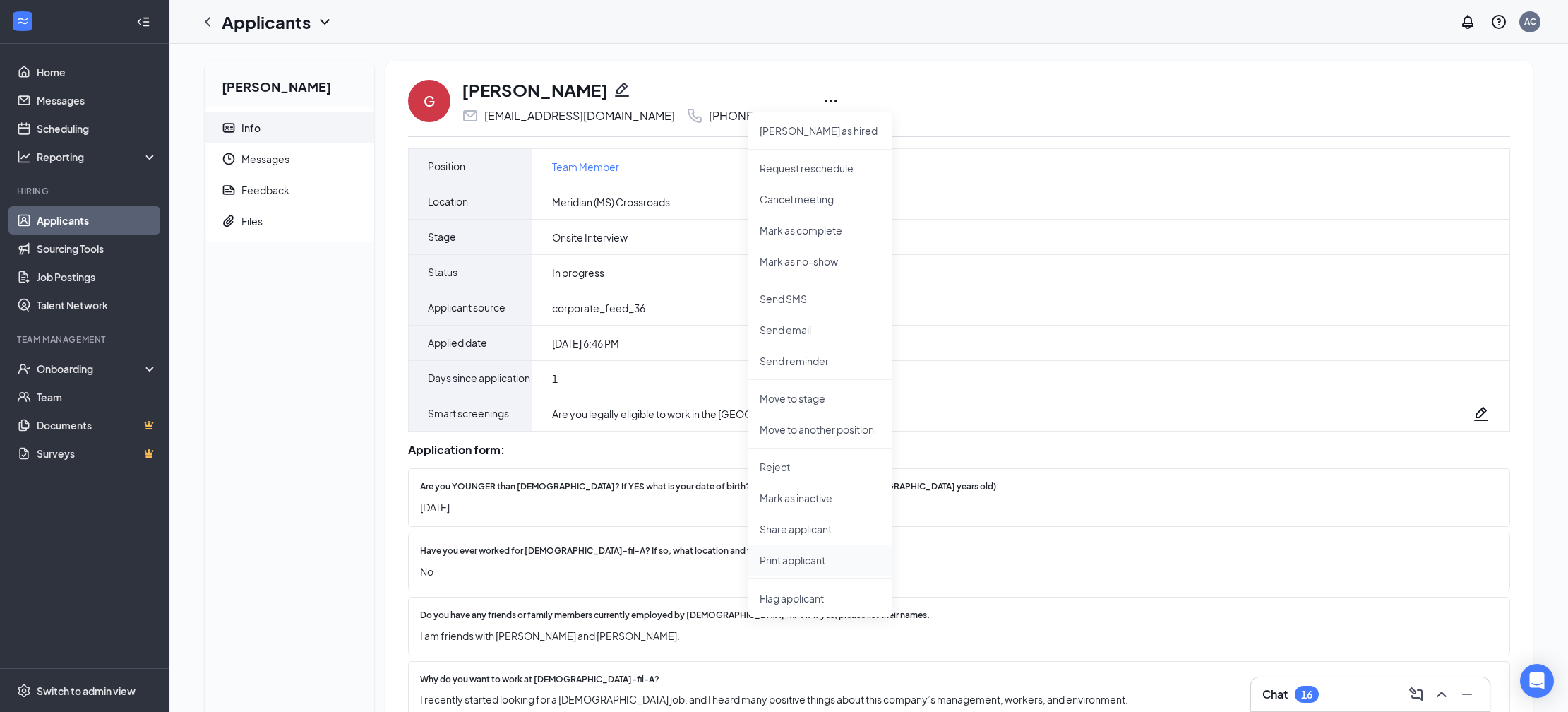
click at [833, 551] on li "Print applicant" at bounding box center [820, 560] width 144 height 31
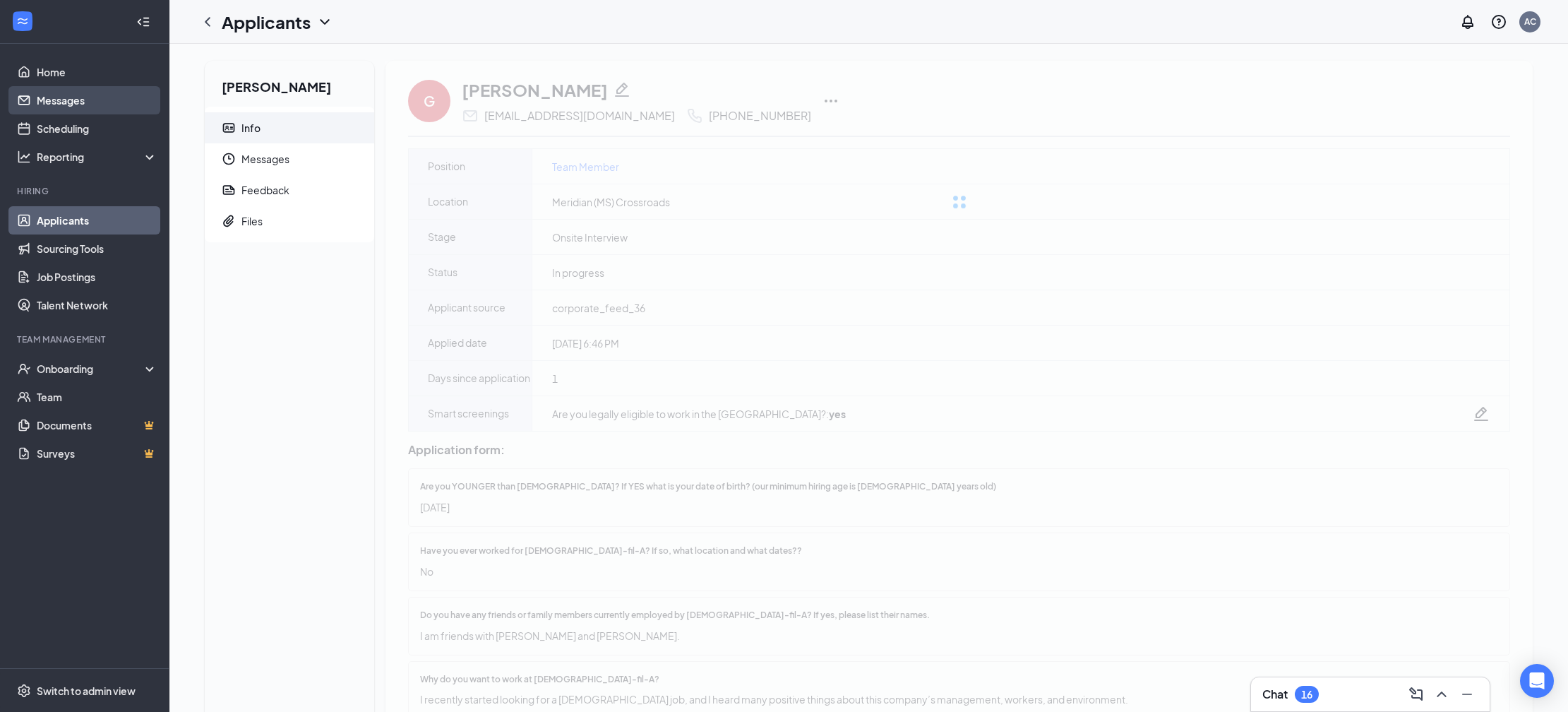
drag, startPoint x: 62, startPoint y: 101, endPoint x: 49, endPoint y: 103, distance: 13.2
click at [63, 101] on link "Messages" at bounding box center [97, 101] width 120 height 28
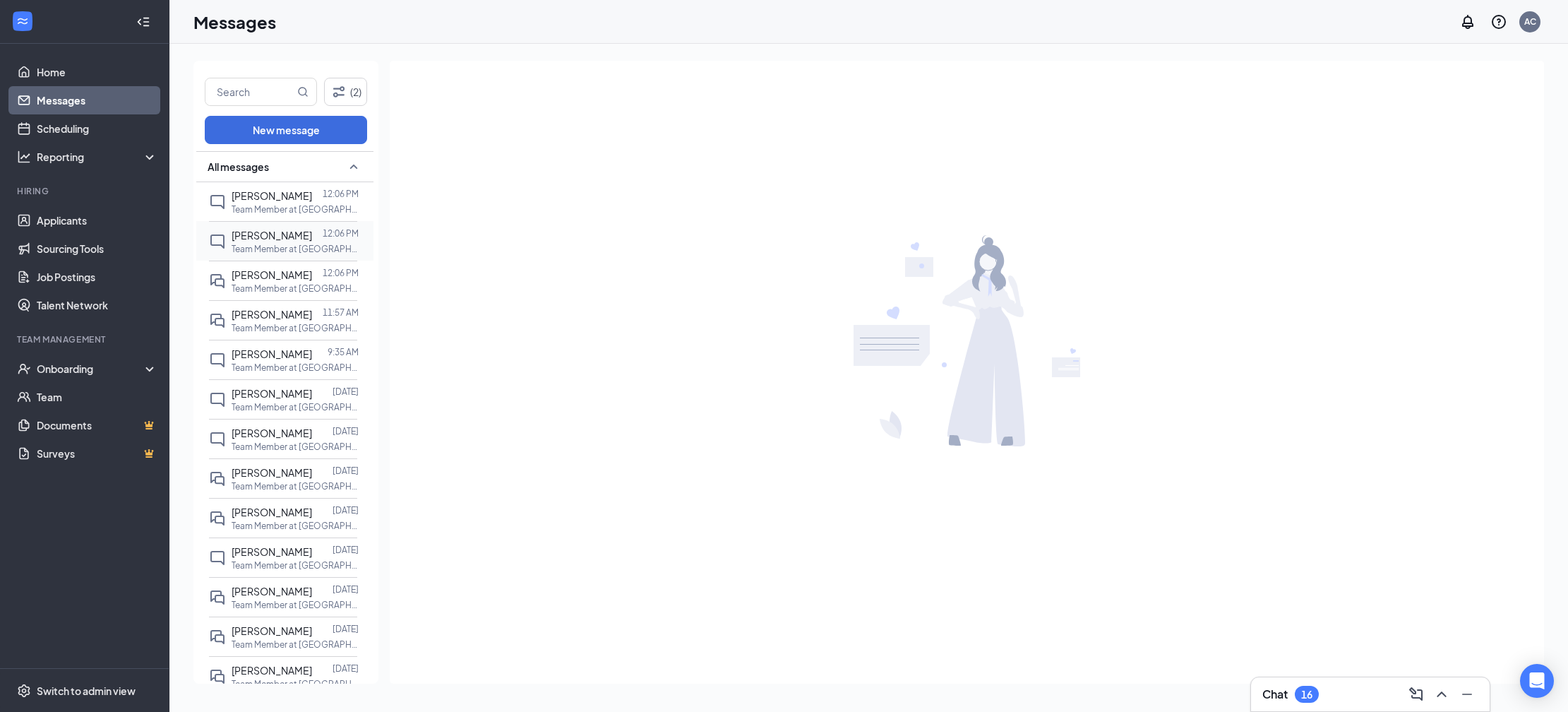
click at [254, 241] on div "[PERSON_NAME]" at bounding box center [272, 235] width 81 height 16
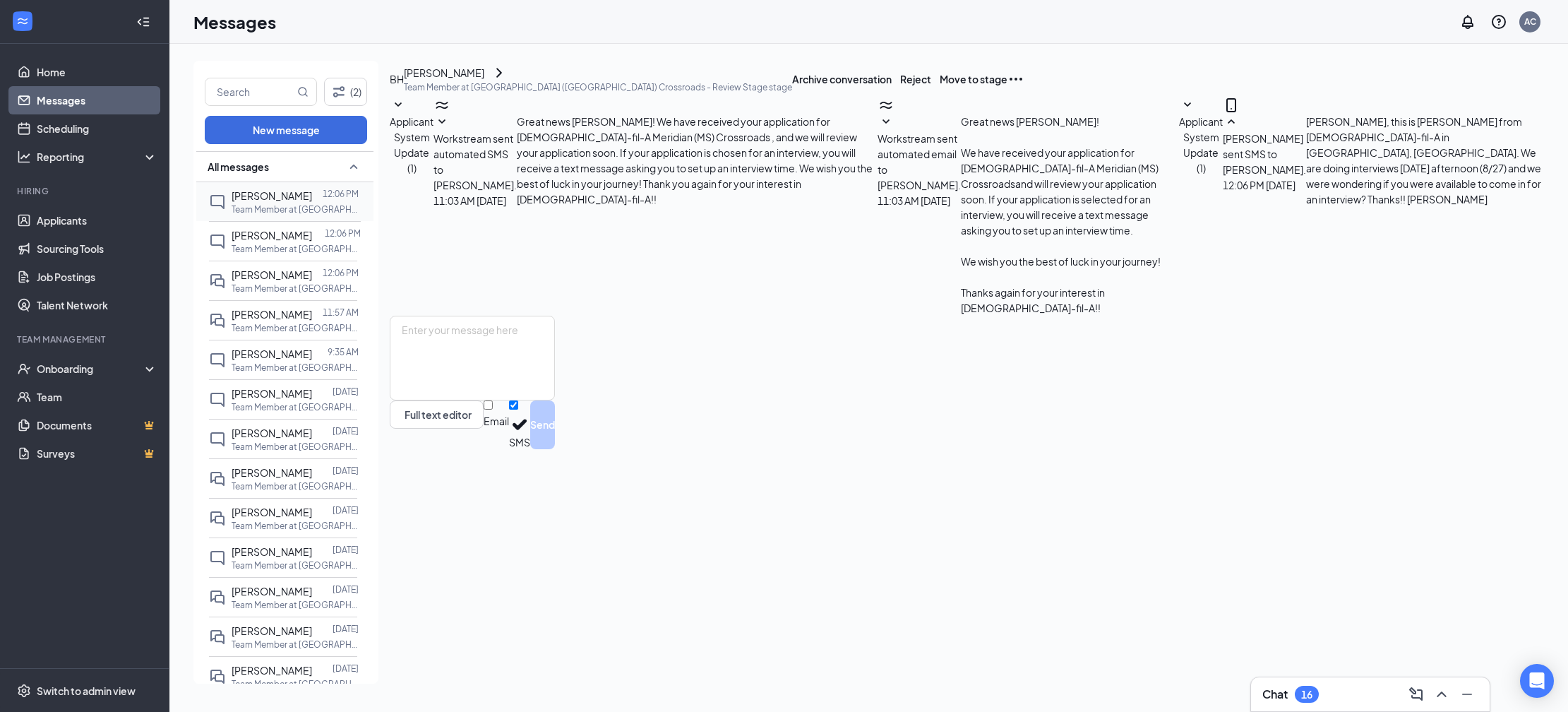
click at [312, 196] on div at bounding box center [317, 196] width 10 height 16
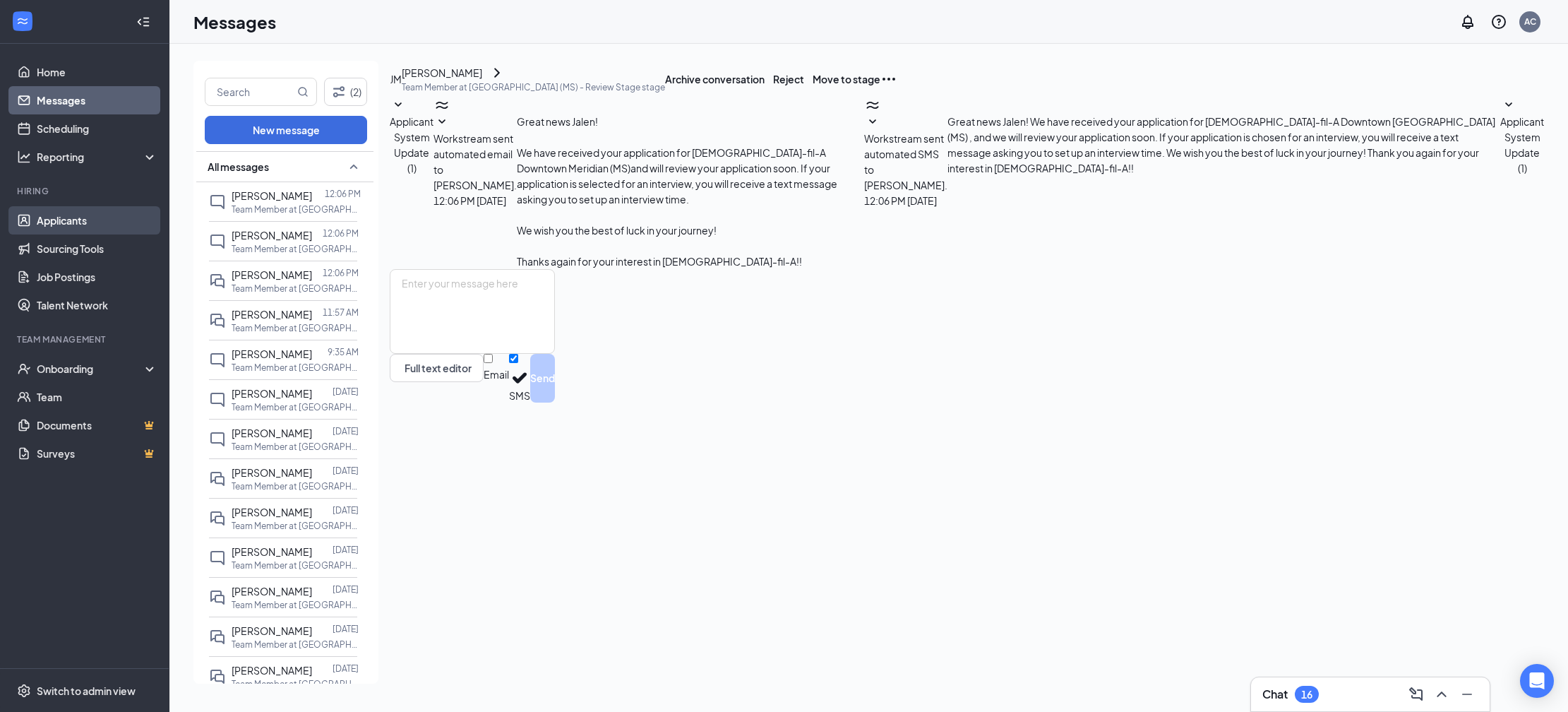
click at [71, 217] on link "Applicants" at bounding box center [97, 220] width 120 height 28
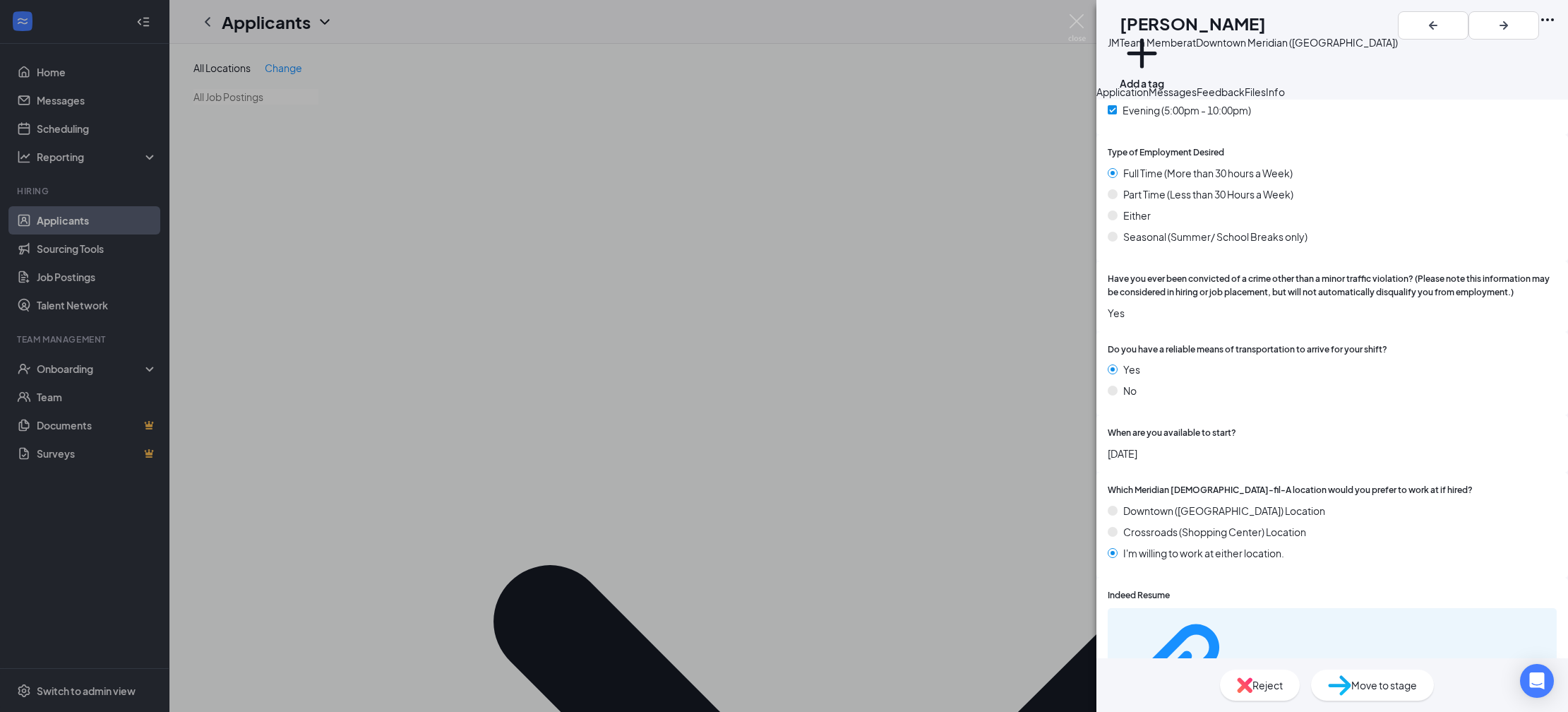
scroll to position [1126, 0]
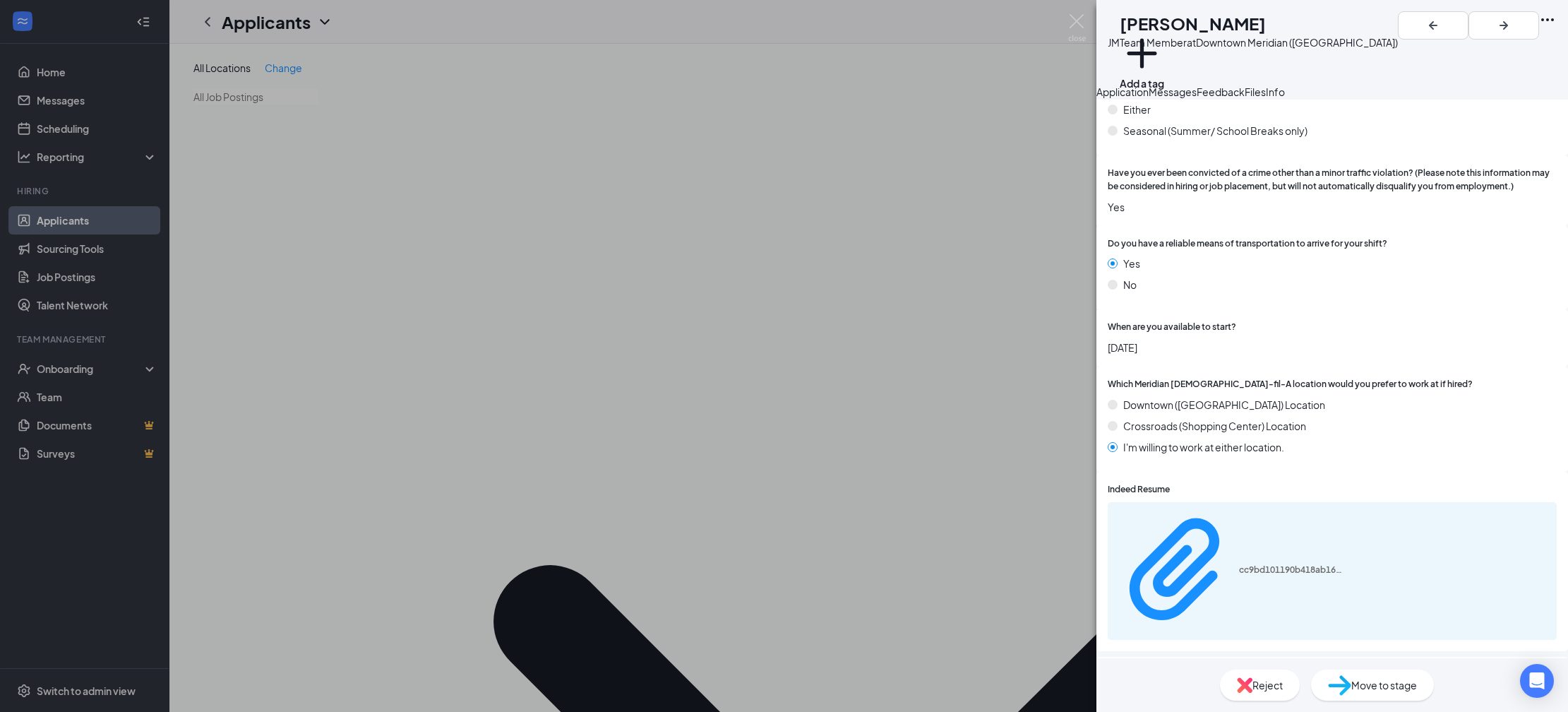
click at [1185, 541] on div "cc9bd101190b418ab16a921af1975038.pdf" at bounding box center [1332, 571] width 449 height 137
click at [1239, 564] on div "cc9bd101190b418ab16a921af1975038.pdf" at bounding box center [1292, 570] width 106 height 11
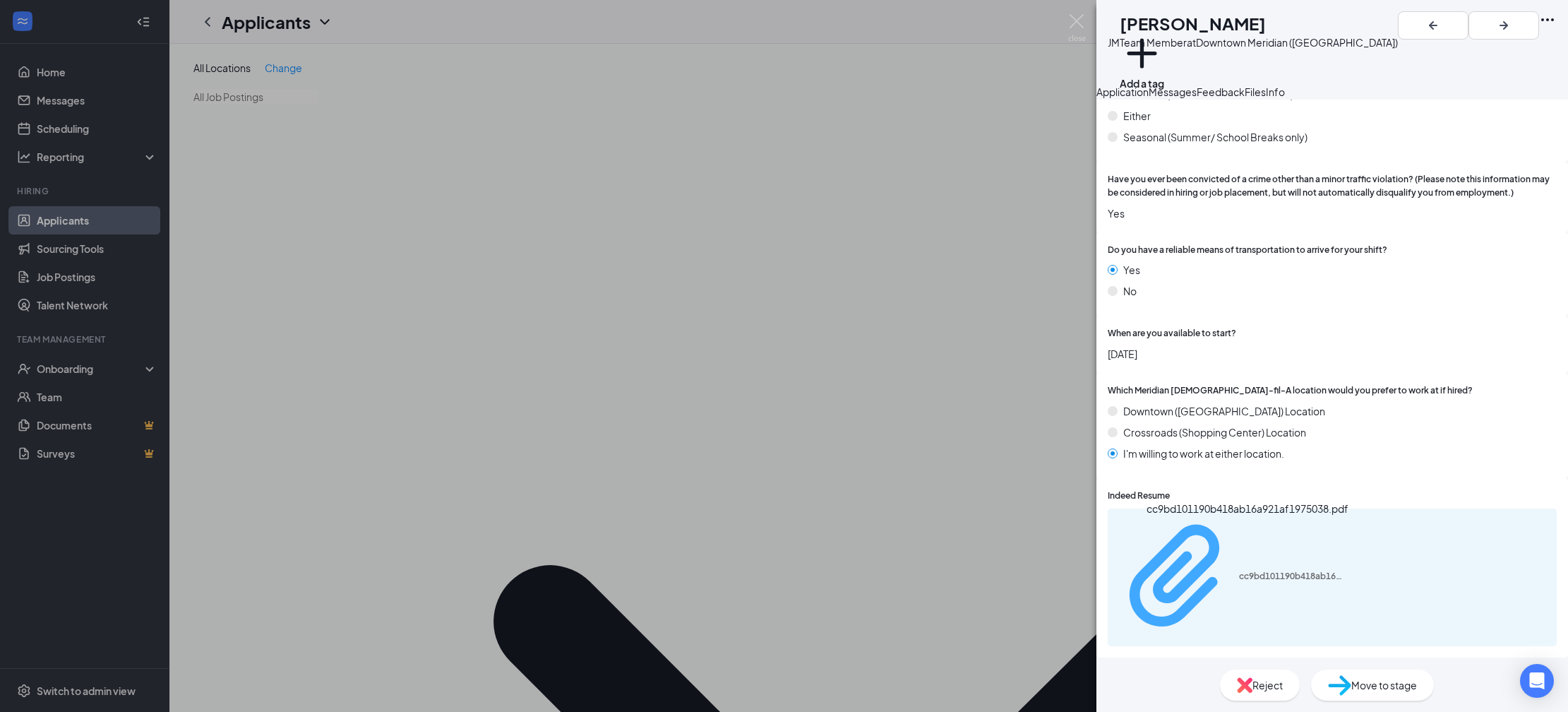
click at [1194, 546] on div "cc9bd101190b418ab16a921af1975038.pdf" at bounding box center [1230, 577] width 228 height 125
click at [1236, 671] on div "Reject Move to stage" at bounding box center [1332, 685] width 472 height 54
click at [1235, 673] on div "Reject" at bounding box center [1260, 685] width 80 height 31
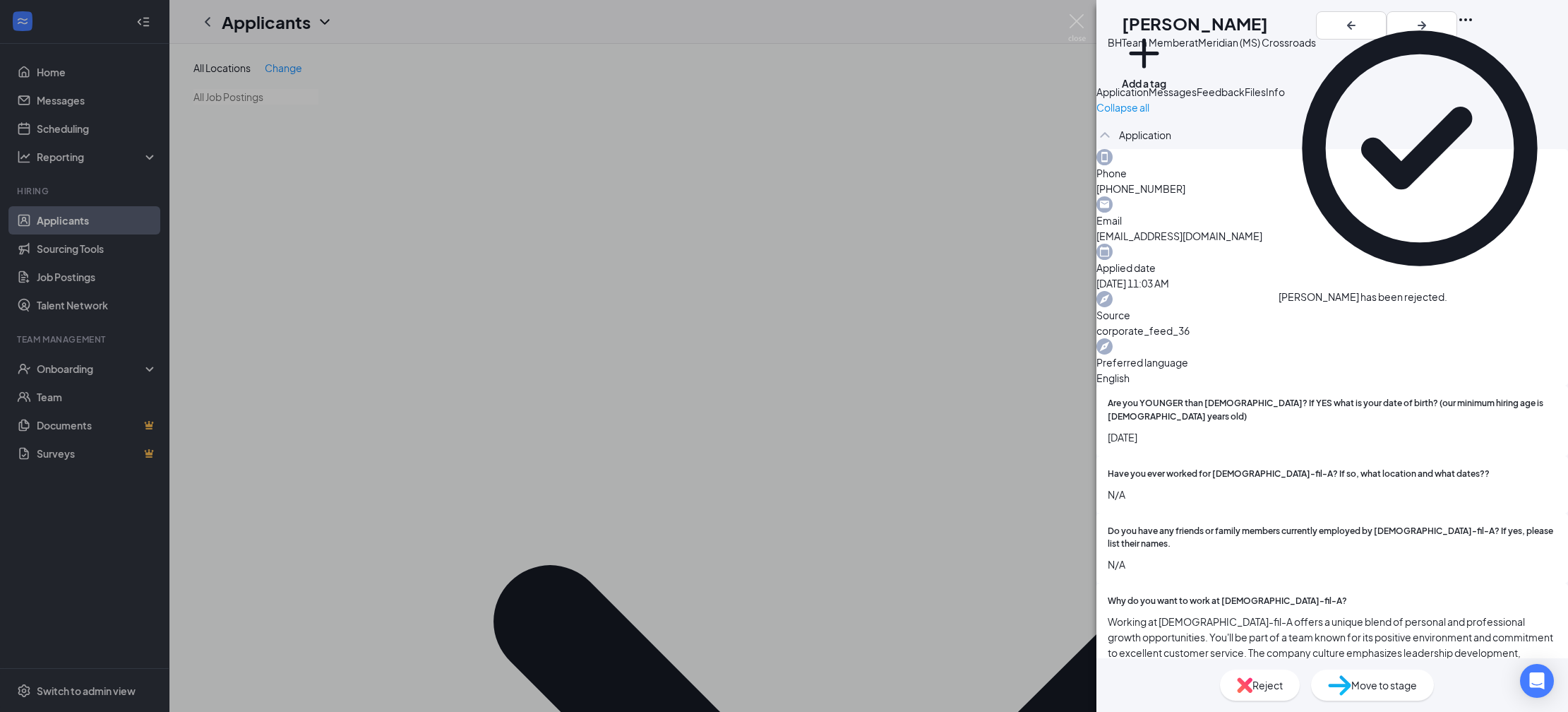
click at [462, 444] on div "BH Brianna Hancock Team Member at Meridian (MS) Crossroads Add a tag Applicatio…" at bounding box center [784, 356] width 1568 height 712
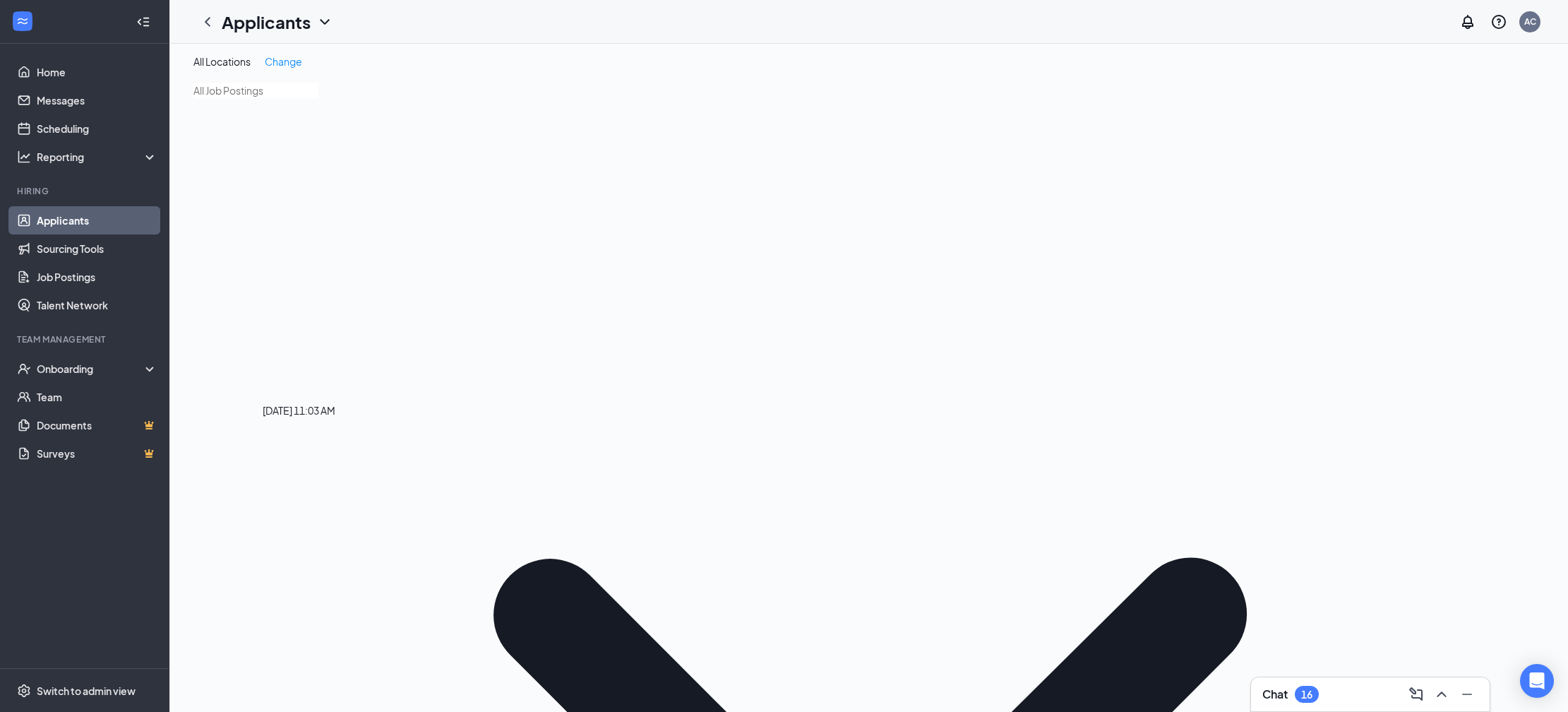
scroll to position [2, 0]
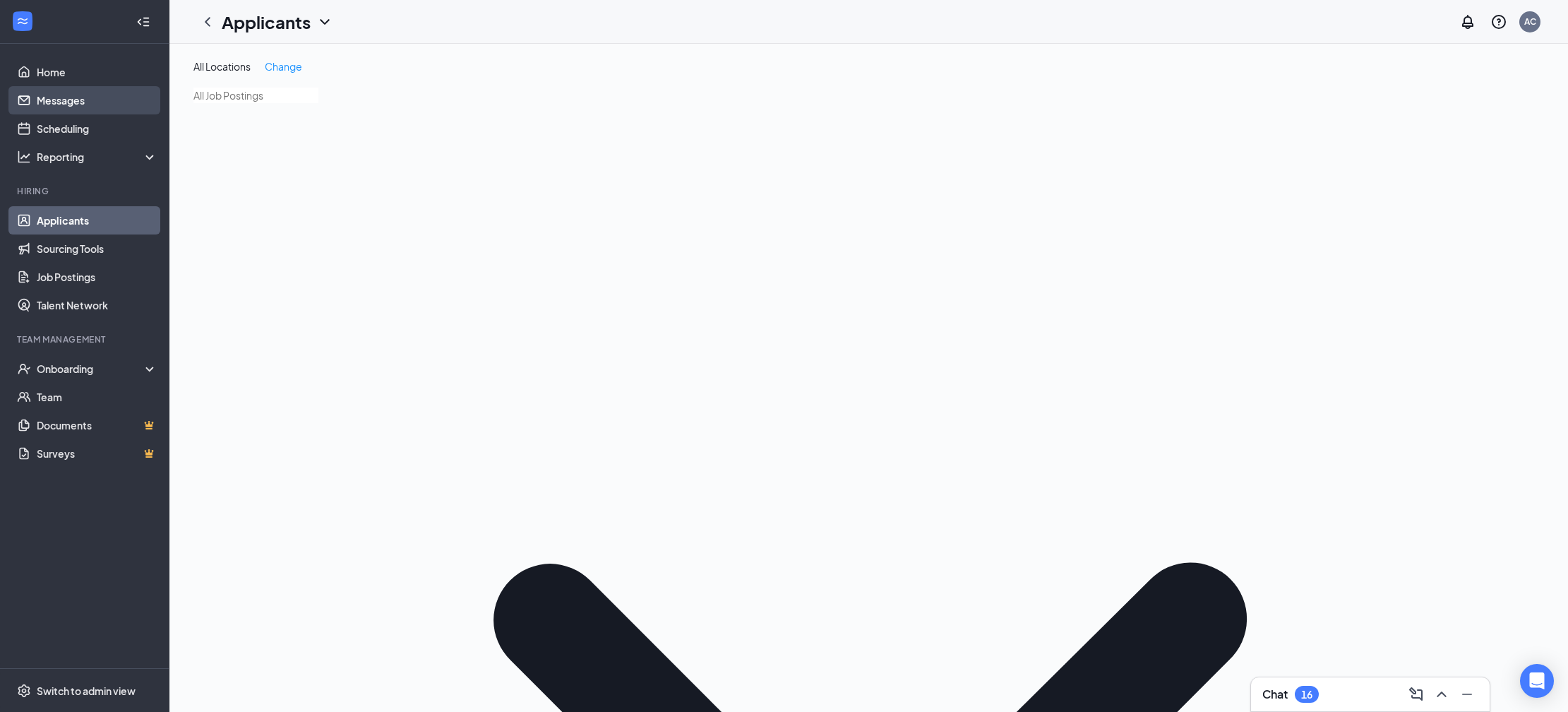
click at [62, 92] on link "Messages" at bounding box center [97, 101] width 120 height 28
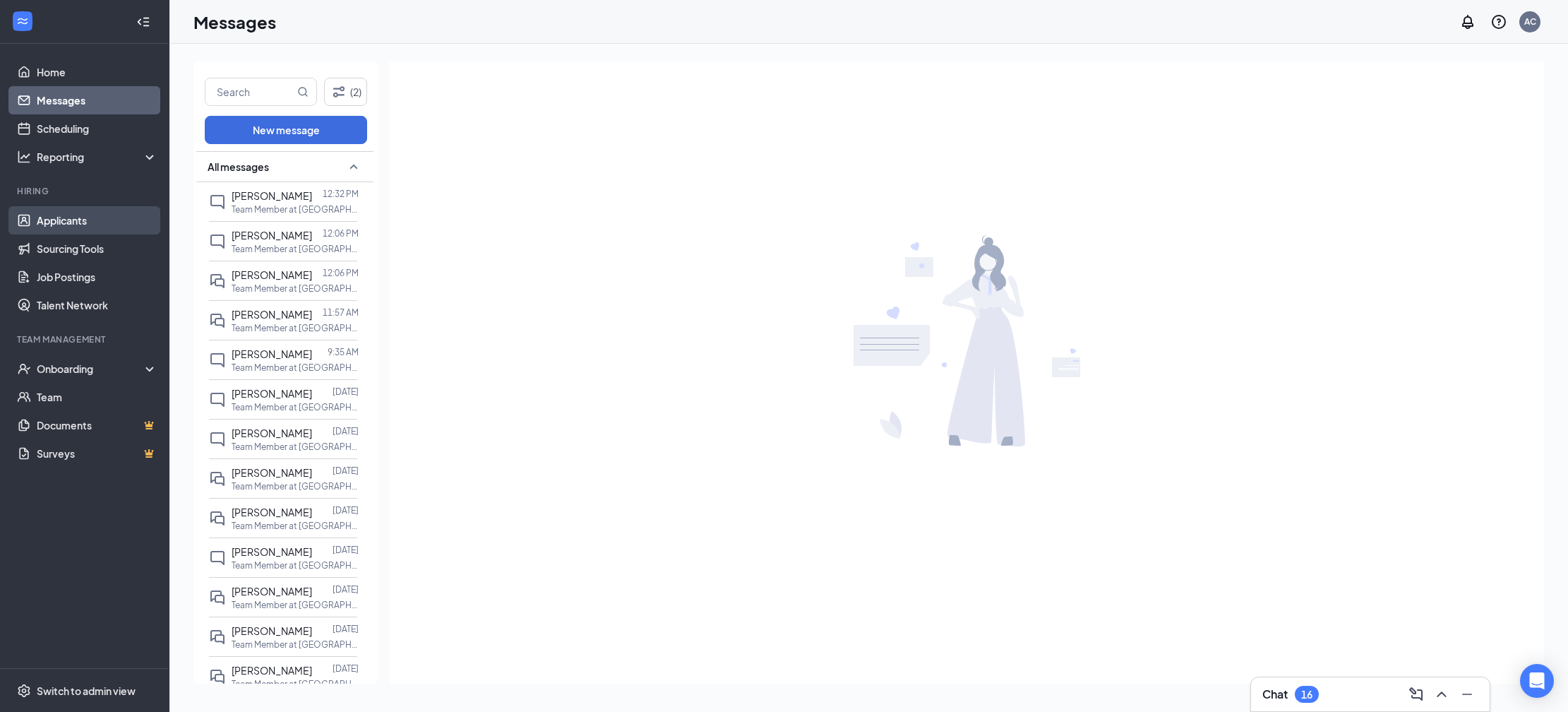
click at [71, 209] on link "Applicants" at bounding box center [97, 220] width 120 height 28
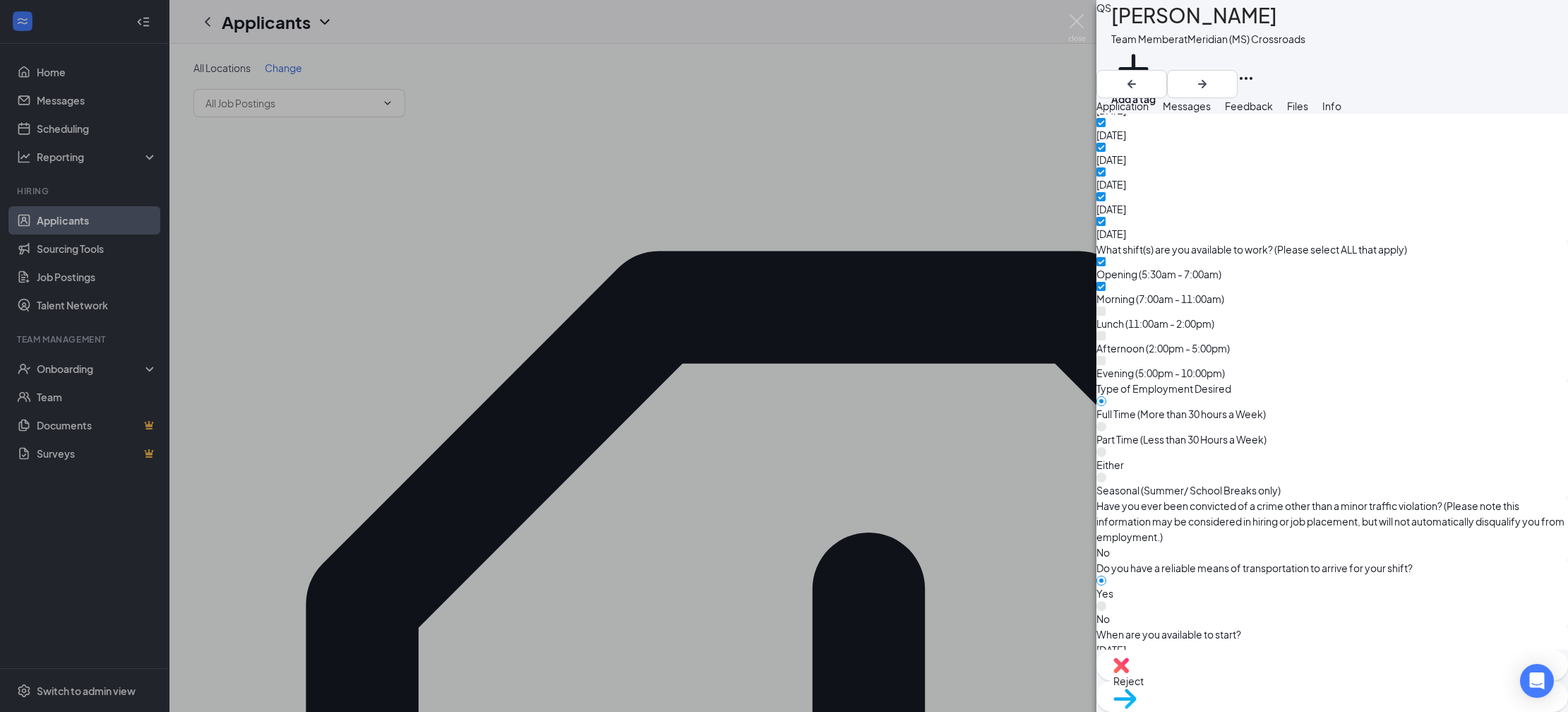
scroll to position [1090, 0]
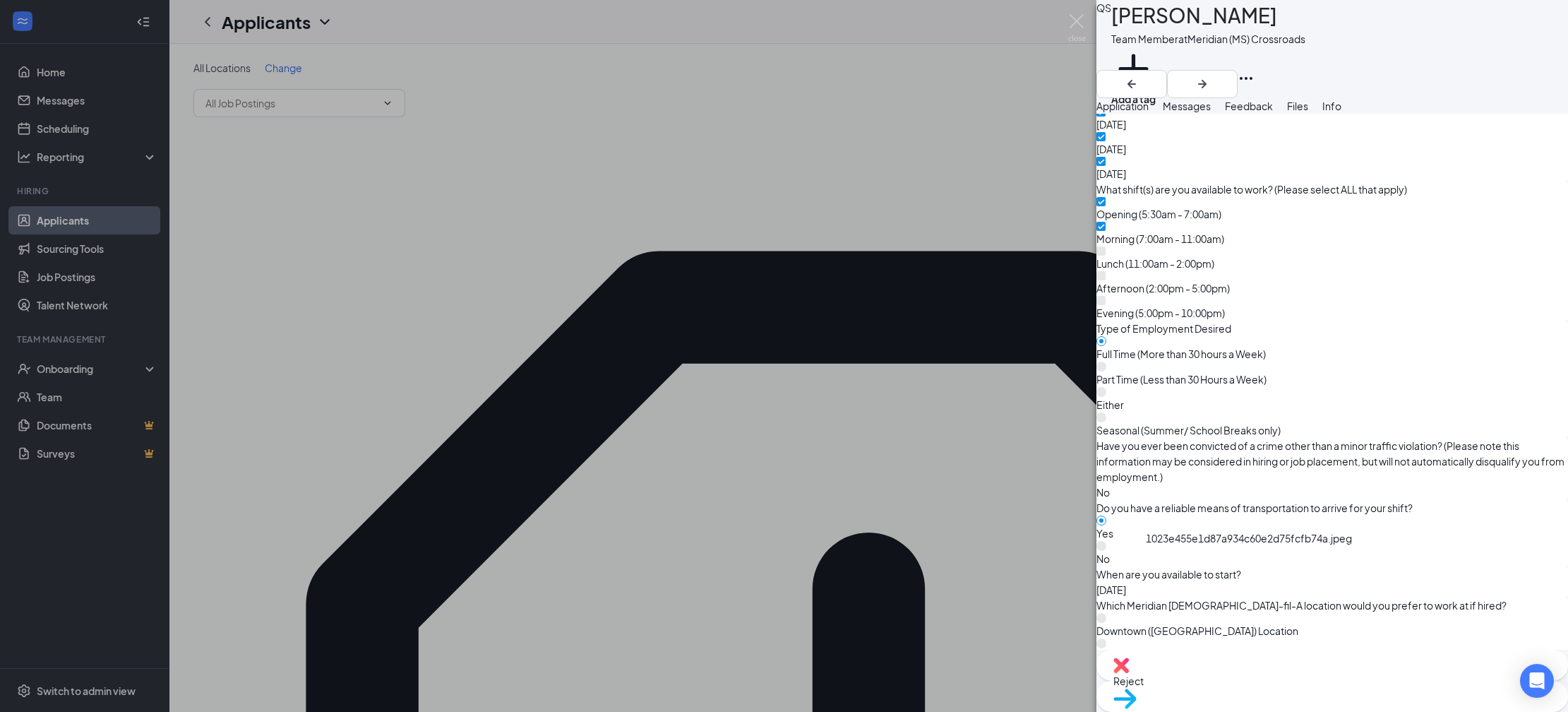
click at [1143, 687] on span "Reject" at bounding box center [1128, 681] width 30 height 13
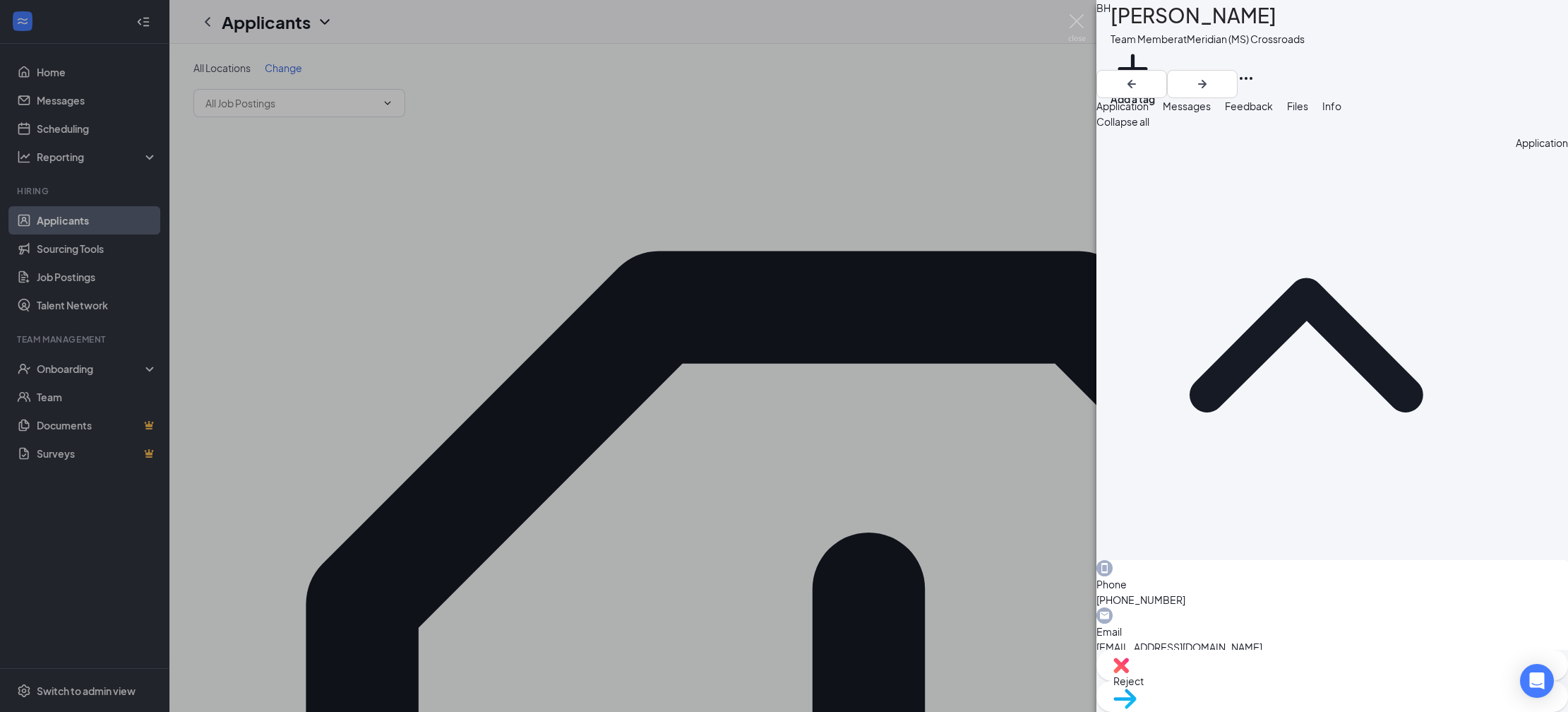
click at [621, 375] on div "BH Brianna Hancock Team Member at Meridian (MS) Crossroads Add a tag Applicatio…" at bounding box center [784, 356] width 1568 height 712
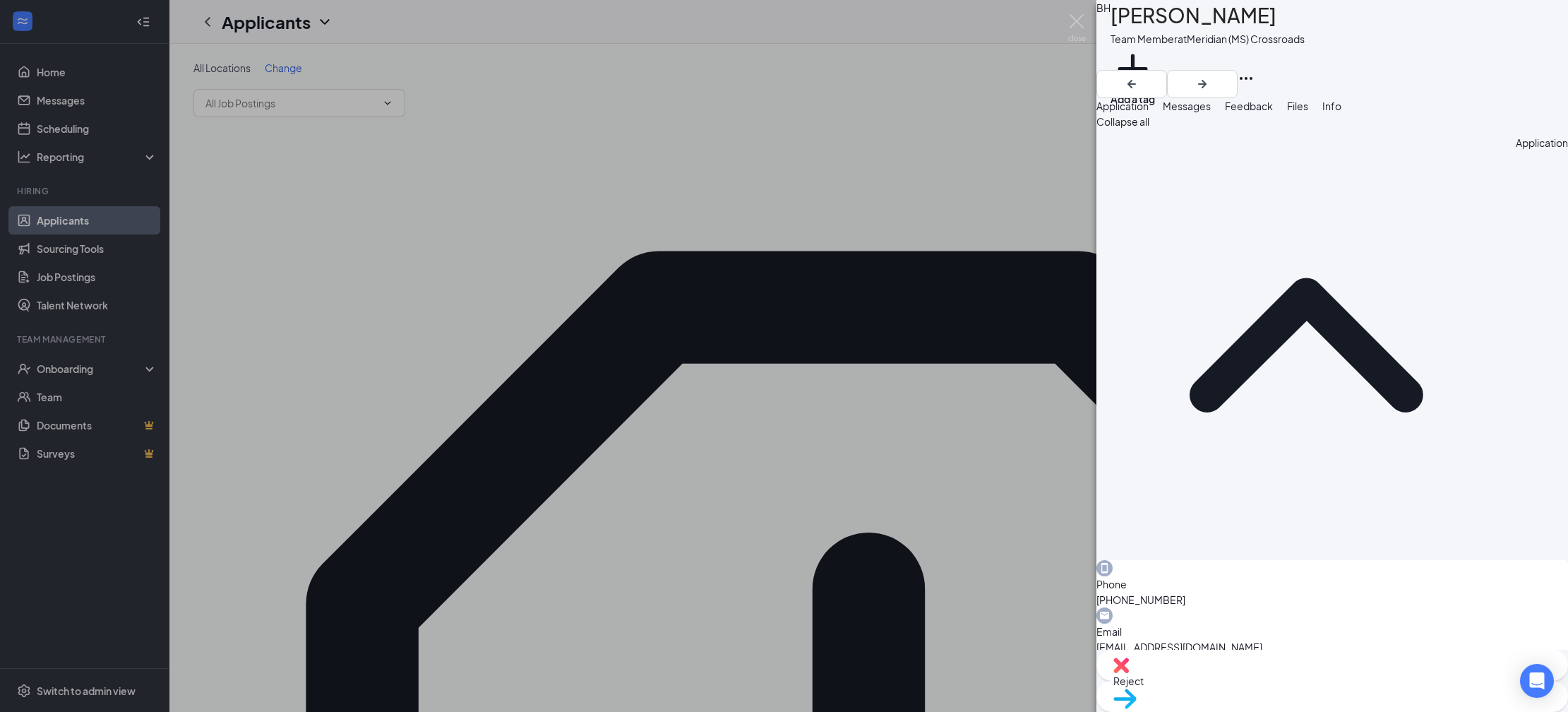
click at [1254, 70] on icon "Ellipses" at bounding box center [1246, 78] width 17 height 17
click at [1492, 46] on div "BH Brianna Hancock Team Member at Meridian (MS) Crossroads Add a tag" at bounding box center [1332, 49] width 472 height 98
click at [1254, 70] on icon "Ellipses" at bounding box center [1246, 78] width 17 height 17
click at [1486, 56] on link "View full application" at bounding box center [1440, 49] width 91 height 16
drag, startPoint x: 534, startPoint y: 110, endPoint x: 416, endPoint y: 149, distance: 124.3
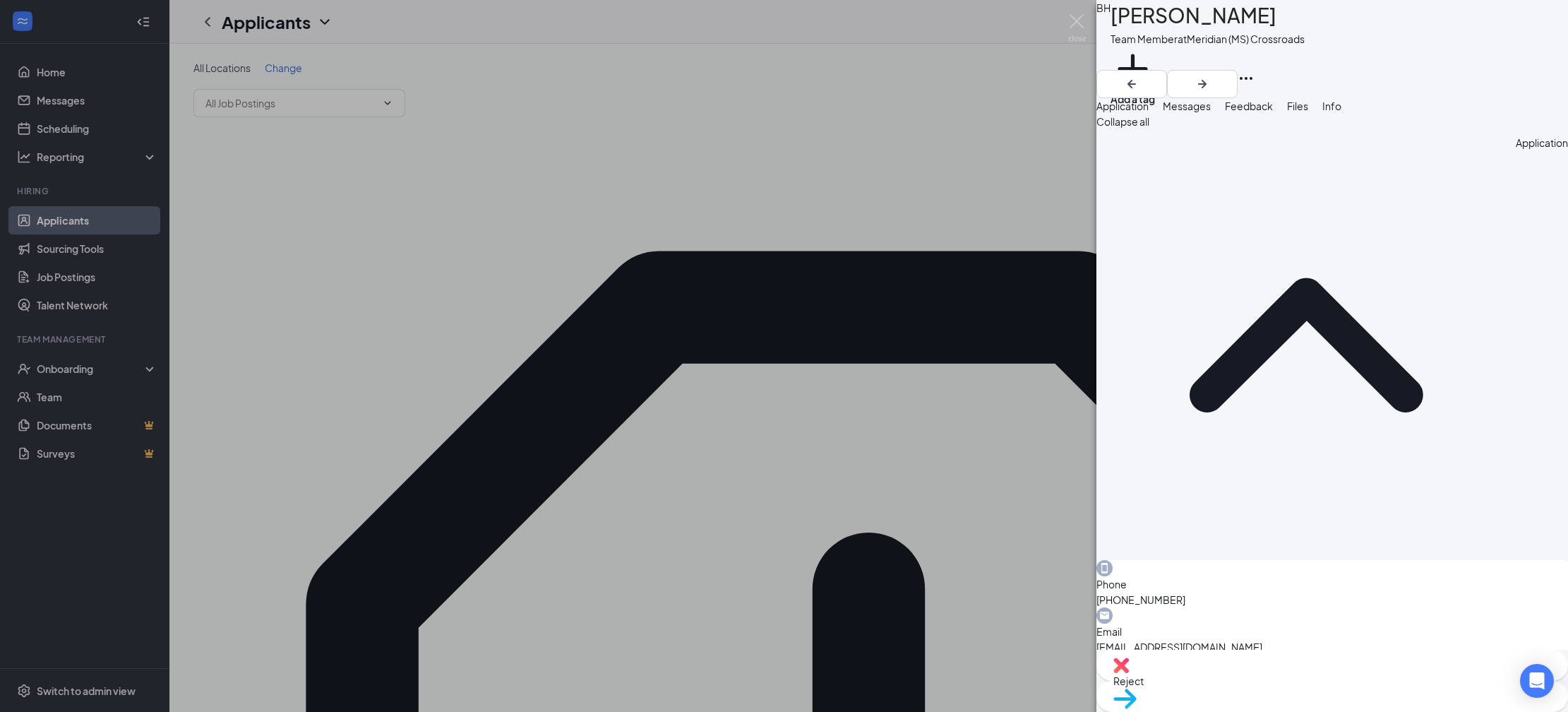
click at [527, 109] on div "BH Brianna Hancock Team Member at Meridian (MS) Crossroads Add a tag Applicatio…" at bounding box center [784, 356] width 1568 height 712
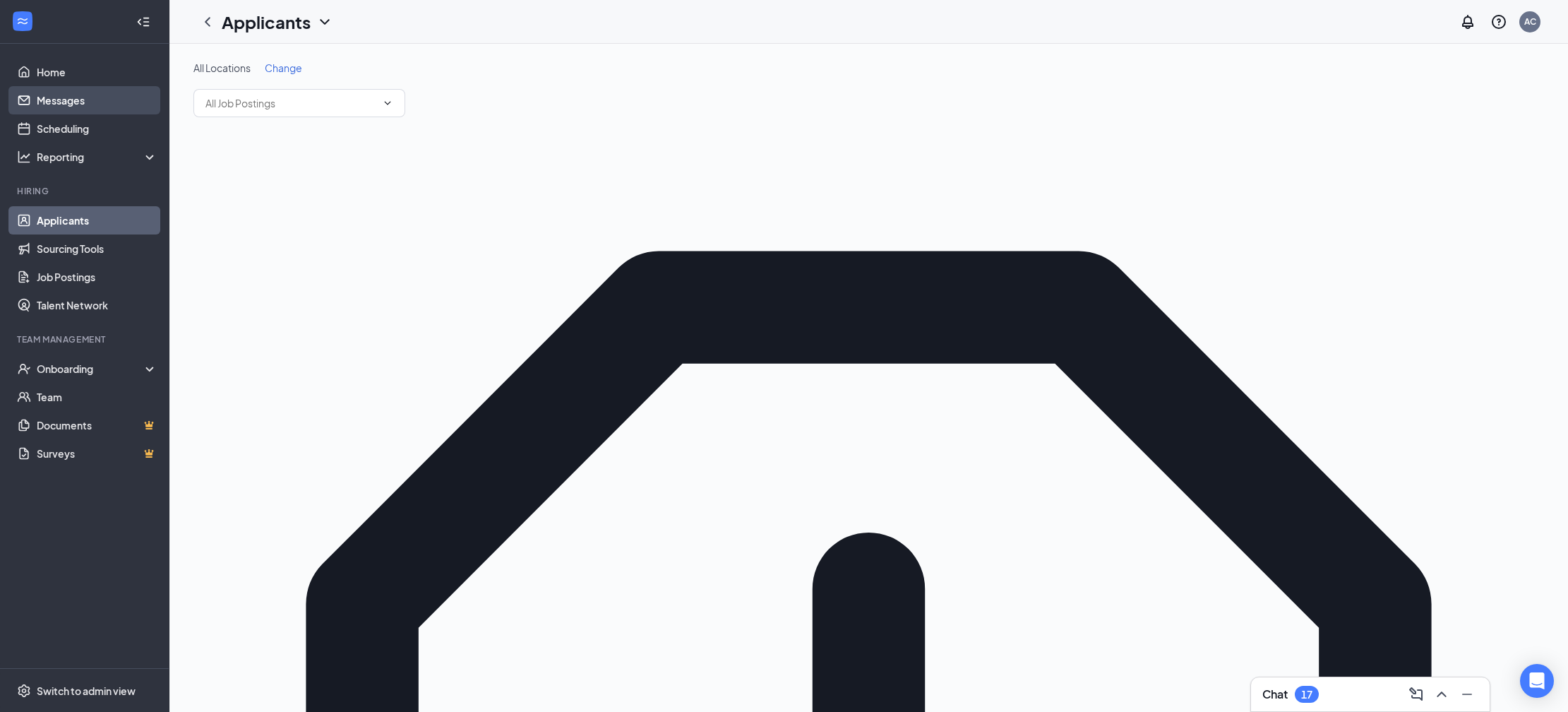
click at [47, 104] on link "Messages" at bounding box center [97, 101] width 120 height 28
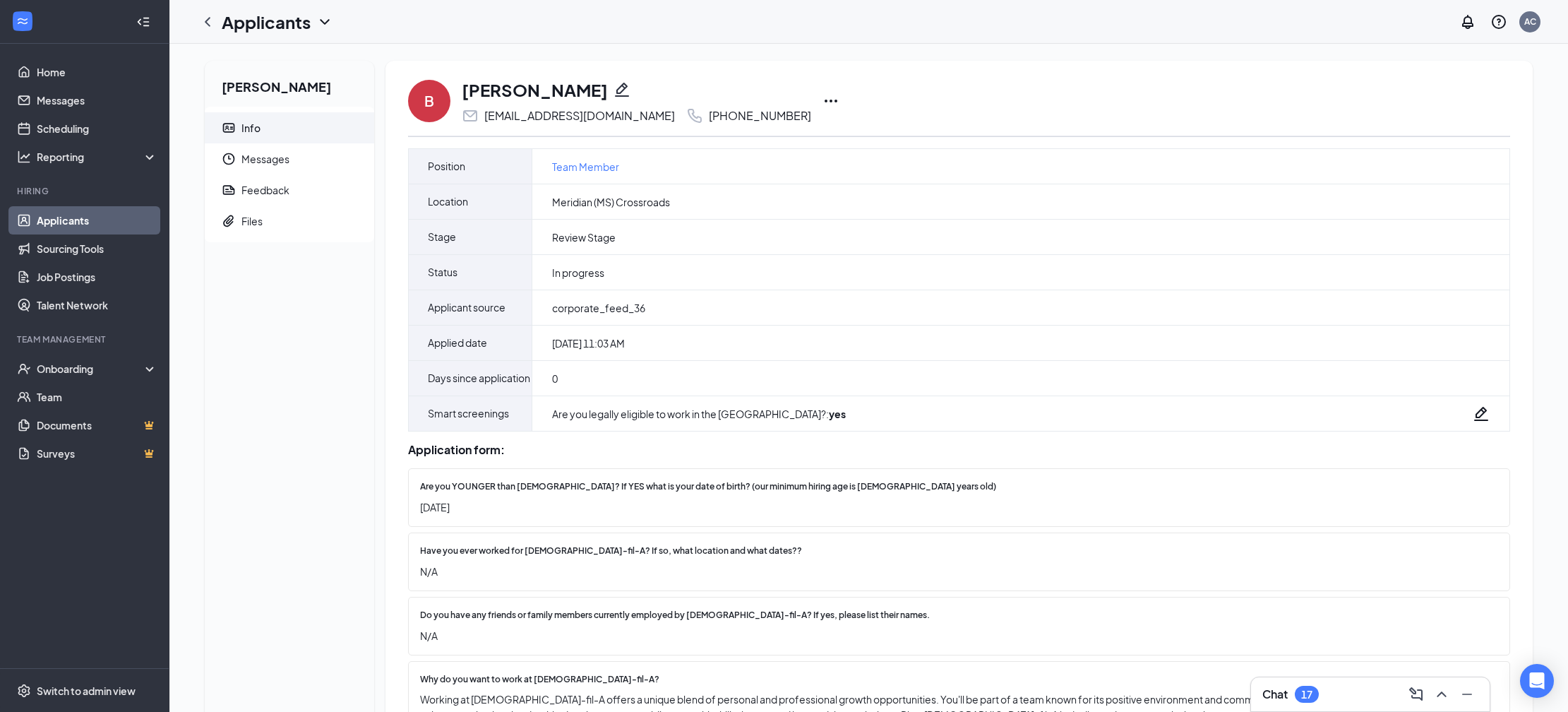
click at [823, 103] on icon "Ellipses" at bounding box center [831, 101] width 17 height 17
click at [821, 404] on p "Print applicant" at bounding box center [866, 398] width 121 height 14
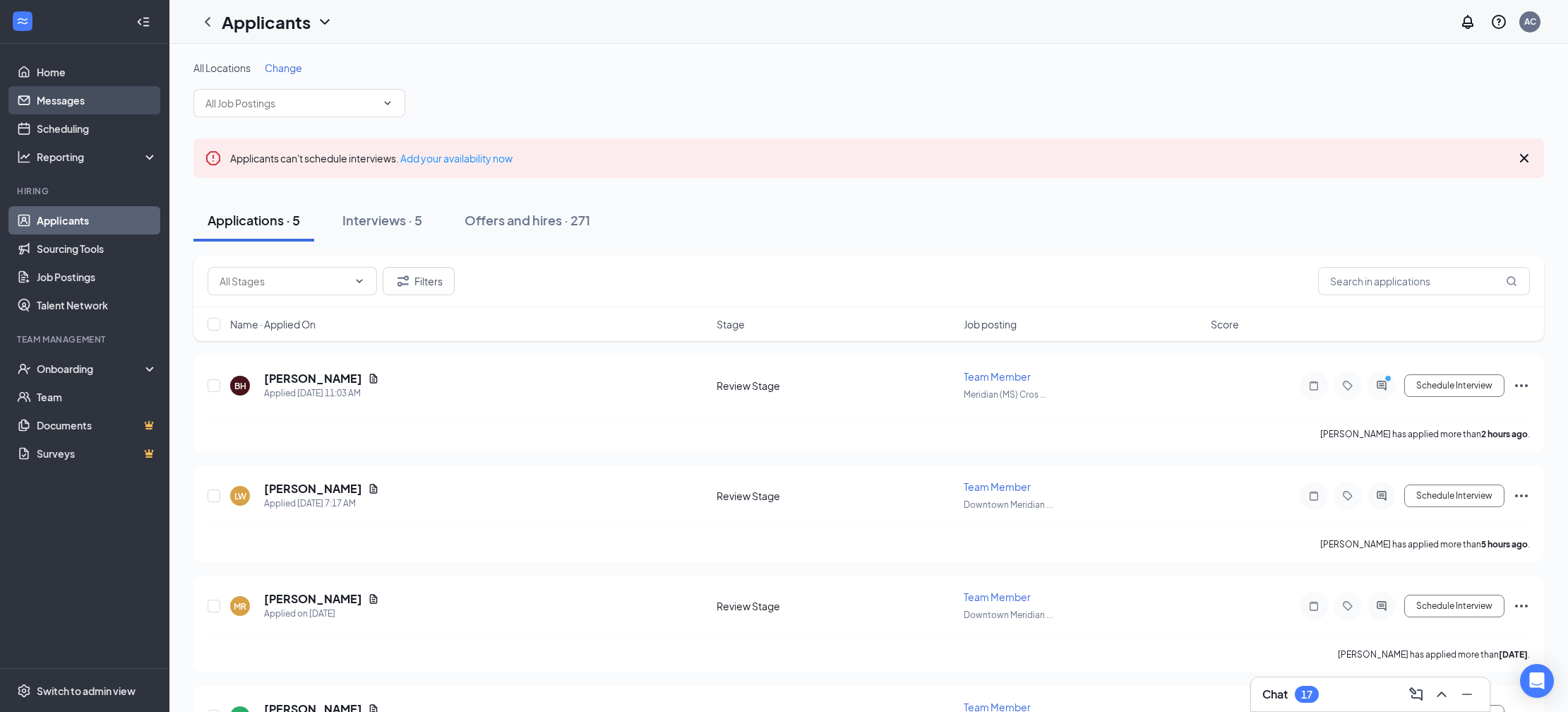
click at [79, 95] on link "Messages" at bounding box center [97, 101] width 120 height 28
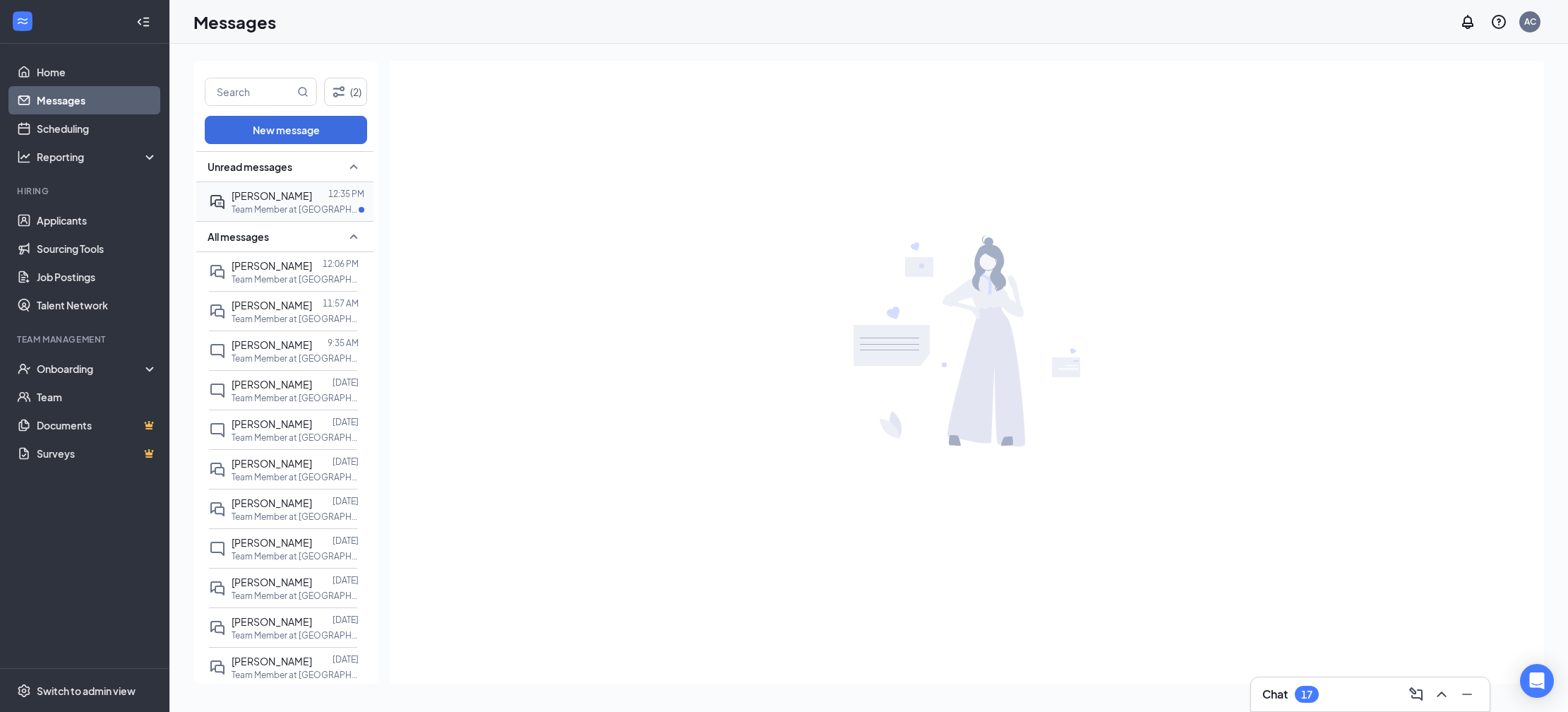
click at [273, 214] on div "[PERSON_NAME] 12:35 PM Team Member at [GEOGRAPHIC_DATA] (MS) Crossroads" at bounding box center [283, 201] width 149 height 39
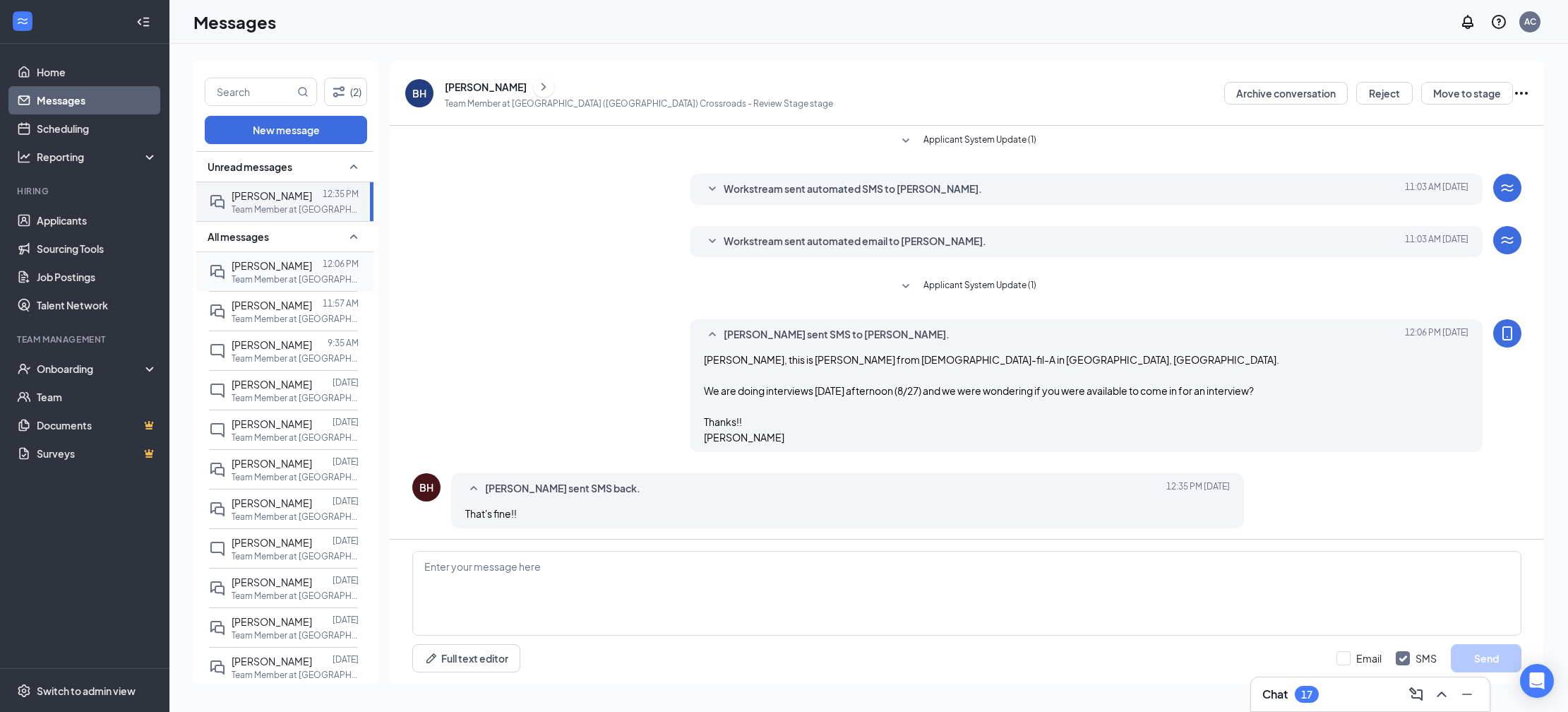
scroll to position [4, 0]
click at [733, 592] on textarea at bounding box center [967, 593] width 1109 height 85
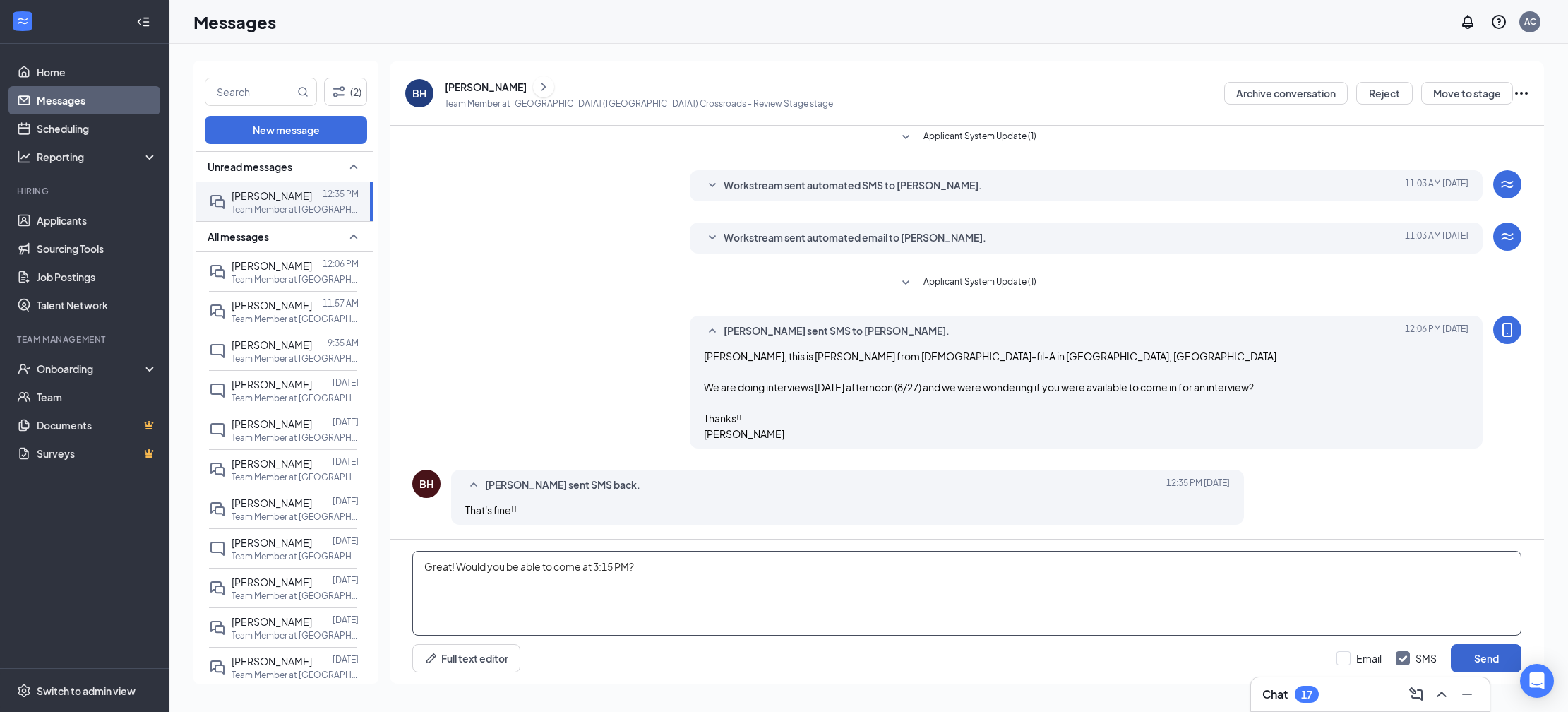
type textarea "Great! Would you be able to come at 3:15 PM?"
click at [1475, 654] on button "Send" at bounding box center [1485, 658] width 71 height 28
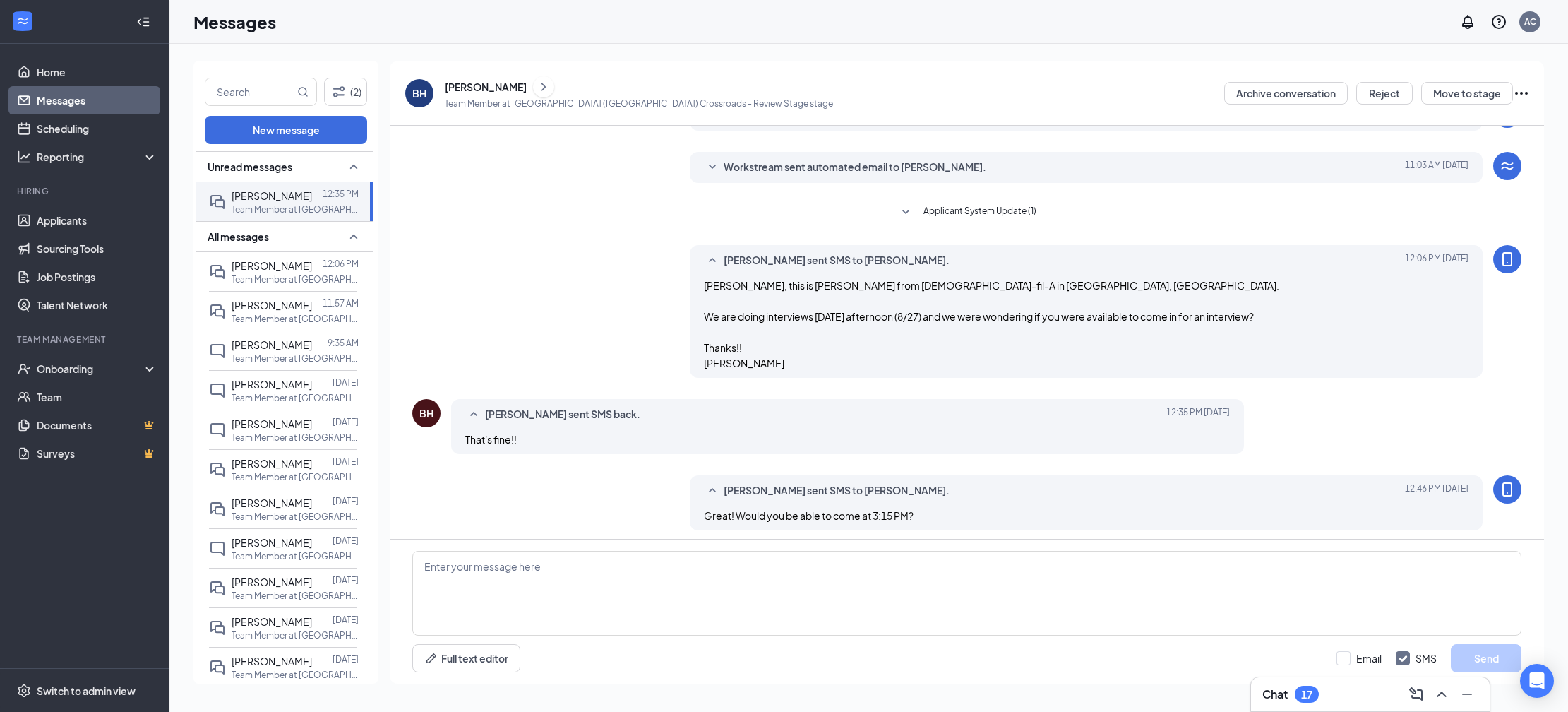
scroll to position [80, 0]
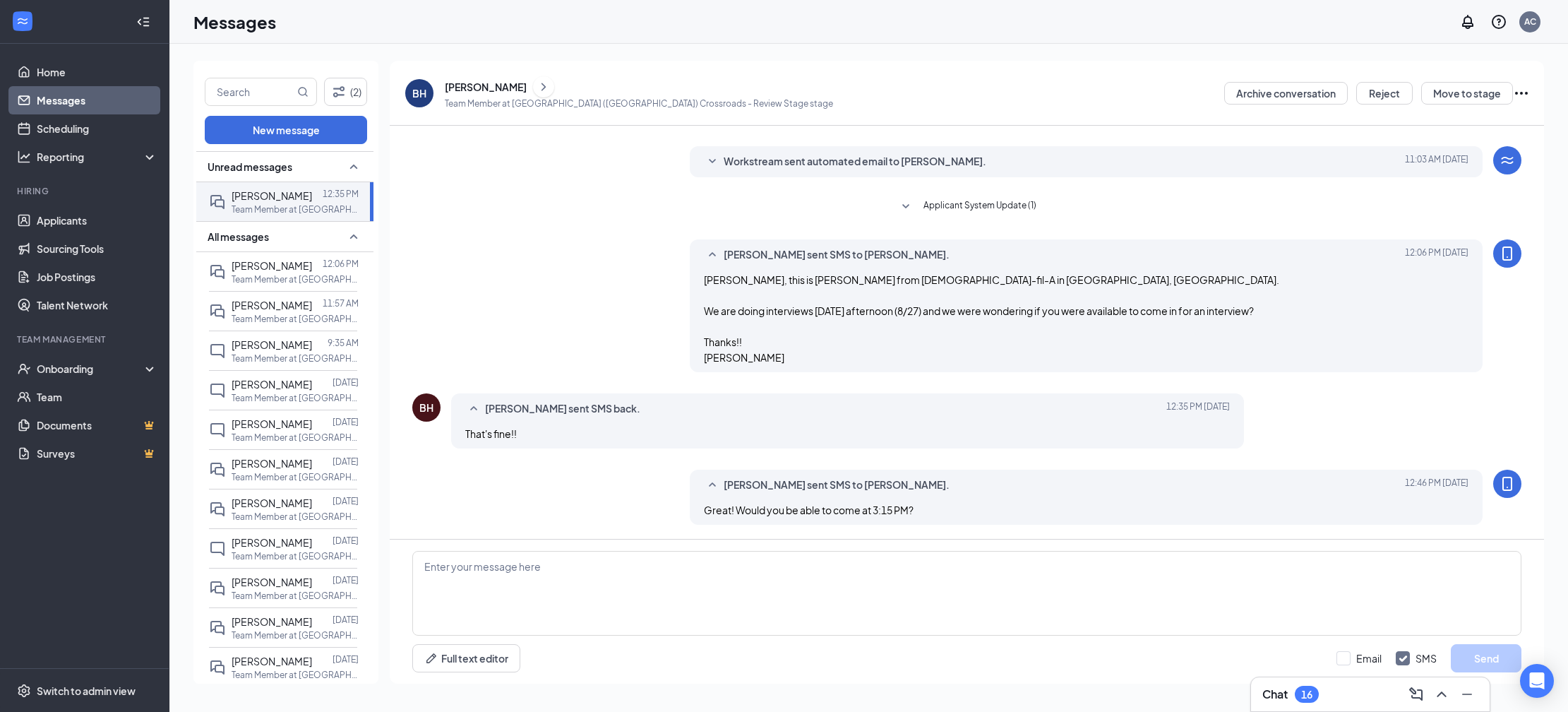
click at [58, 92] on link "Messages" at bounding box center [97, 101] width 120 height 28
click at [84, 220] on link "Applicants" at bounding box center [97, 220] width 120 height 28
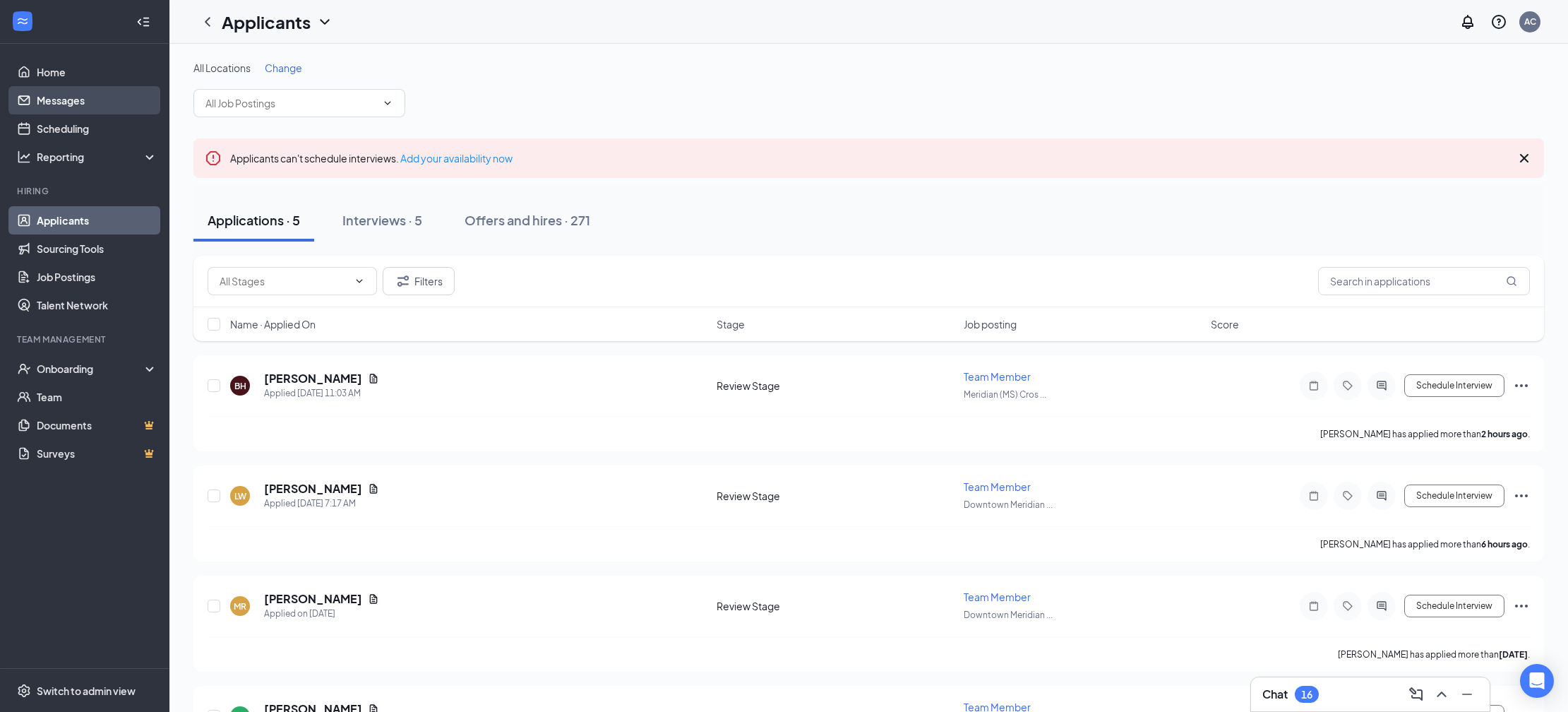
click at [82, 100] on link "Messages" at bounding box center [97, 101] width 120 height 28
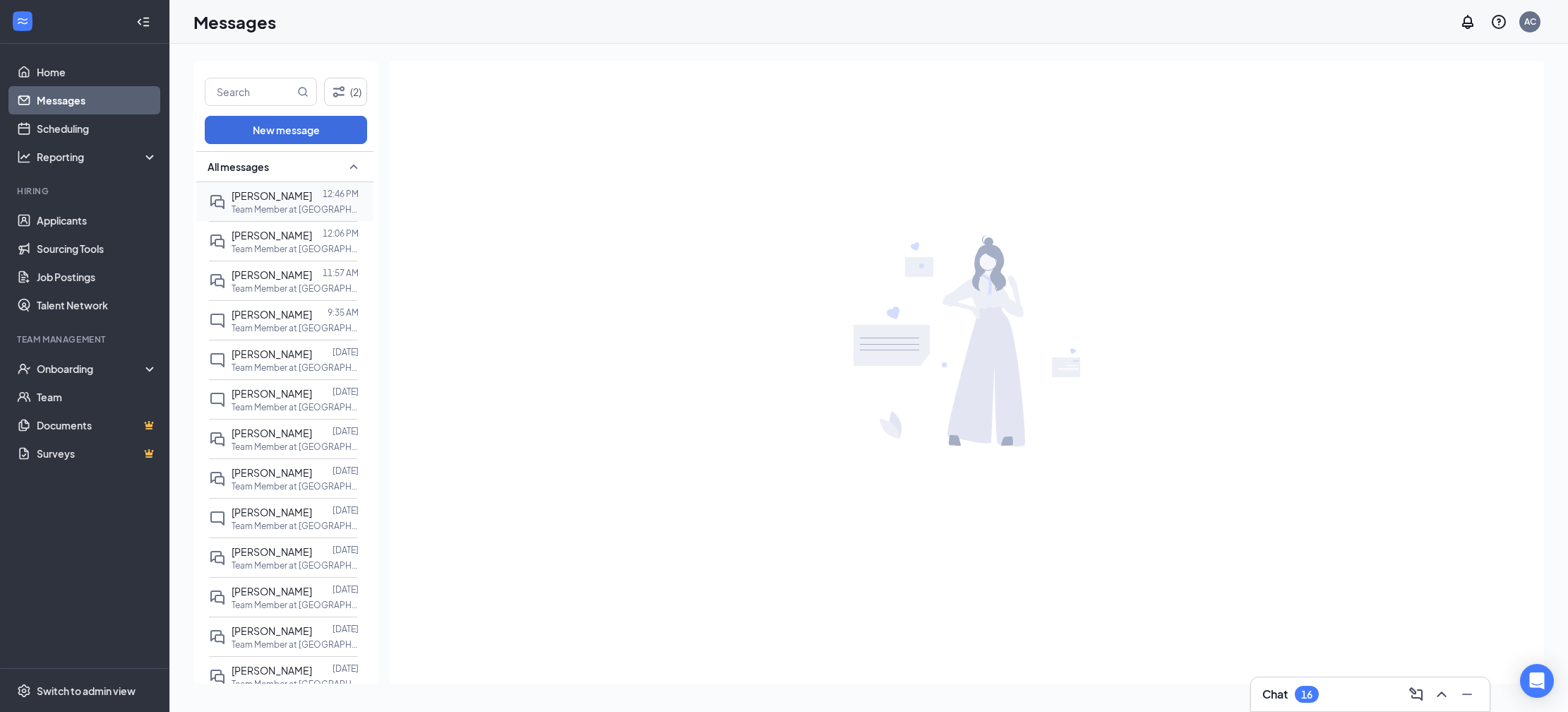
click at [279, 203] on p "Team Member at [GEOGRAPHIC_DATA] ([GEOGRAPHIC_DATA]) Crossroads" at bounding box center [294, 209] width 127 height 12
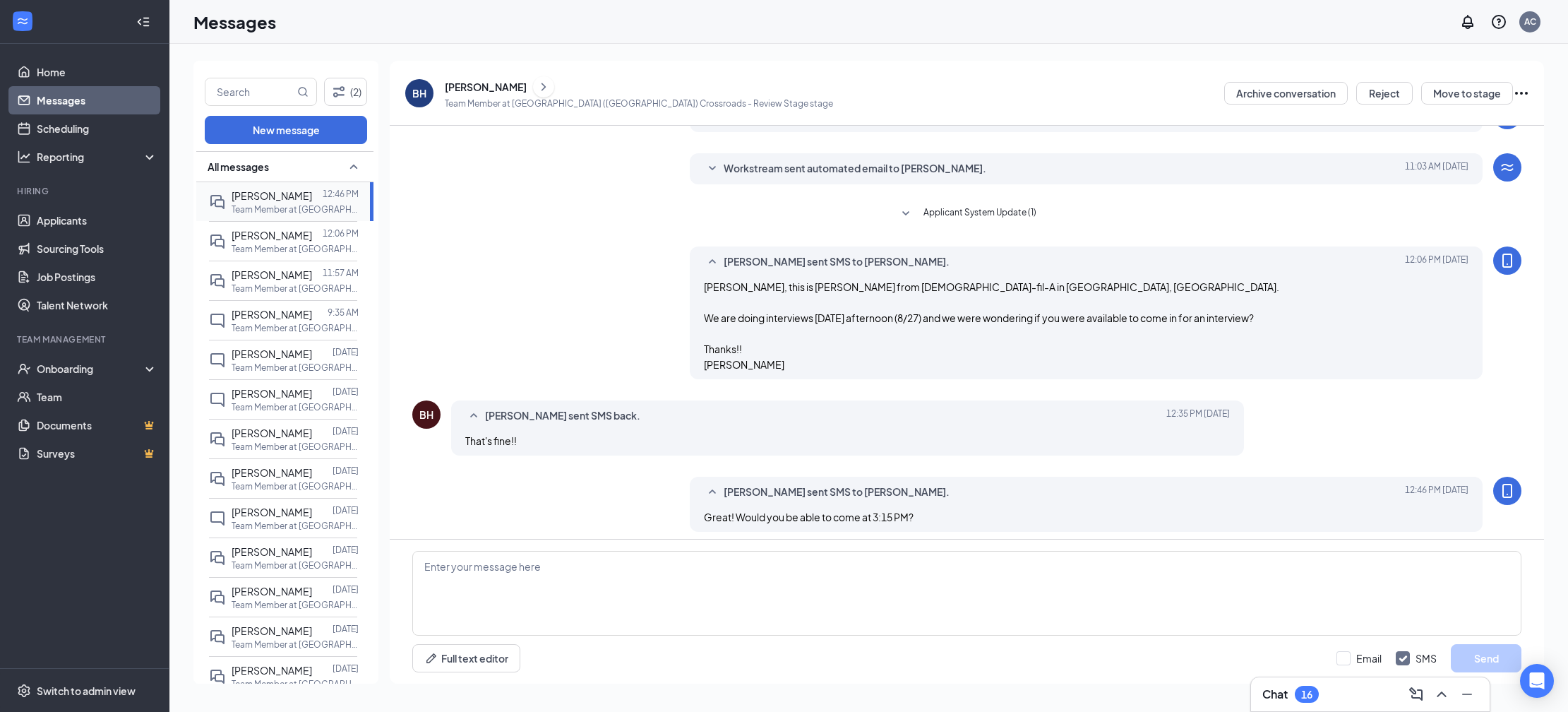
scroll to position [80, 0]
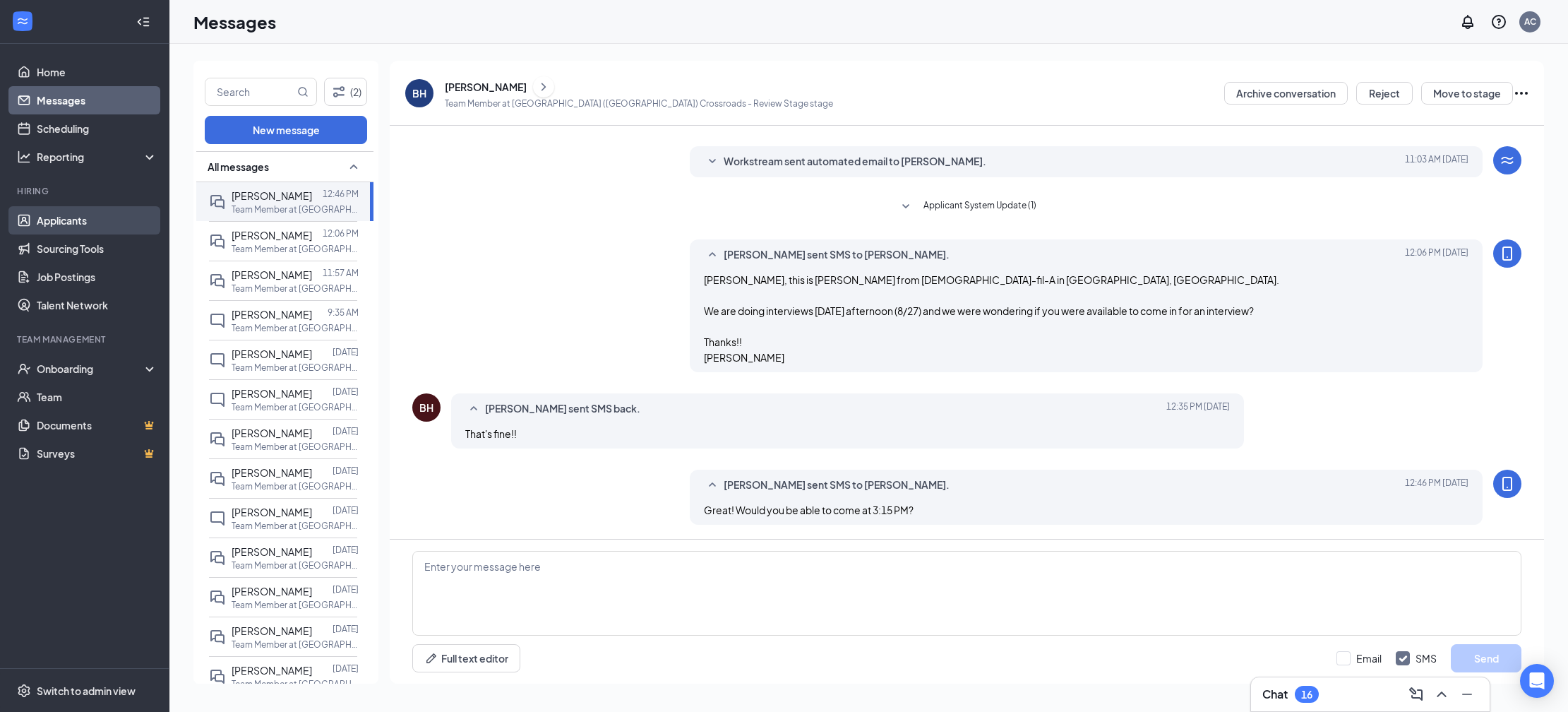
click at [88, 224] on link "Applicants" at bounding box center [97, 220] width 120 height 28
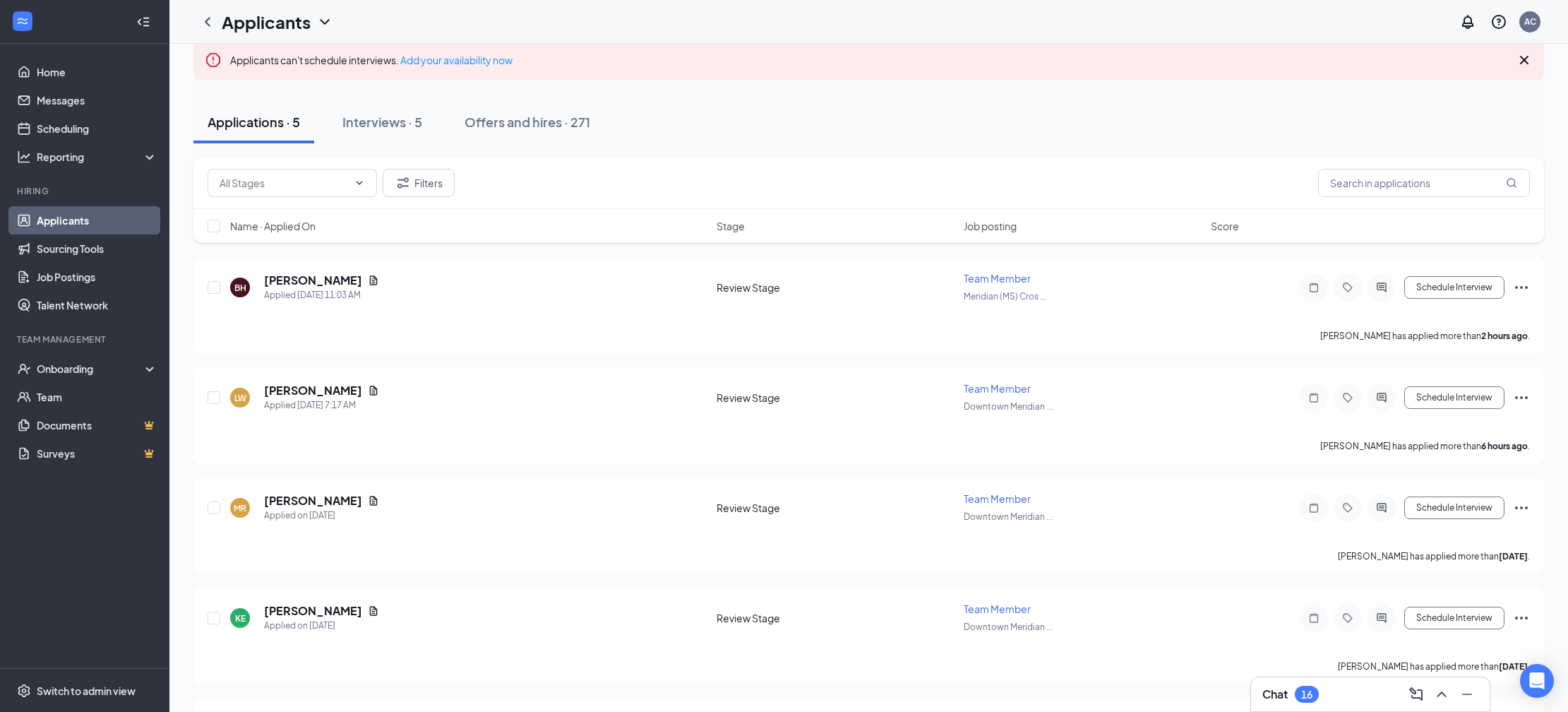
scroll to position [191, 0]
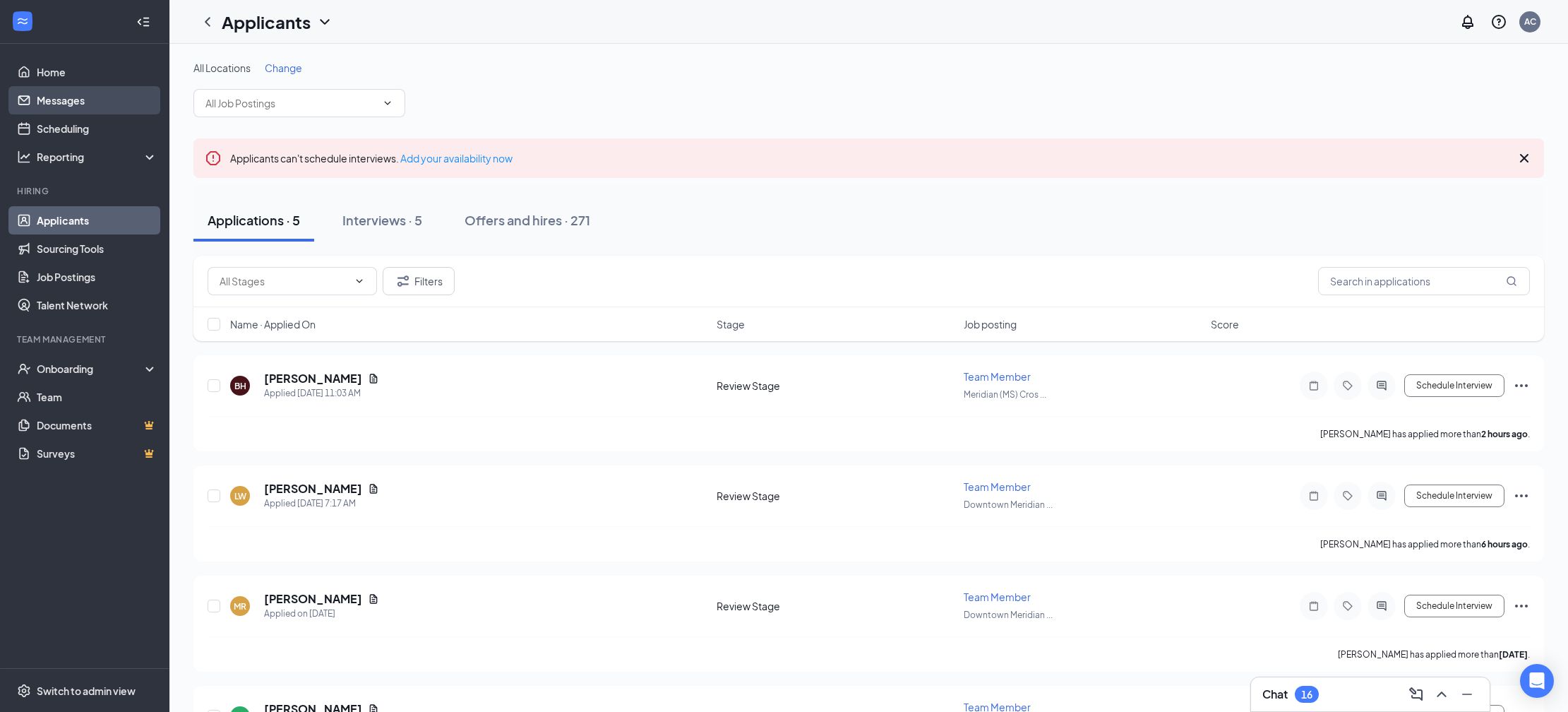
click at [87, 103] on link "Messages" at bounding box center [97, 101] width 120 height 28
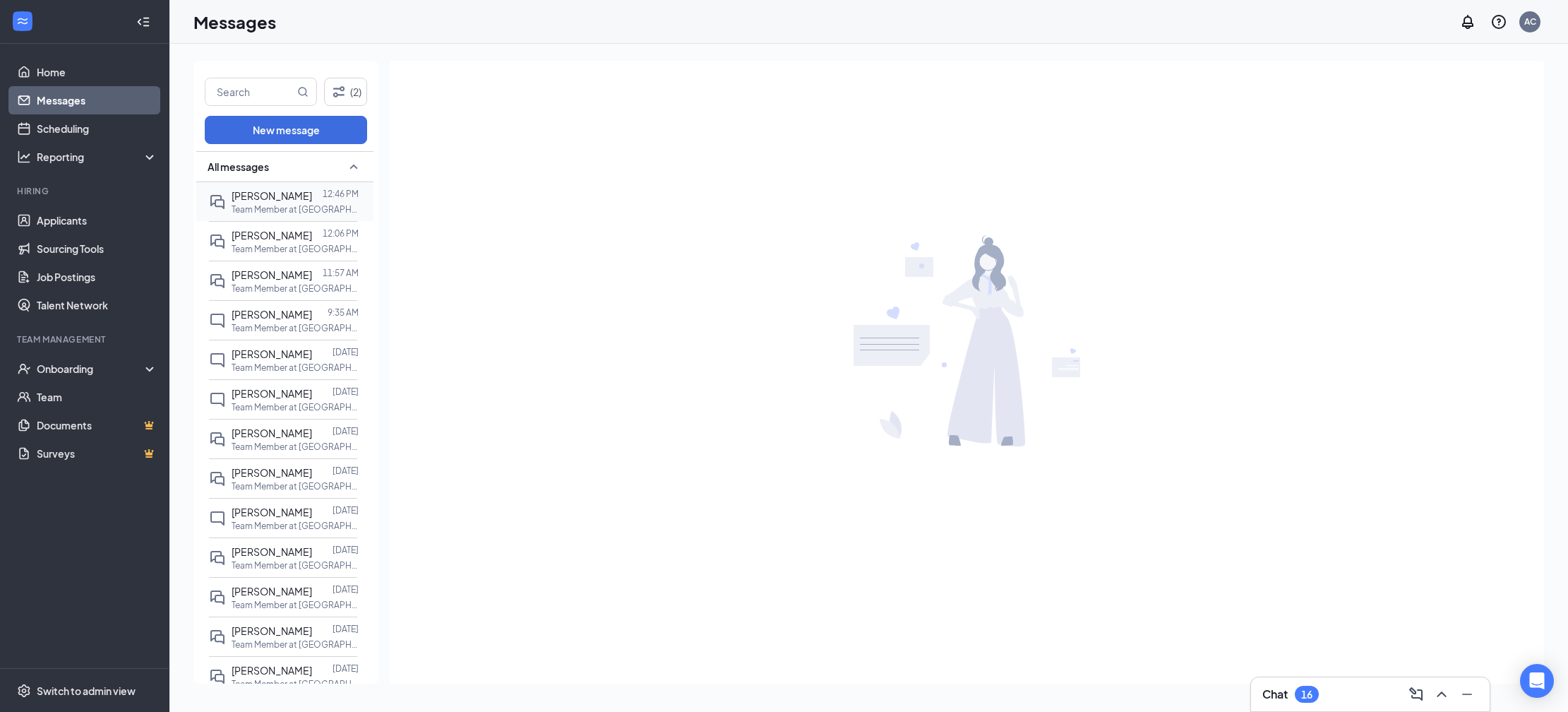
click at [307, 197] on span "[PERSON_NAME]" at bounding box center [272, 196] width 81 height 13
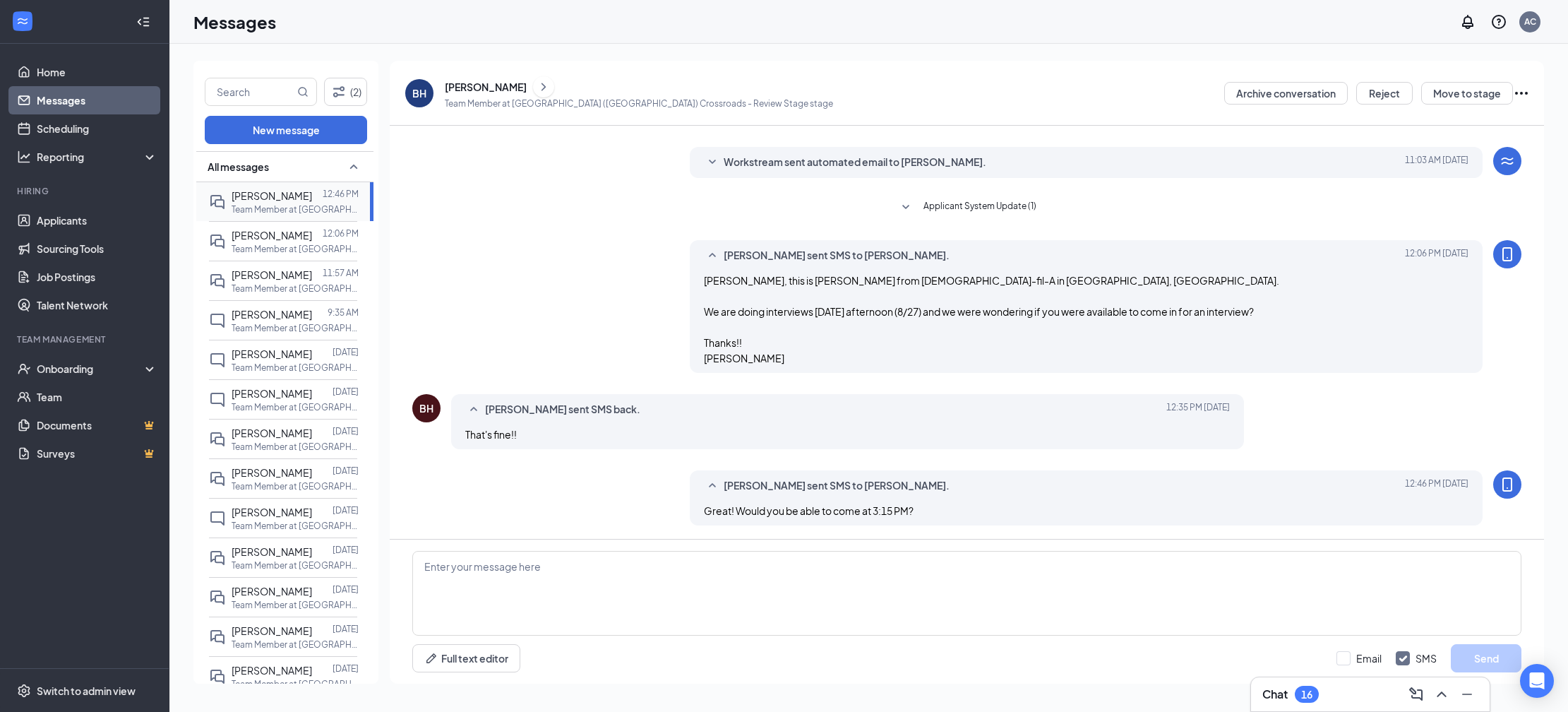
scroll to position [80, 0]
click at [93, 220] on link "Applicants" at bounding box center [97, 220] width 120 height 28
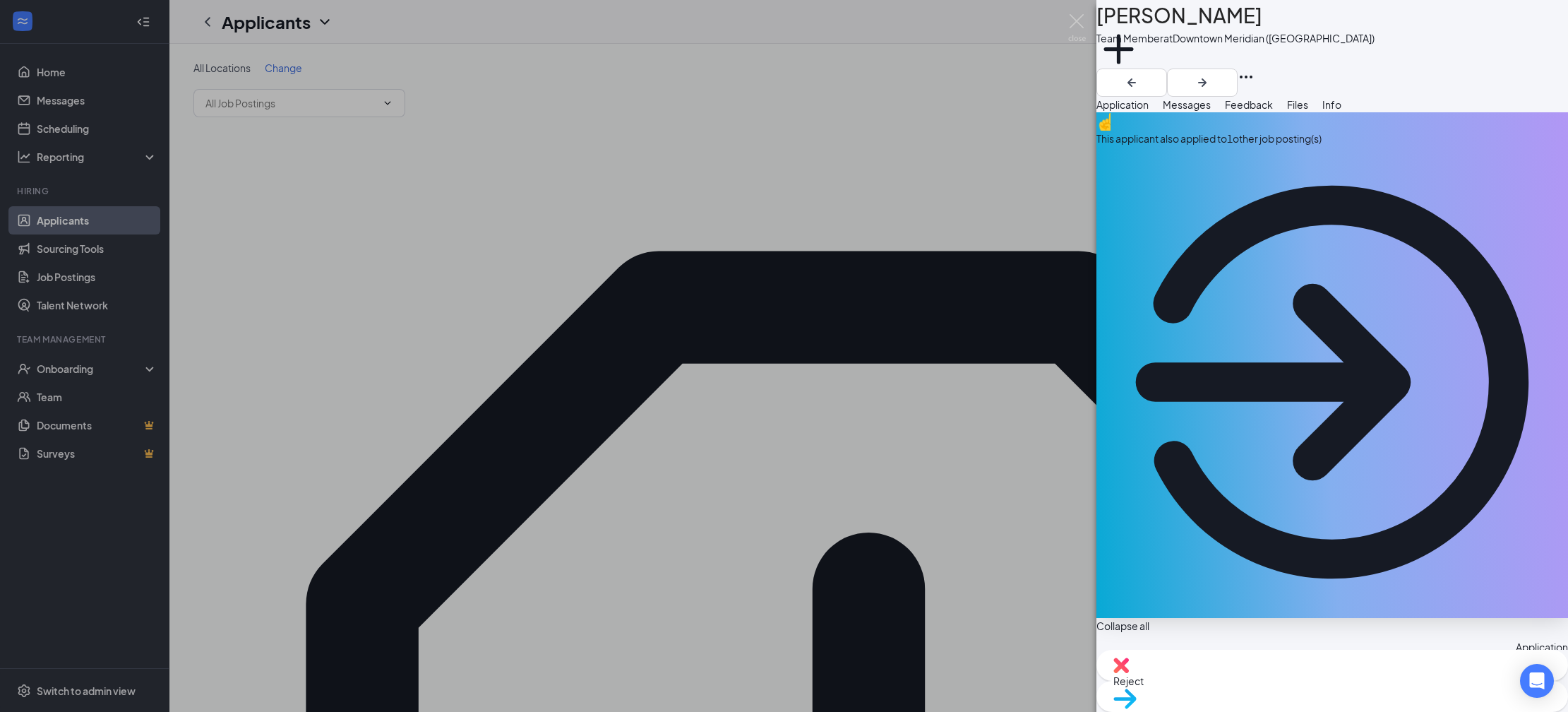
click at [1206, 146] on div "This applicant also applied to 1 other job posting(s)" at bounding box center [1332, 138] width 472 height 16
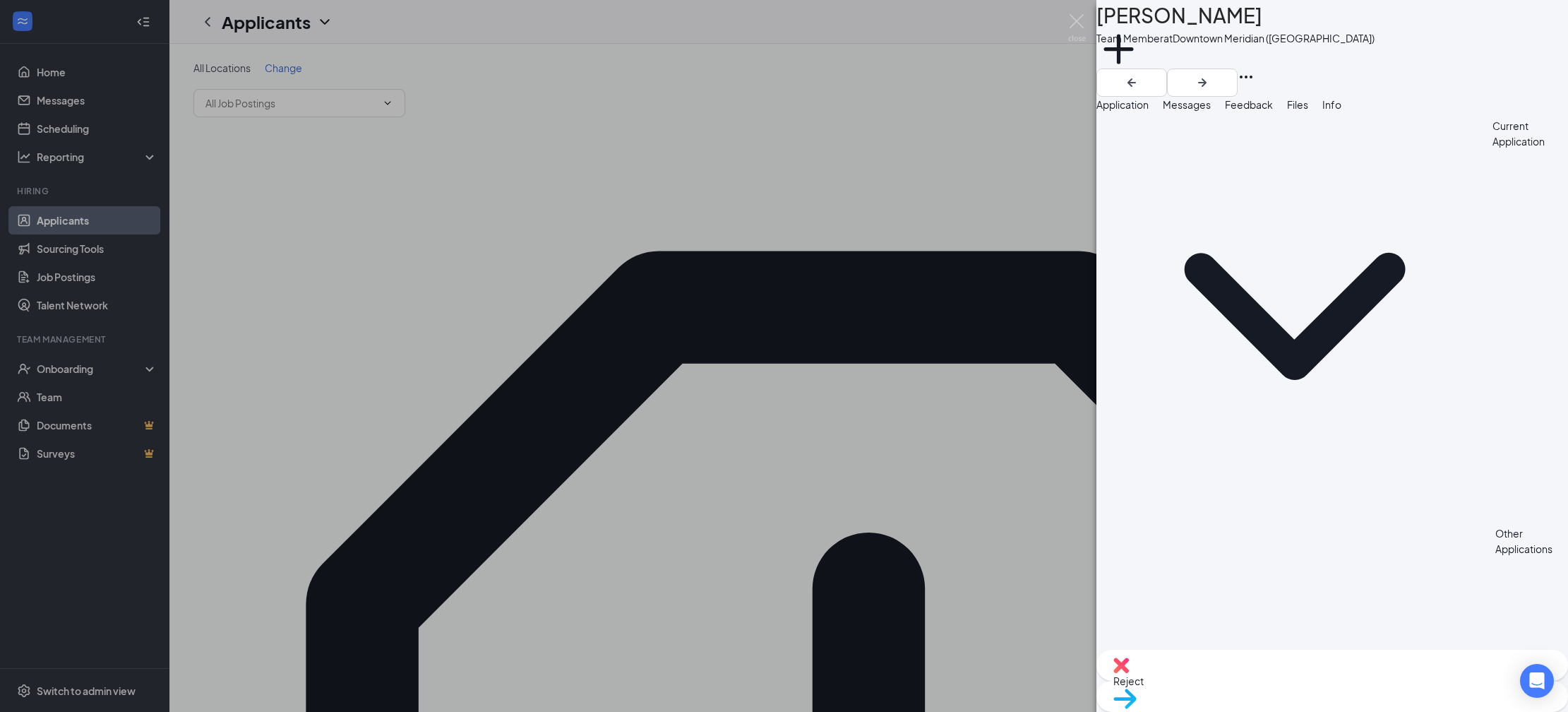
click at [1137, 112] on div "Application" at bounding box center [1122, 104] width 53 height 16
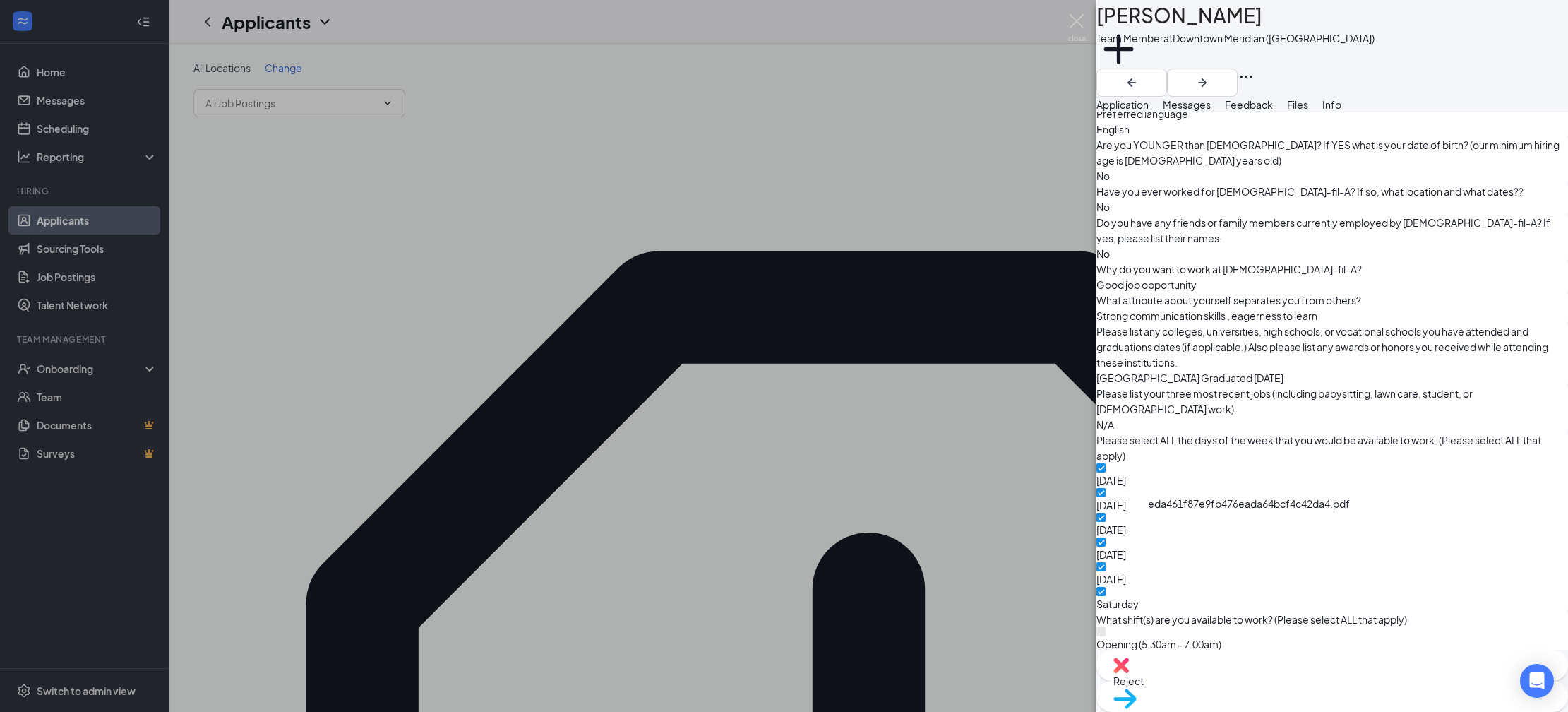
scroll to position [1165, 0]
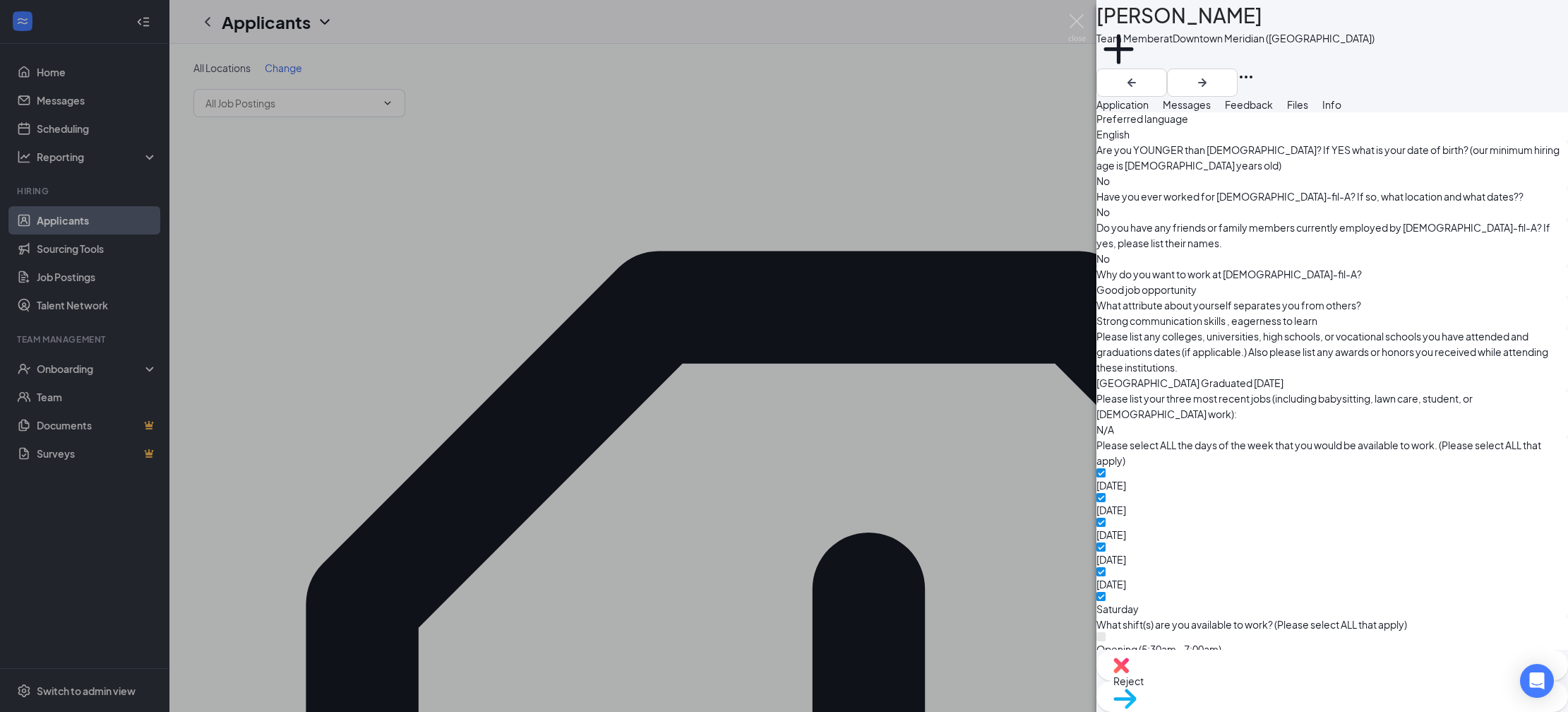
click at [411, 278] on div "[PERSON_NAME] Team Member at [GEOGRAPHIC_DATA] (MS) Add a tag Application Messa…" at bounding box center [784, 356] width 1568 height 712
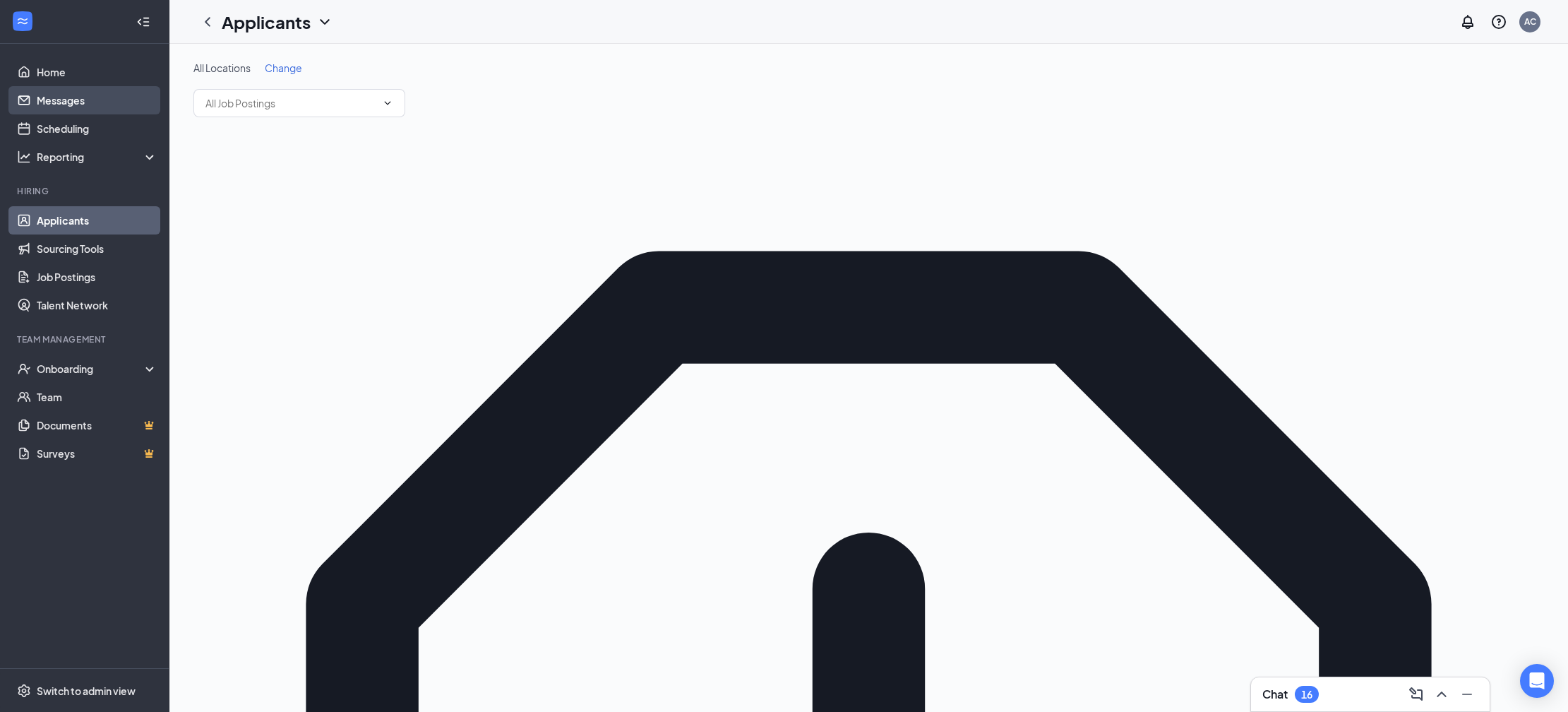
click at [102, 98] on link "Messages" at bounding box center [97, 101] width 120 height 28
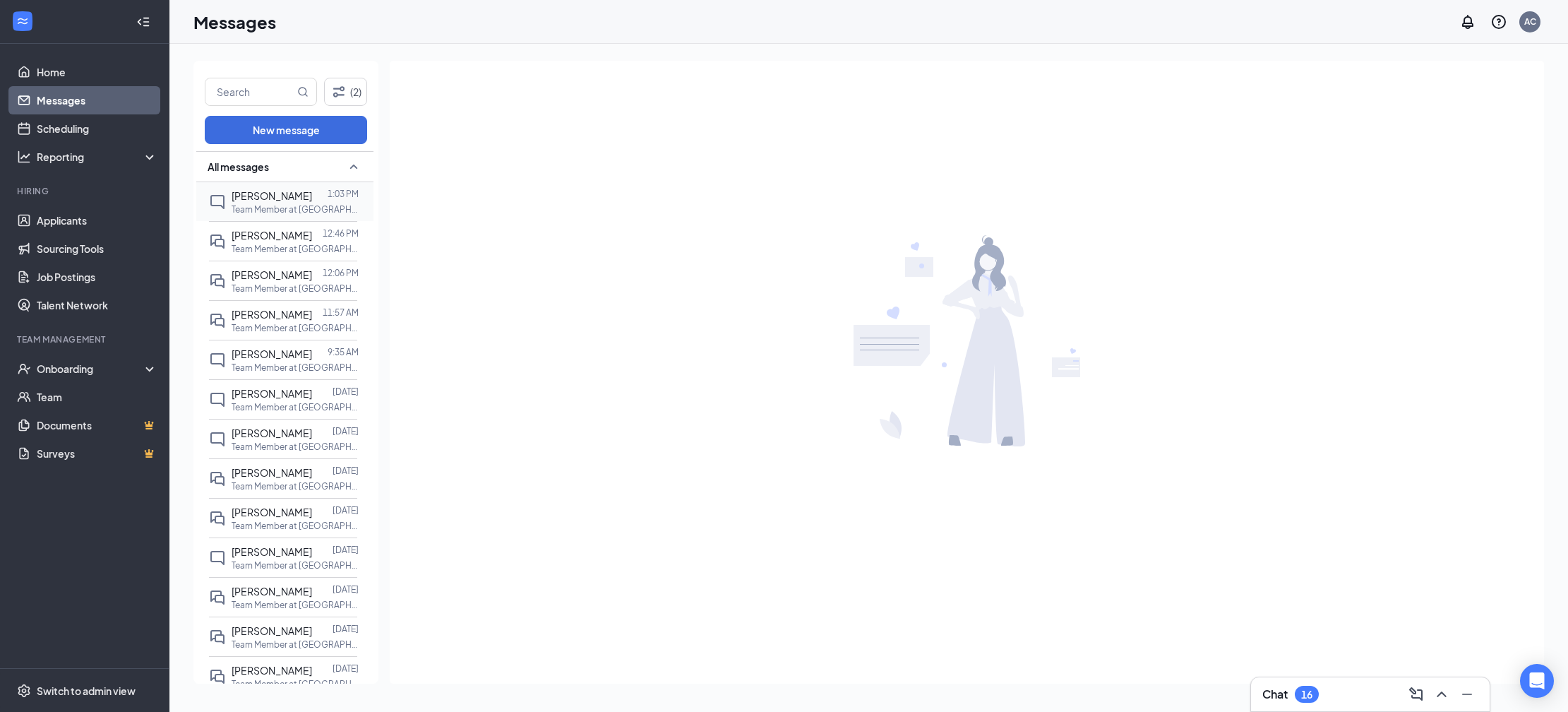
click at [245, 199] on span "[PERSON_NAME]" at bounding box center [272, 196] width 81 height 13
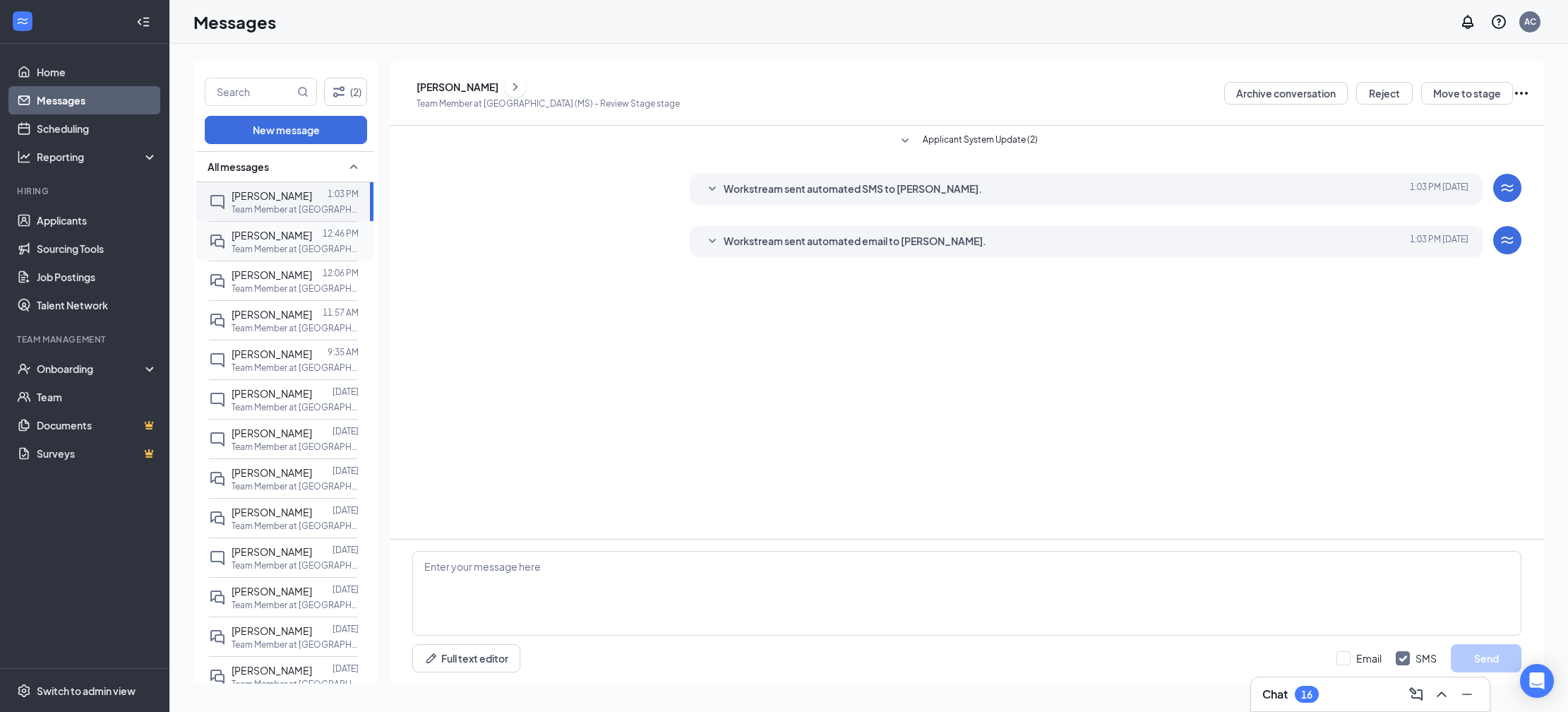
click at [256, 247] on p "Team Member at [GEOGRAPHIC_DATA] ([GEOGRAPHIC_DATA]) Crossroads" at bounding box center [294, 248] width 127 height 12
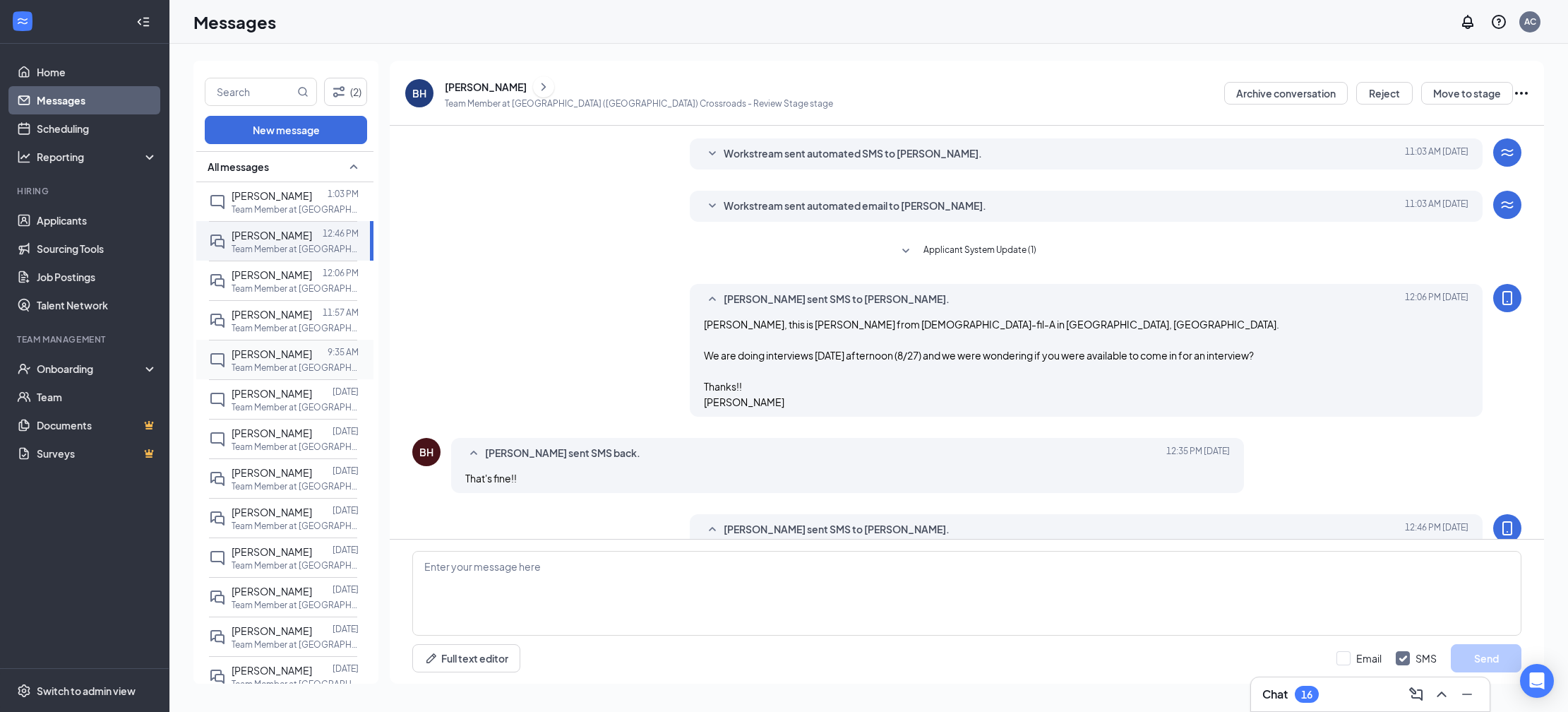
scroll to position [80, 0]
